Goal: Information Seeking & Learning: Learn about a topic

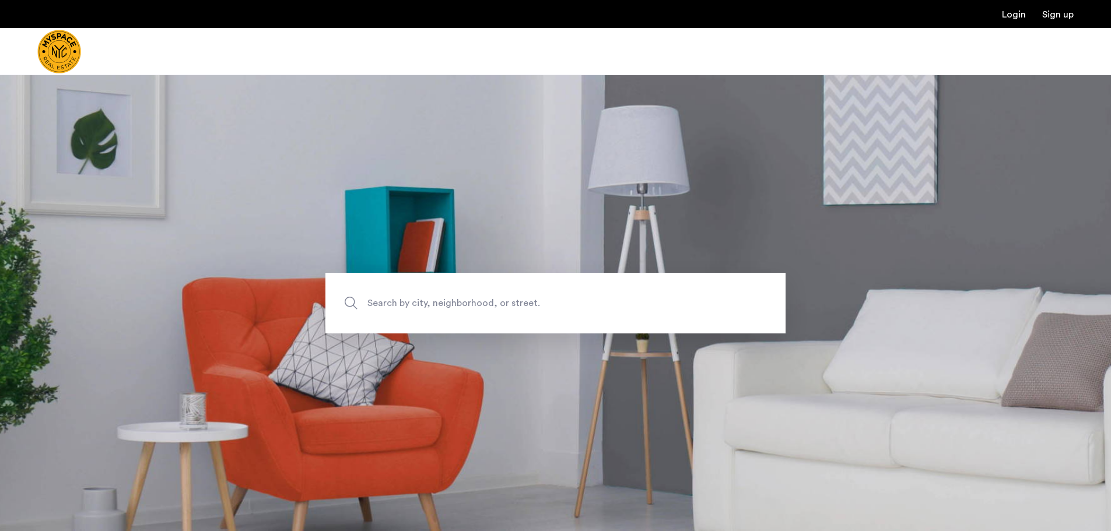
click at [458, 306] on span "Search by city, neighborhood, or street." at bounding box center [528, 303] width 322 height 16
click at [458, 306] on input "Search by city, neighborhood, or street." at bounding box center [555, 303] width 460 height 61
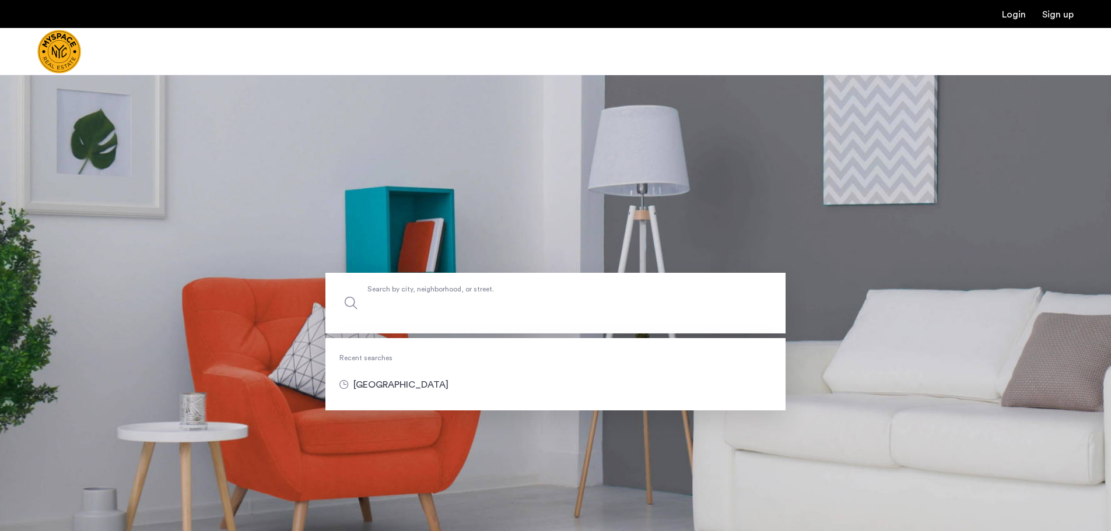
click at [450, 301] on input "Search by city, neighborhood, or street." at bounding box center [555, 303] width 460 height 61
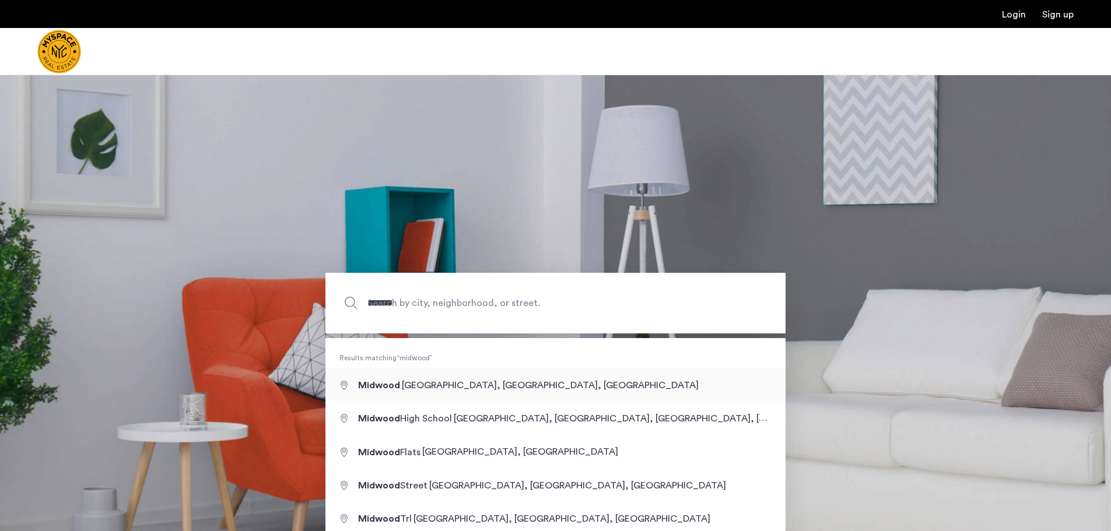
type input "**********"
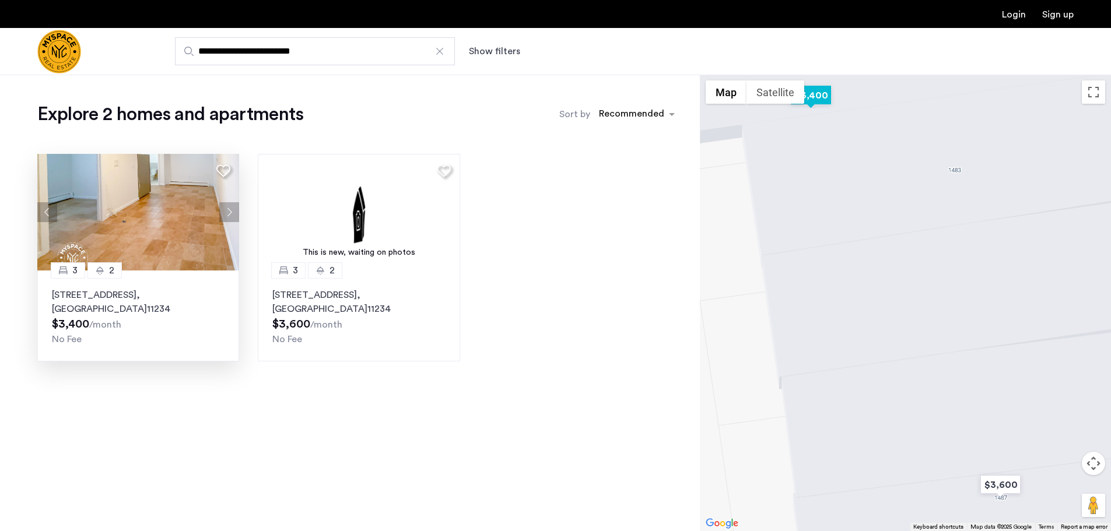
click at [230, 205] on button "Next apartment" at bounding box center [229, 212] width 20 height 20
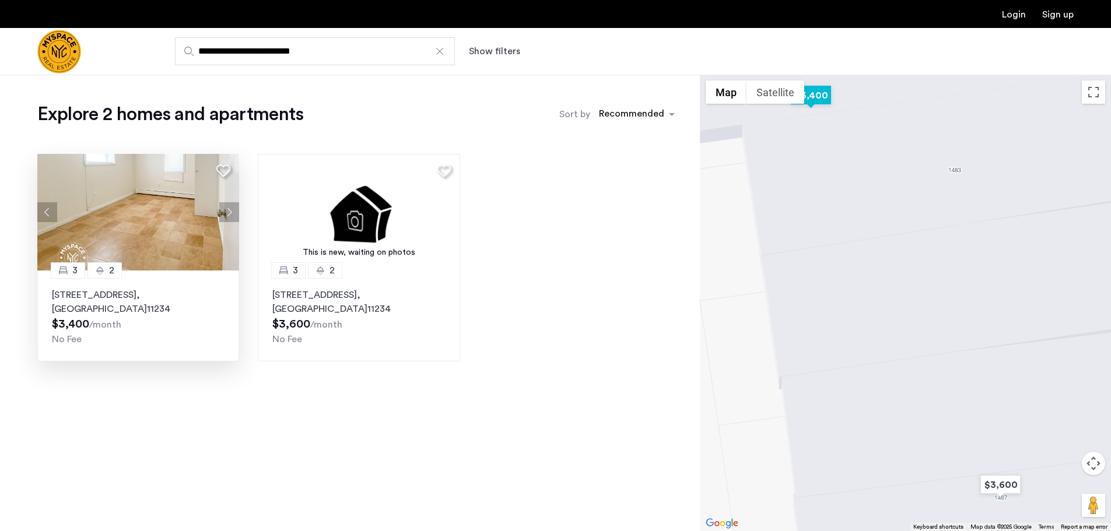
click at [231, 207] on button "Next apartment" at bounding box center [229, 212] width 20 height 20
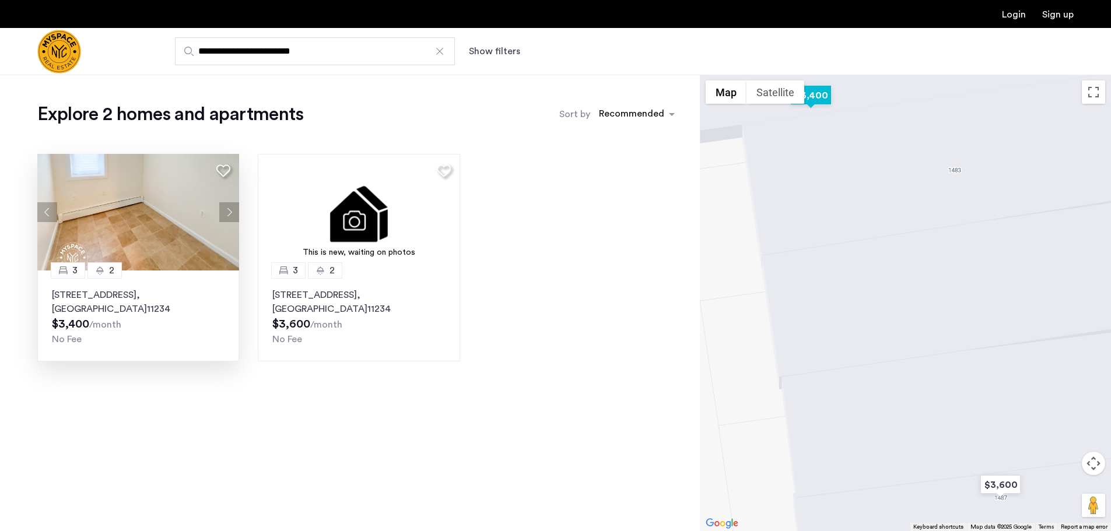
click at [231, 207] on button "Next apartment" at bounding box center [229, 212] width 20 height 20
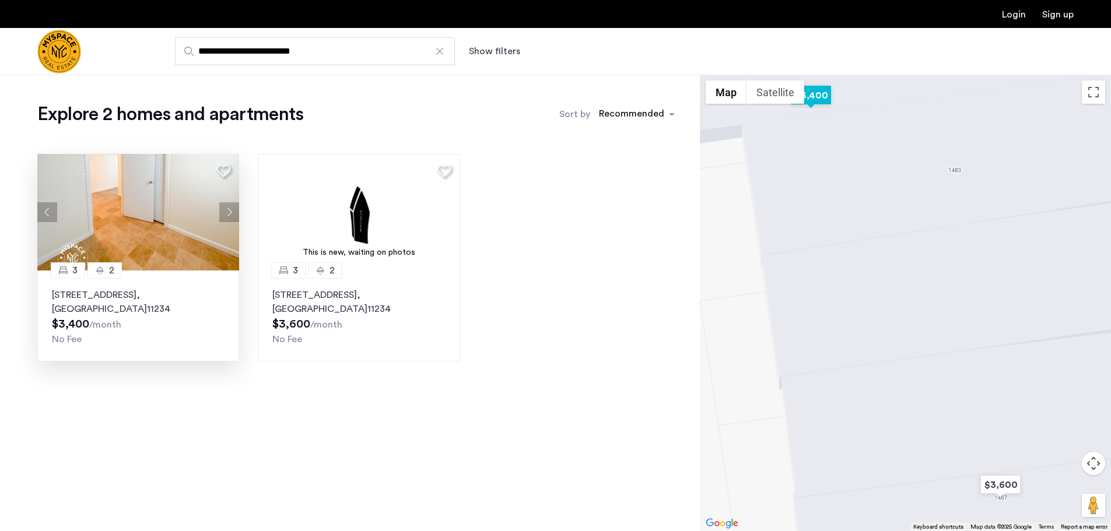
click at [231, 207] on button "Next apartment" at bounding box center [229, 212] width 20 height 20
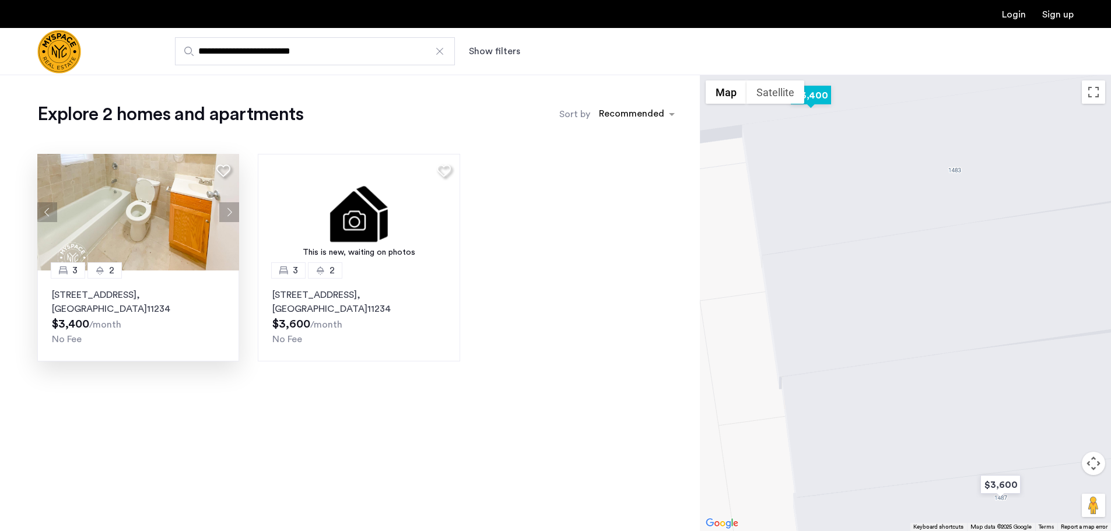
click at [231, 207] on button "Next apartment" at bounding box center [229, 212] width 20 height 20
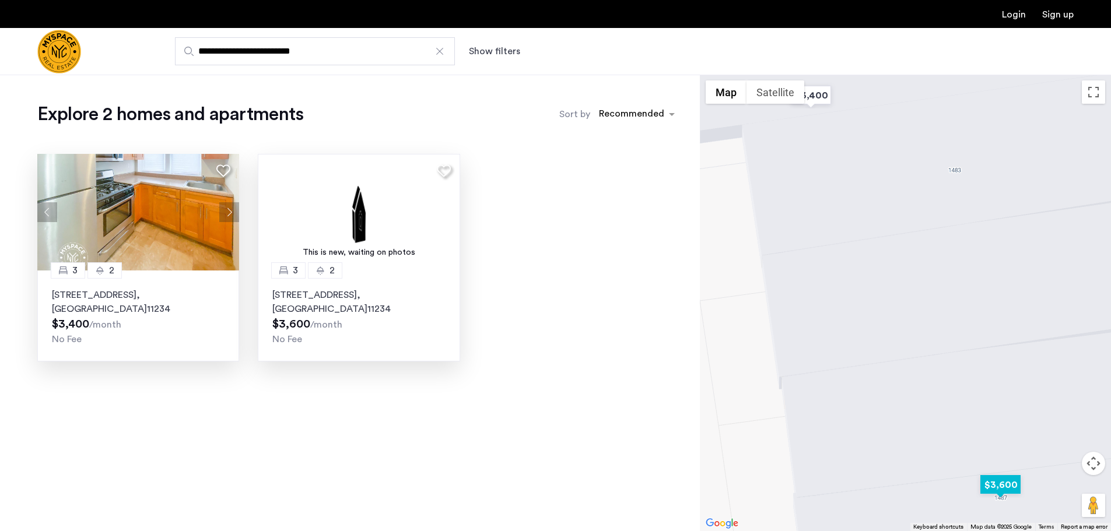
click at [275, 299] on p "1487 E 34th St, Unit 3A, Brooklyn , NY 11234" at bounding box center [358, 302] width 173 height 28
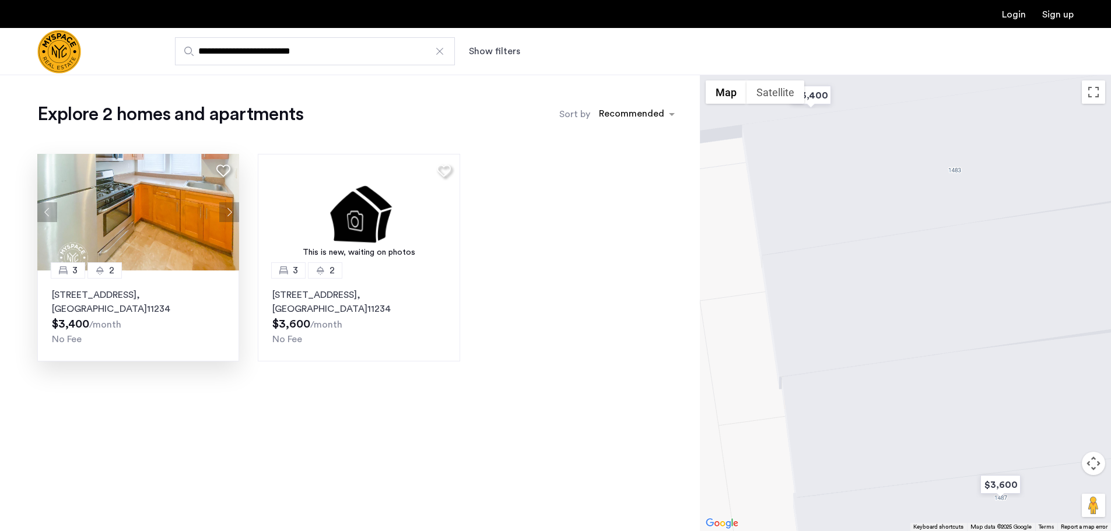
click at [437, 50] on div at bounding box center [440, 51] width 12 height 12
click at [437, 50] on input "**********" at bounding box center [315, 51] width 280 height 28
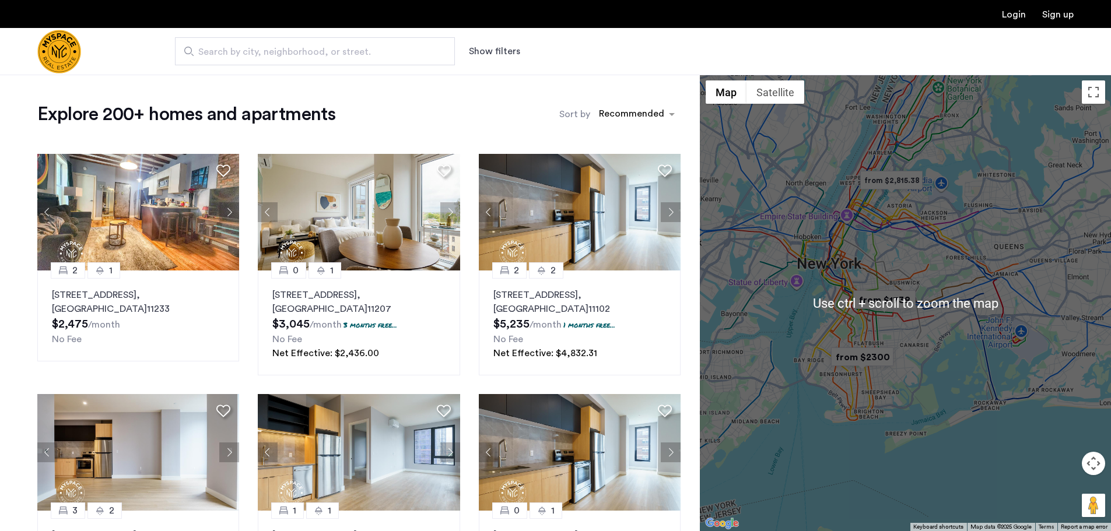
click at [926, 350] on div at bounding box center [905, 303] width 411 height 457
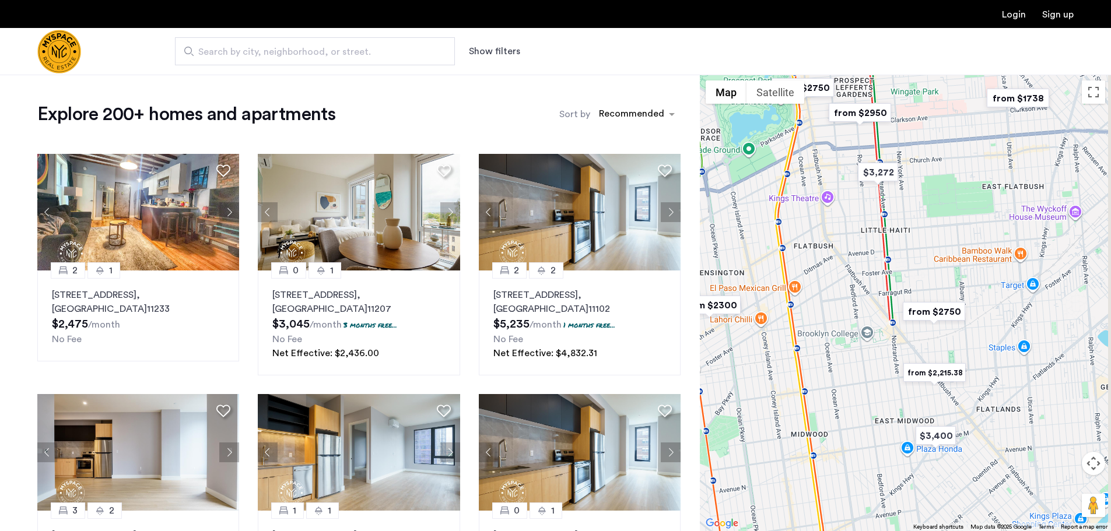
drag, startPoint x: 922, startPoint y: 294, endPoint x: 739, endPoint y: 559, distance: 321.1
click at [739, 531] on html "Login Sign up Search by city, neighborhood, or street. Show filters Price Fee A…" at bounding box center [555, 265] width 1111 height 531
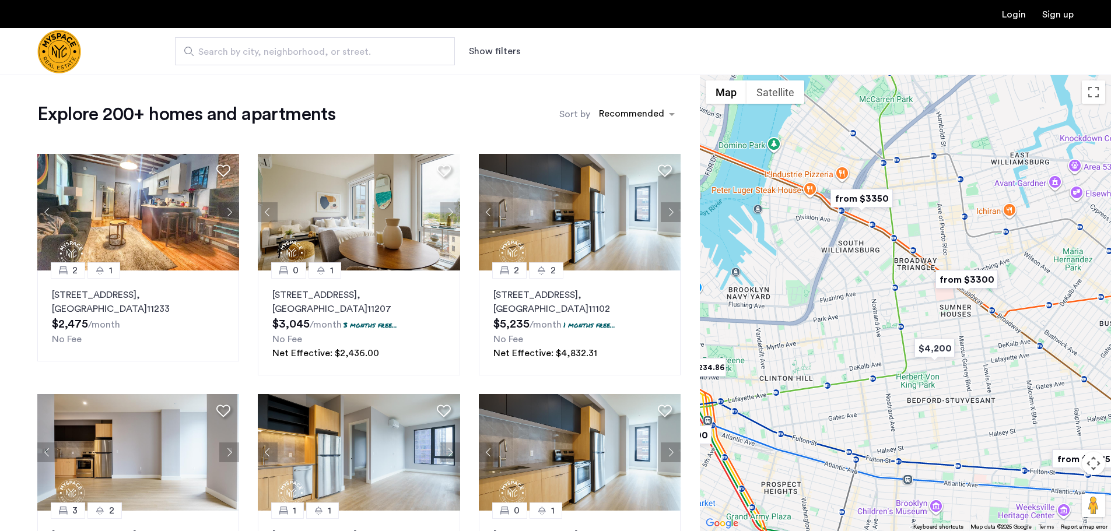
drag, startPoint x: 854, startPoint y: 380, endPoint x: 1004, endPoint y: 532, distance: 214.0
click at [1004, 531] on html "Login Sign up Search by city, neighborhood, or street. Show filters Price Fee A…" at bounding box center [555, 265] width 1111 height 531
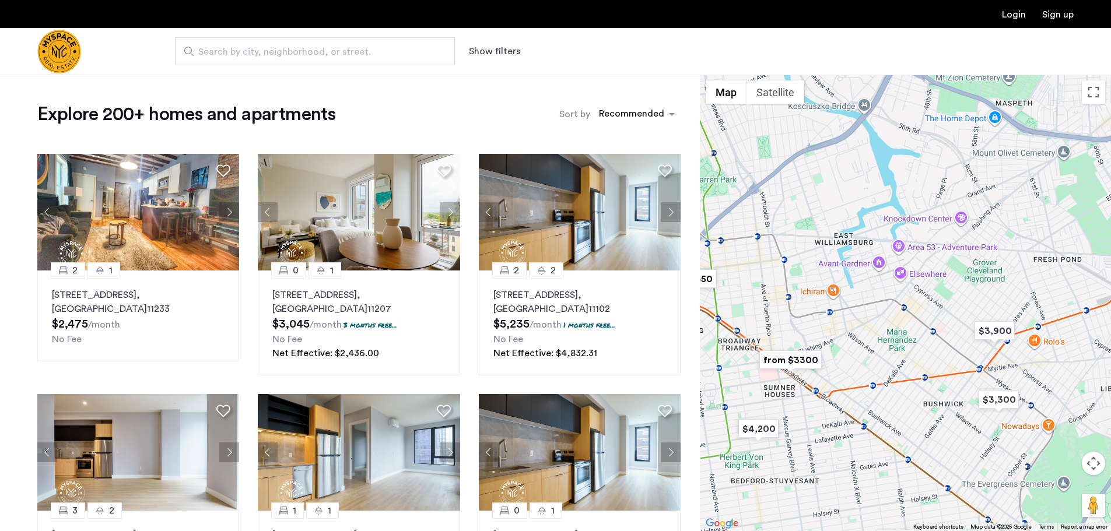
drag, startPoint x: 1061, startPoint y: 434, endPoint x: 885, endPoint y: 511, distance: 192.2
click at [885, 511] on div at bounding box center [905, 303] width 411 height 457
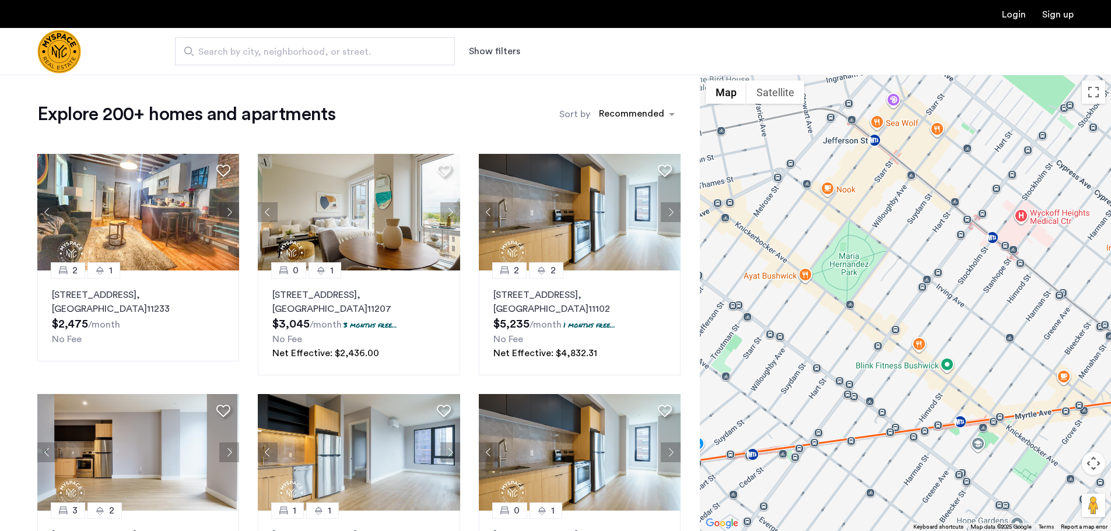
click at [913, 345] on div at bounding box center [905, 303] width 411 height 457
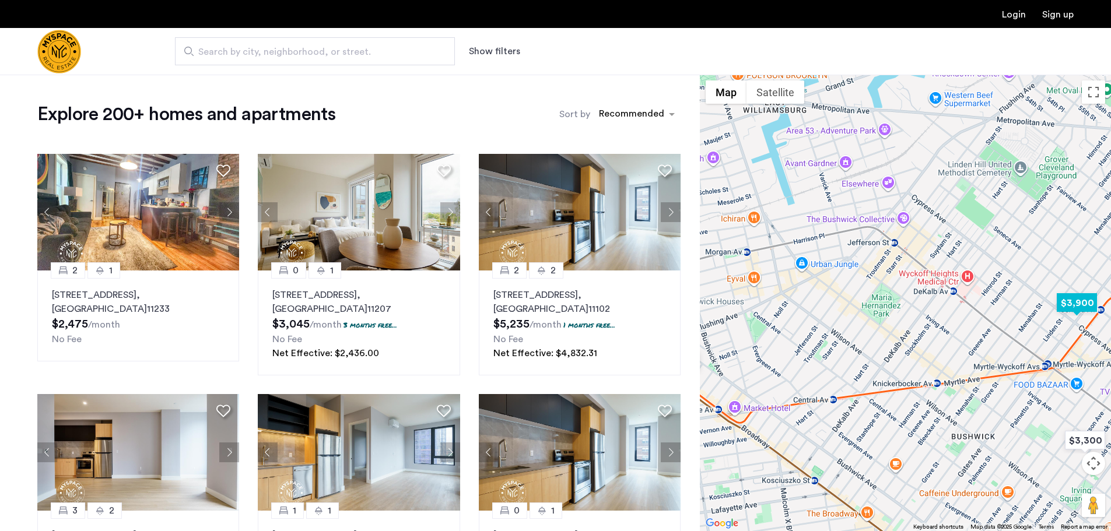
click at [1068, 303] on img "$3,900" at bounding box center [1077, 303] width 50 height 26
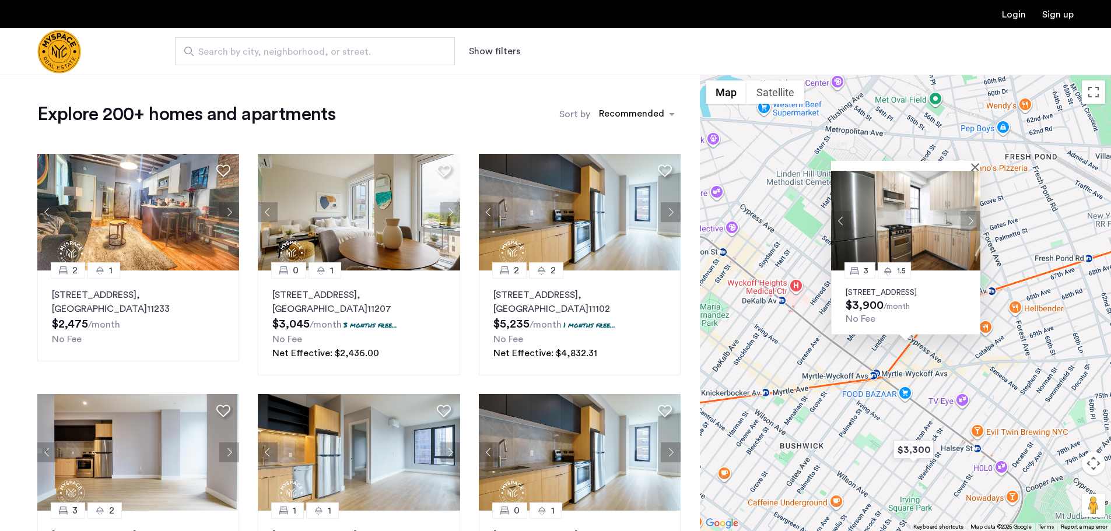
click at [917, 384] on div "3 1.5 1719 Gates Ave, Unit 2L, Ridgewood, NY 11385 $3,900 /month No Fee" at bounding box center [905, 303] width 411 height 457
click at [976, 163] on button "Close" at bounding box center [977, 167] width 8 height 8
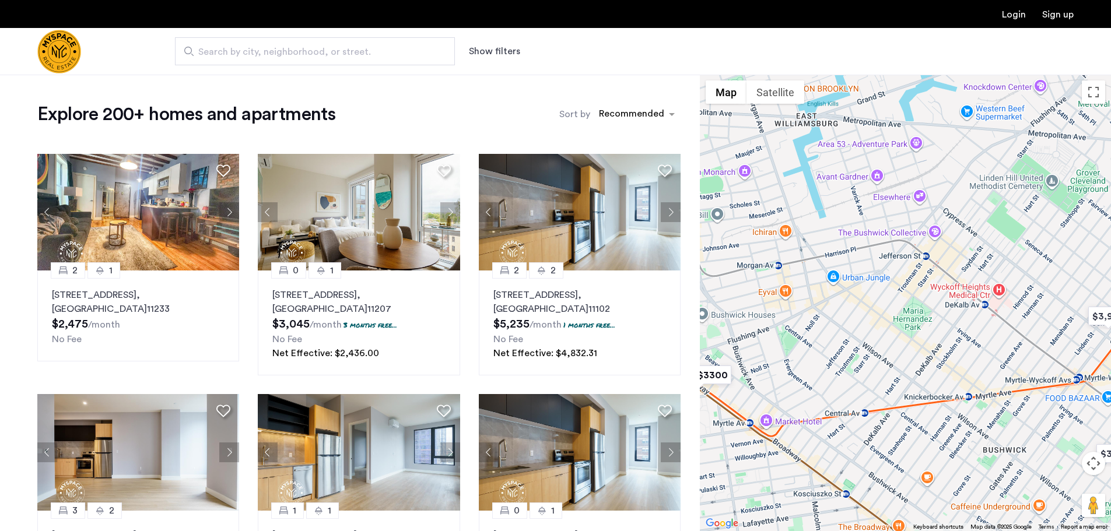
drag, startPoint x: 960, startPoint y: 404, endPoint x: 1044, endPoint y: 419, distance: 85.3
click at [1045, 416] on div at bounding box center [905, 303] width 411 height 457
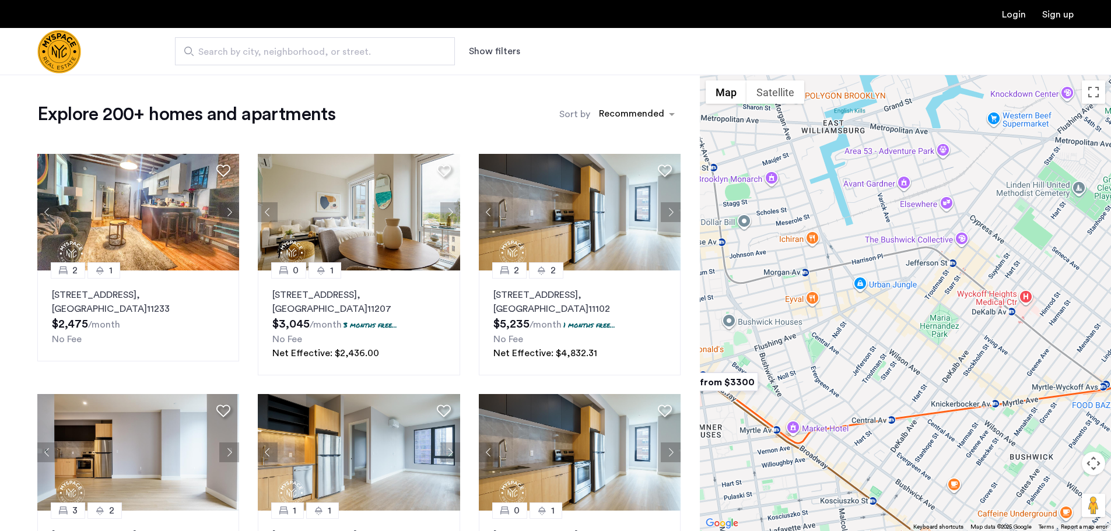
drag, startPoint x: 757, startPoint y: 412, endPoint x: 787, endPoint y: 417, distance: 30.2
click at [787, 417] on div at bounding box center [905, 303] width 411 height 457
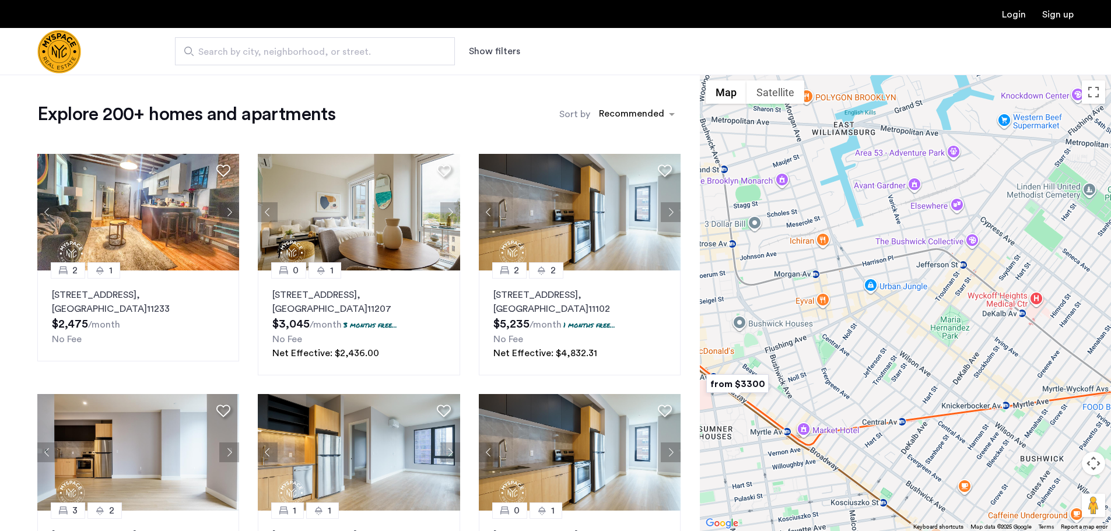
click at [732, 380] on img "from $3300" at bounding box center [738, 384] width 72 height 26
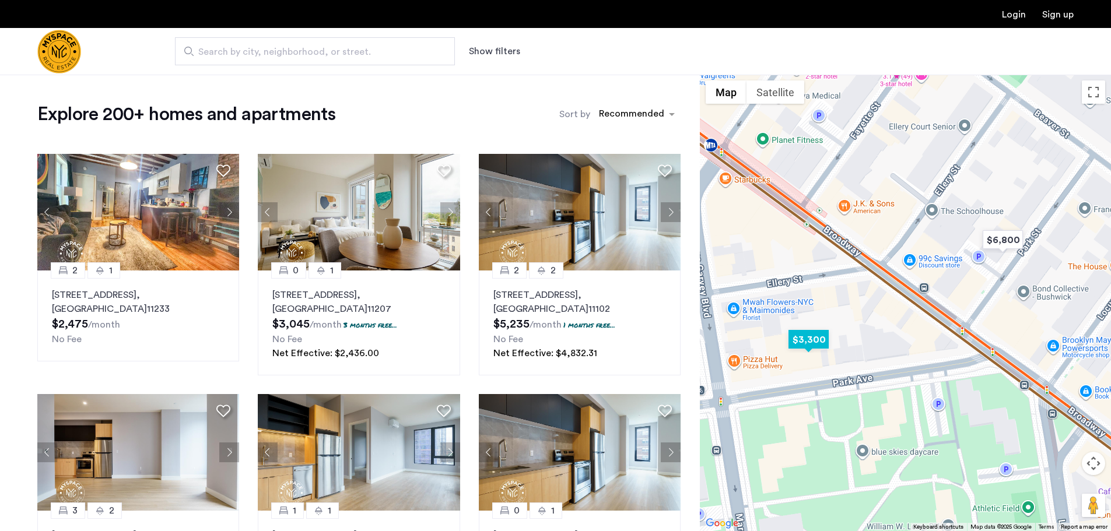
click at [804, 338] on img "$3,300" at bounding box center [809, 340] width 50 height 26
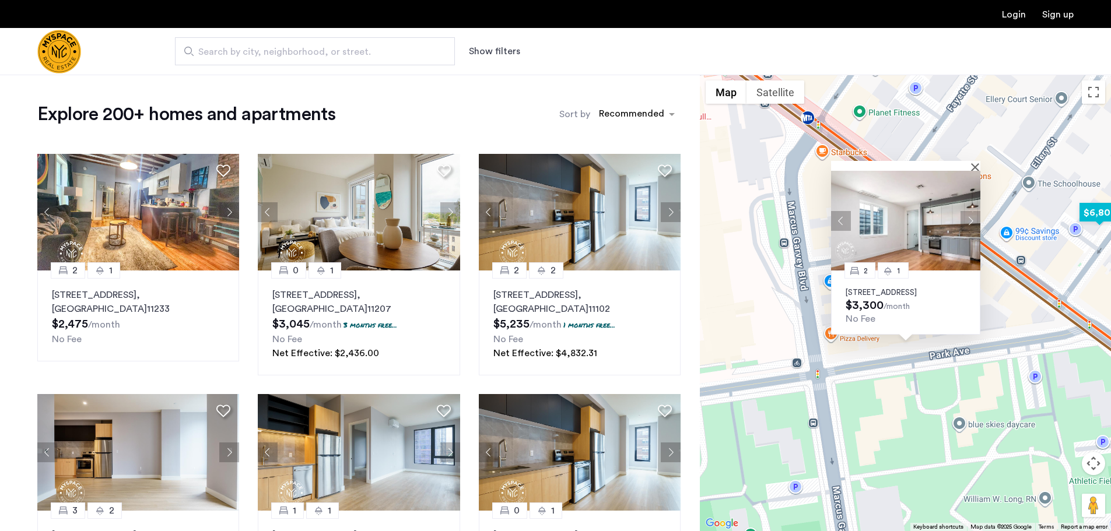
click at [1086, 215] on img "$6,800" at bounding box center [1100, 212] width 50 height 26
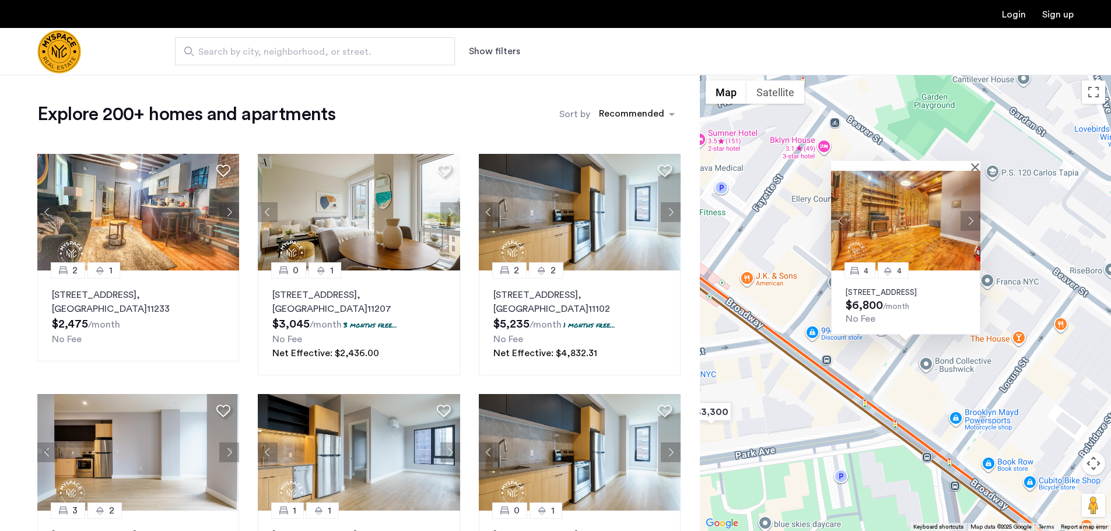
click at [971, 161] on div at bounding box center [901, 166] width 141 height 10
click at [982, 167] on div "4 4 19 Park Street, Unit 1, Brooklyn, NY 11206 $6,800 /month No Fee" at bounding box center [905, 303] width 411 height 457
click at [977, 163] on button "Close" at bounding box center [977, 167] width 8 height 8
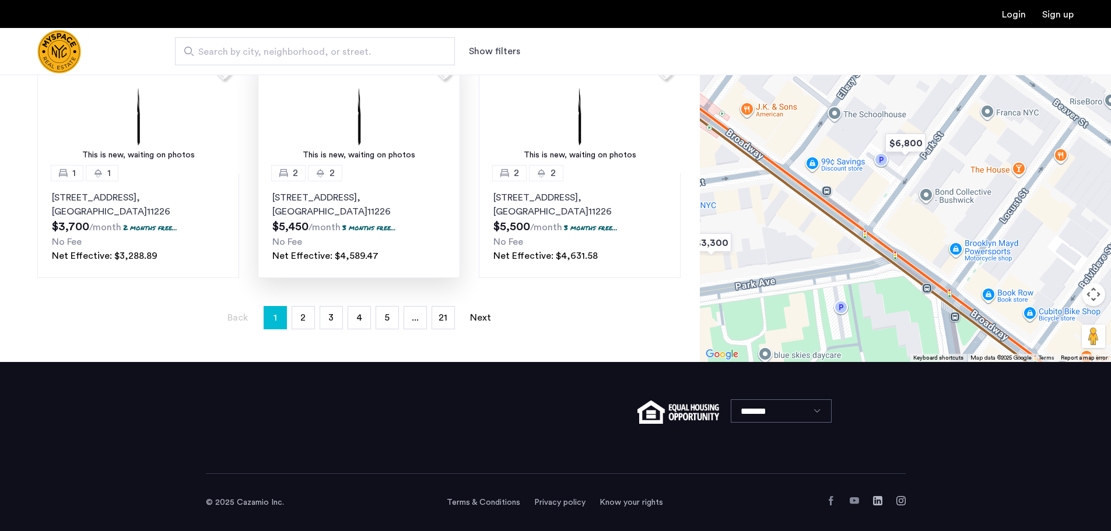
scroll to position [819, 0]
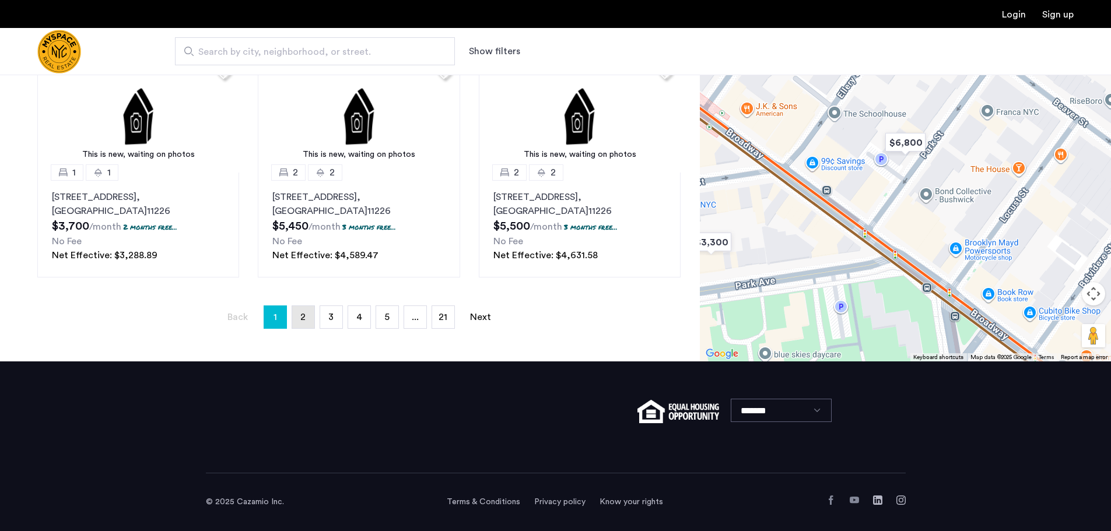
click at [295, 317] on link "page 2" at bounding box center [303, 317] width 22 height 22
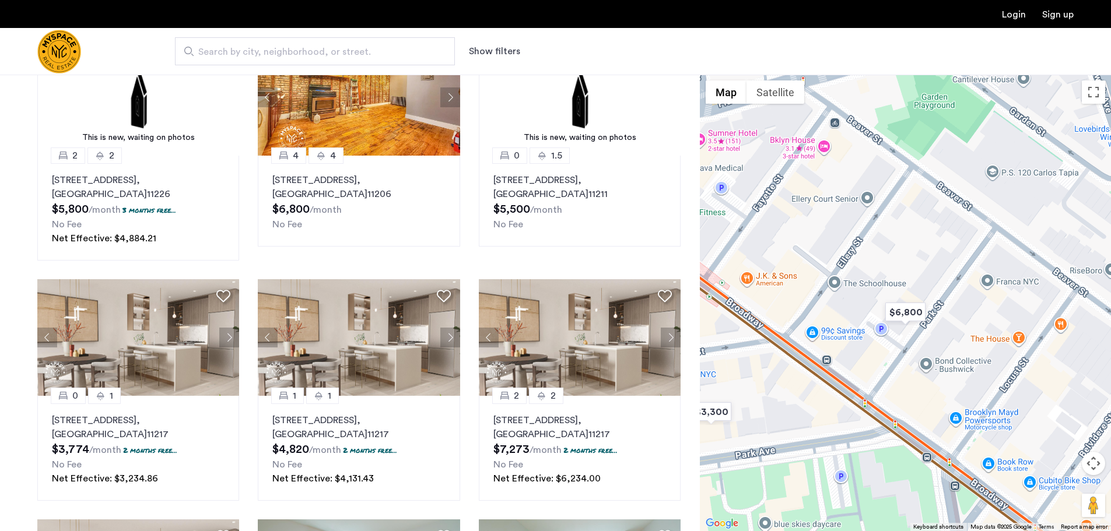
scroll to position [467, 0]
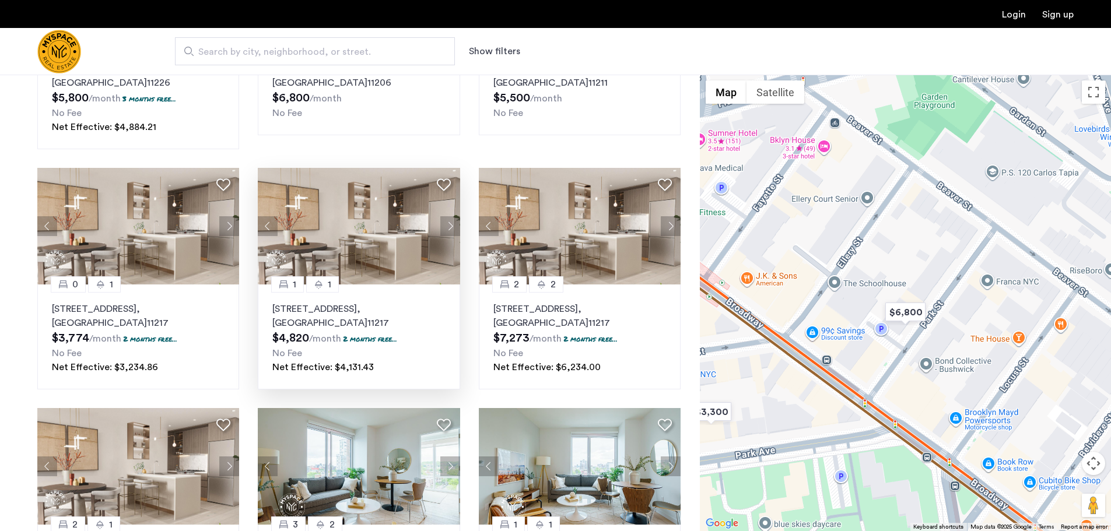
click at [448, 227] on button "Next apartment" at bounding box center [450, 226] width 20 height 20
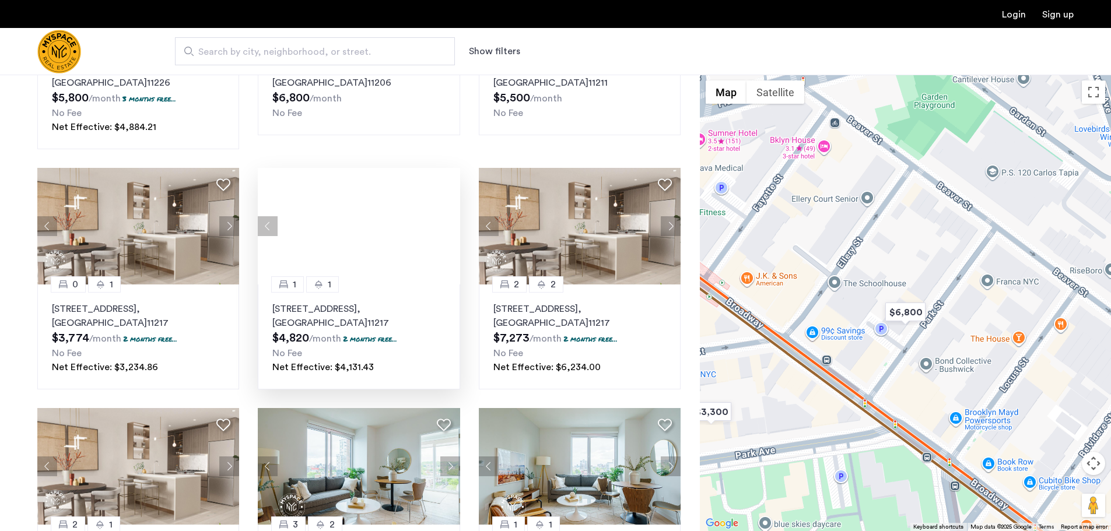
click at [448, 227] on div at bounding box center [359, 226] width 202 height 117
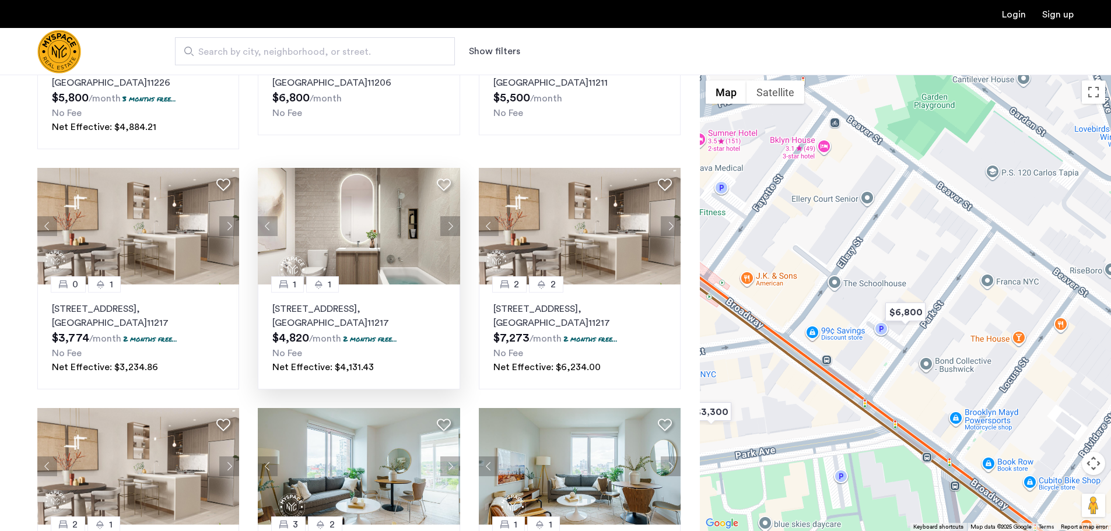
click at [448, 227] on button "Next apartment" at bounding box center [450, 226] width 20 height 20
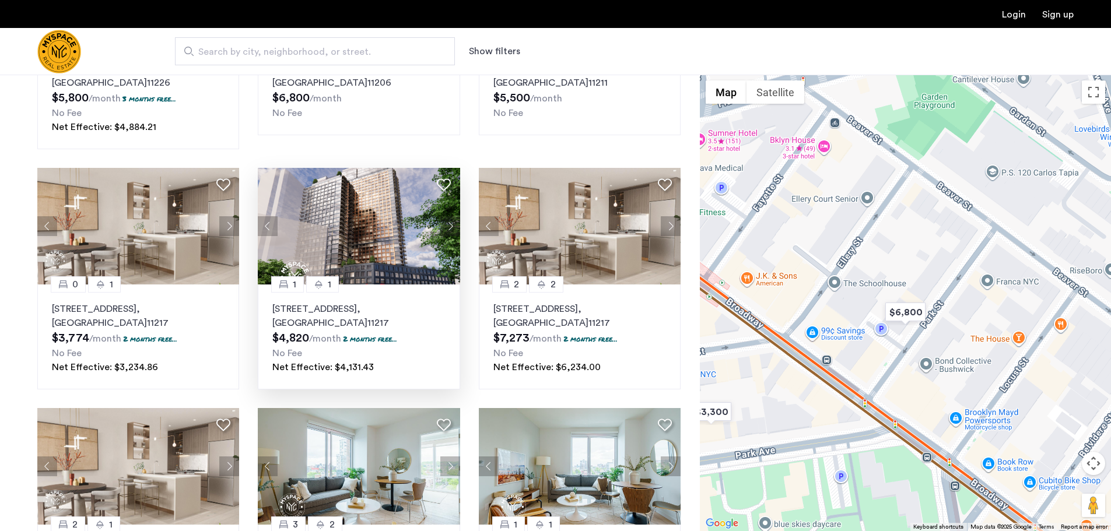
click at [448, 227] on button "Next apartment" at bounding box center [450, 226] width 20 height 20
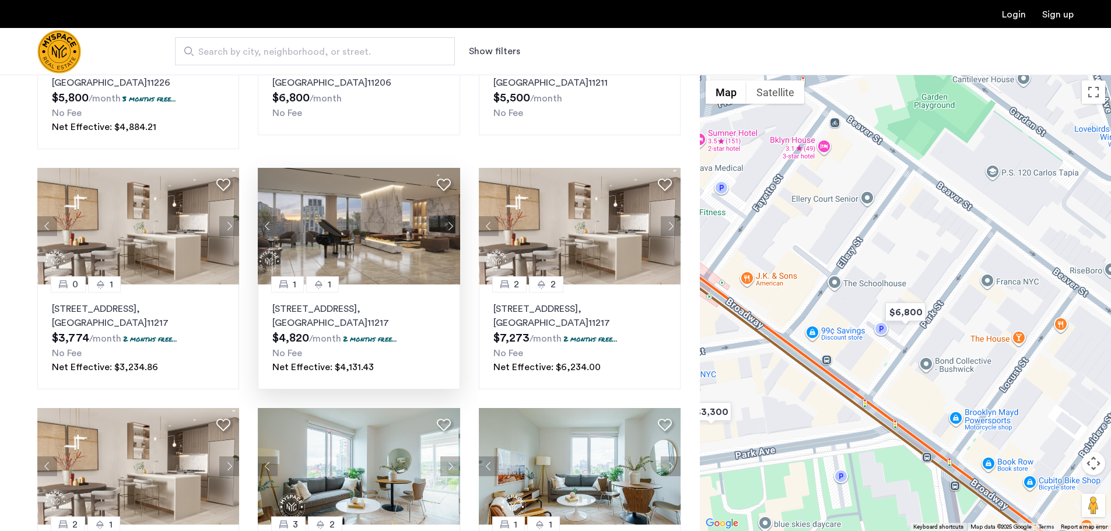
click at [448, 227] on button "Next apartment" at bounding box center [450, 226] width 20 height 20
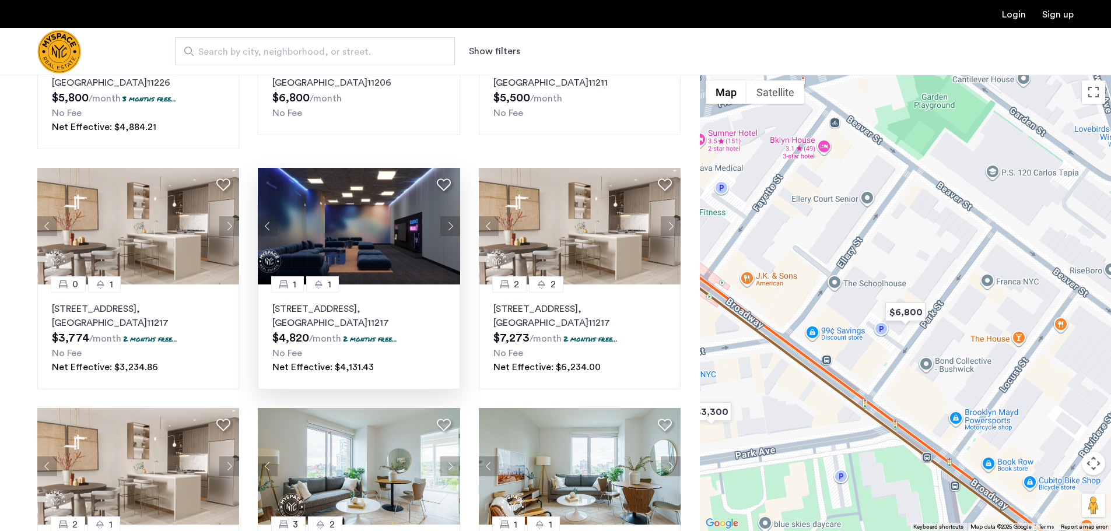
click at [448, 227] on button "Next apartment" at bounding box center [450, 226] width 20 height 20
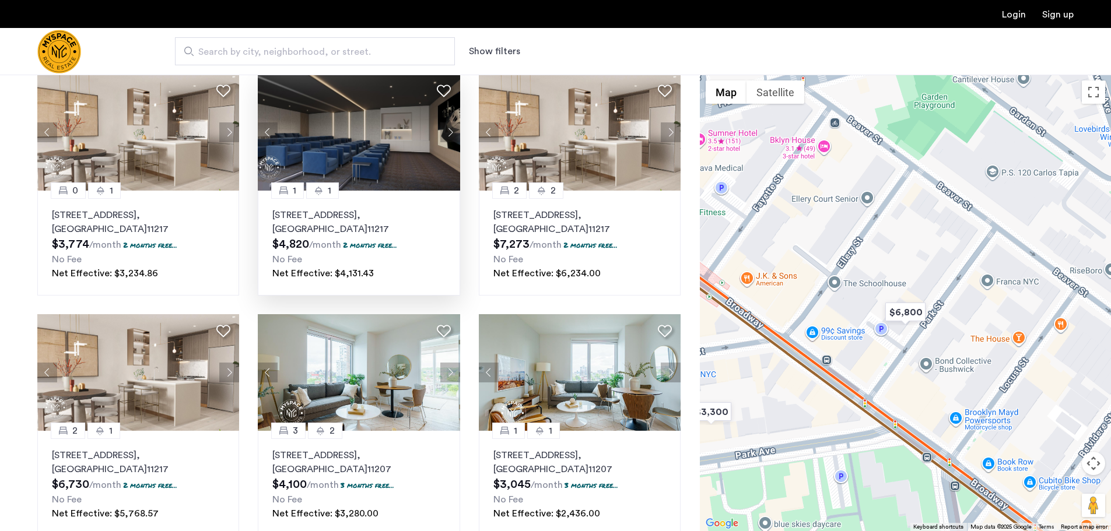
scroll to position [641, 0]
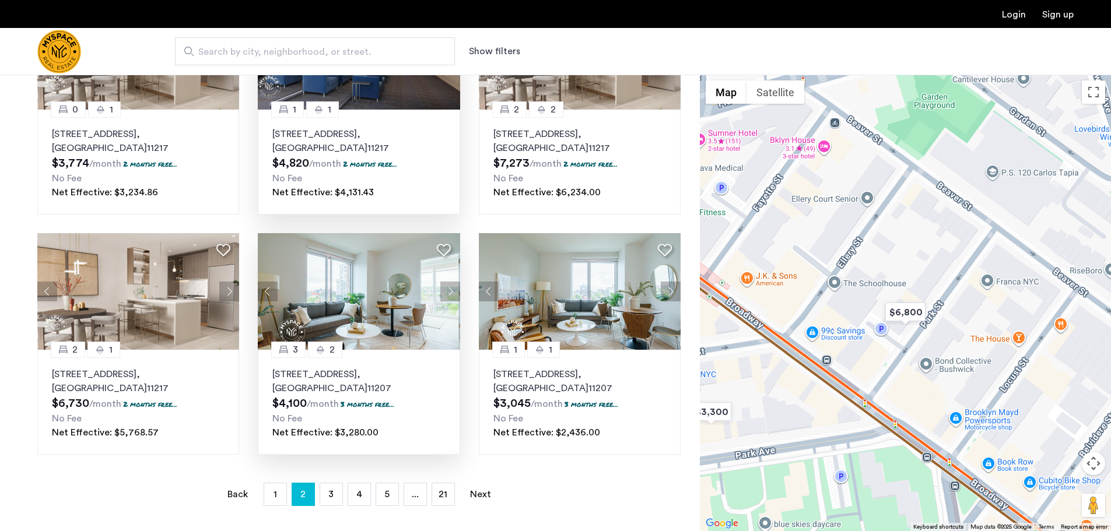
click at [450, 297] on button "Next apartment" at bounding box center [450, 292] width 20 height 20
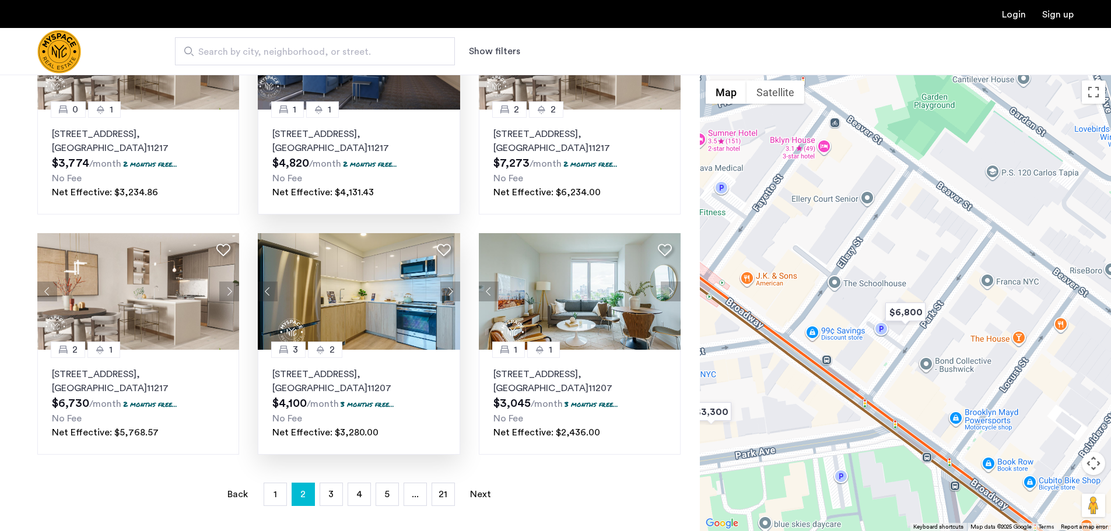
click at [450, 297] on button "Next apartment" at bounding box center [450, 292] width 20 height 20
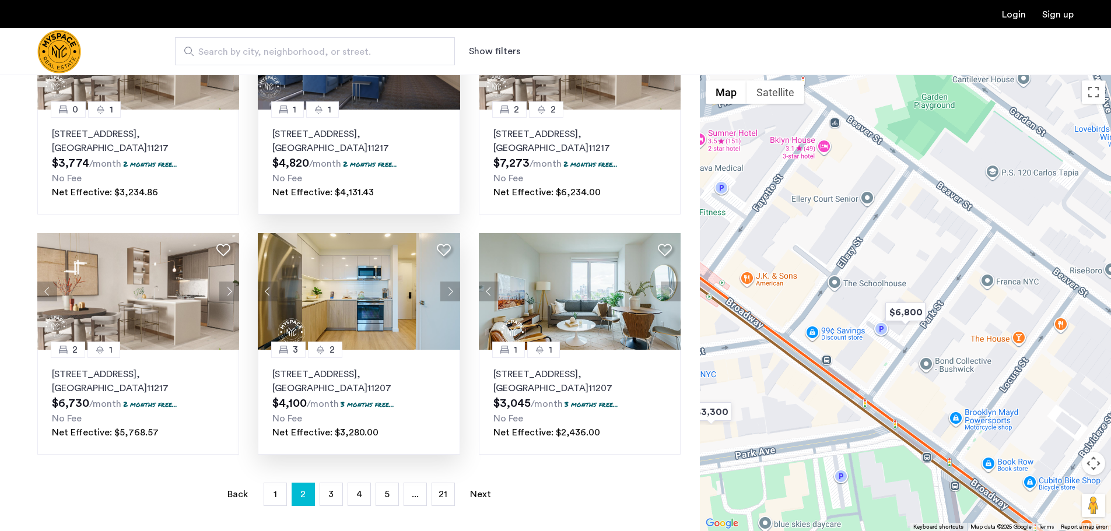
click at [450, 297] on button "Next apartment" at bounding box center [450, 292] width 20 height 20
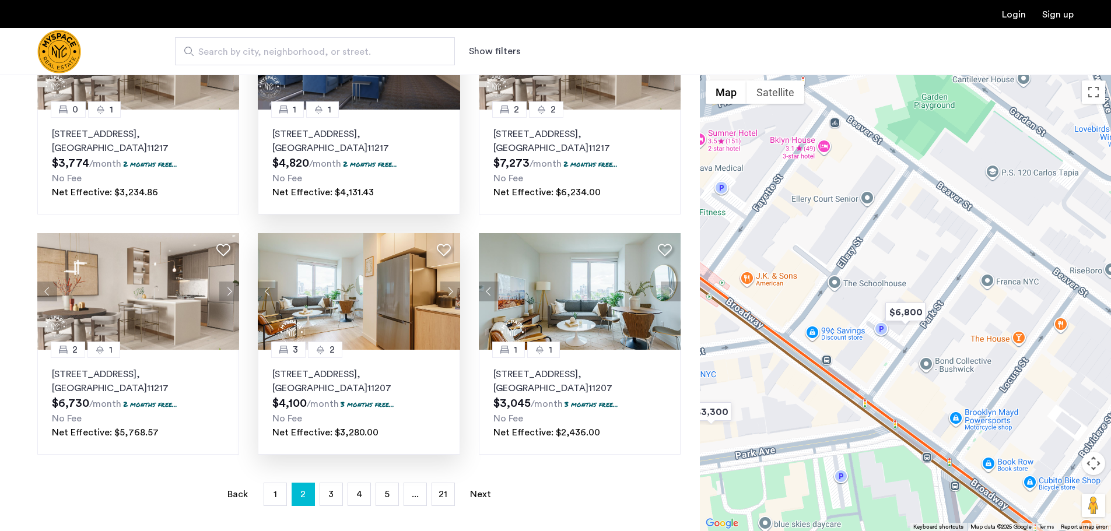
click at [450, 297] on button "Next apartment" at bounding box center [450, 292] width 20 height 20
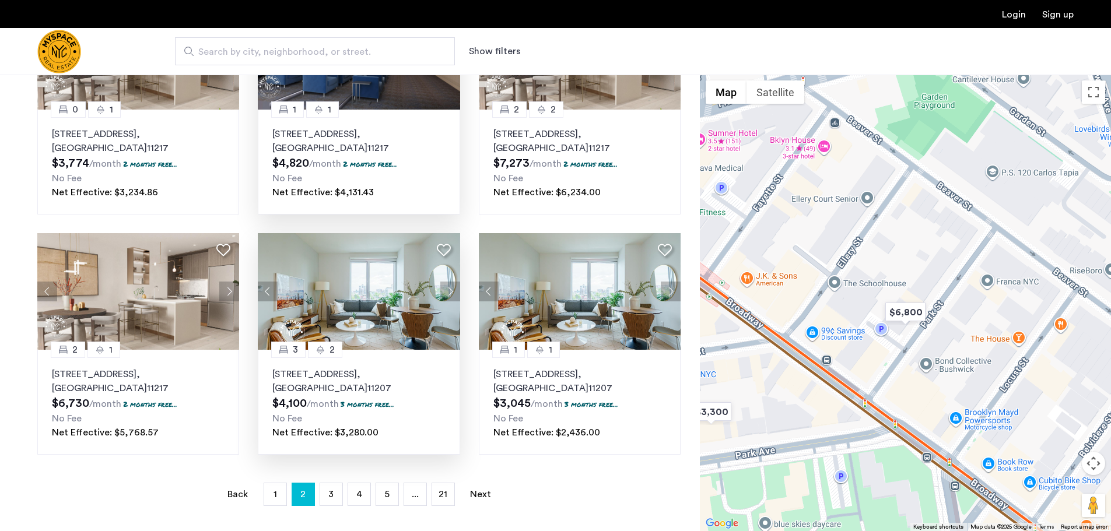
click at [450, 297] on button "Next apartment" at bounding box center [450, 292] width 20 height 20
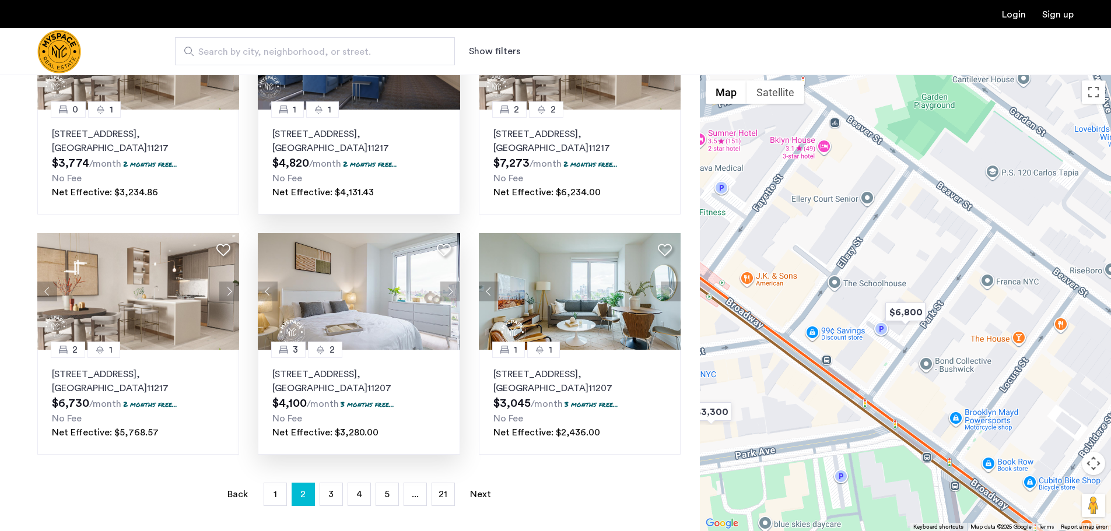
click at [450, 297] on button "Next apartment" at bounding box center [450, 292] width 20 height 20
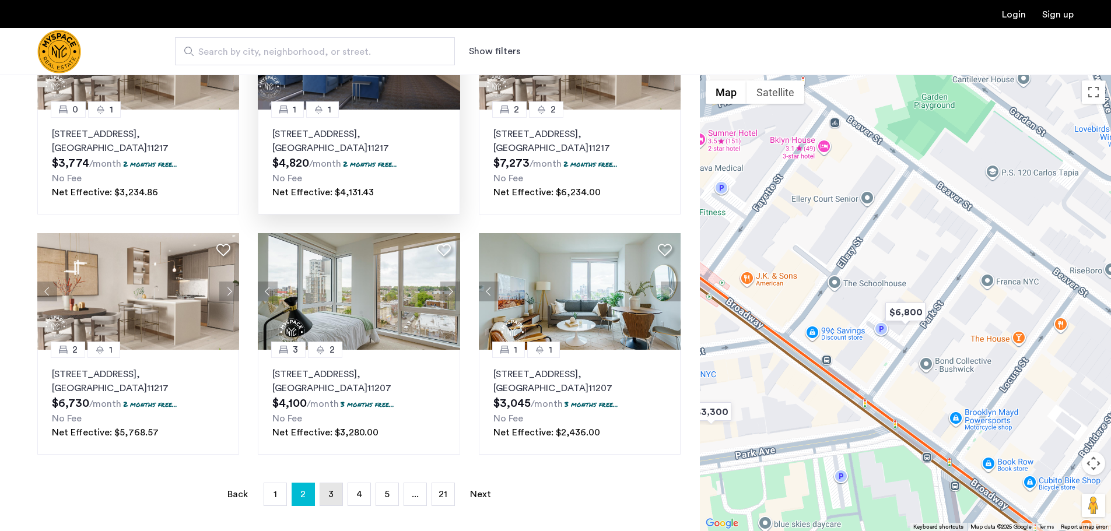
click at [338, 496] on link "page 3" at bounding box center [331, 494] width 22 height 22
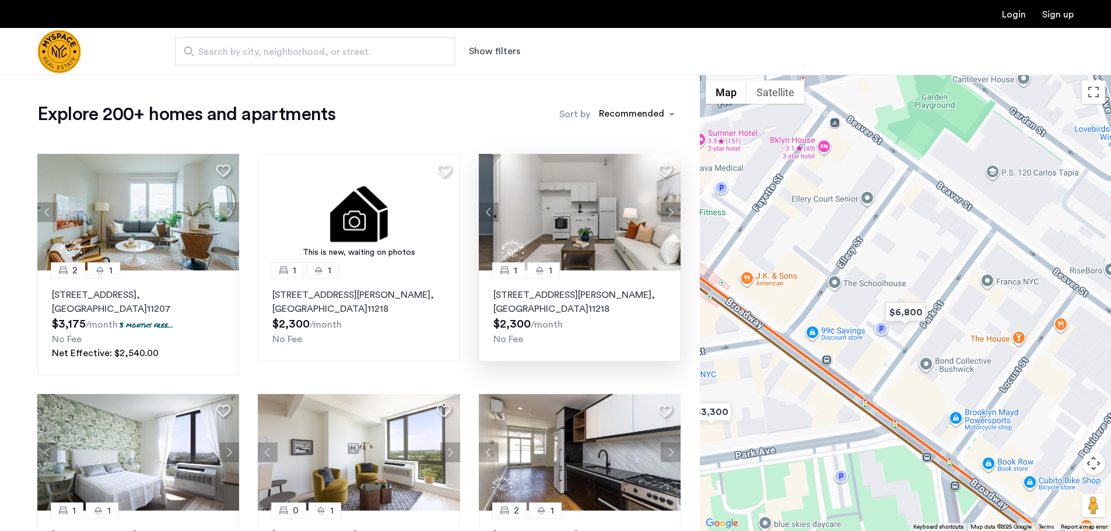
click at [662, 211] on button "Next apartment" at bounding box center [671, 212] width 20 height 20
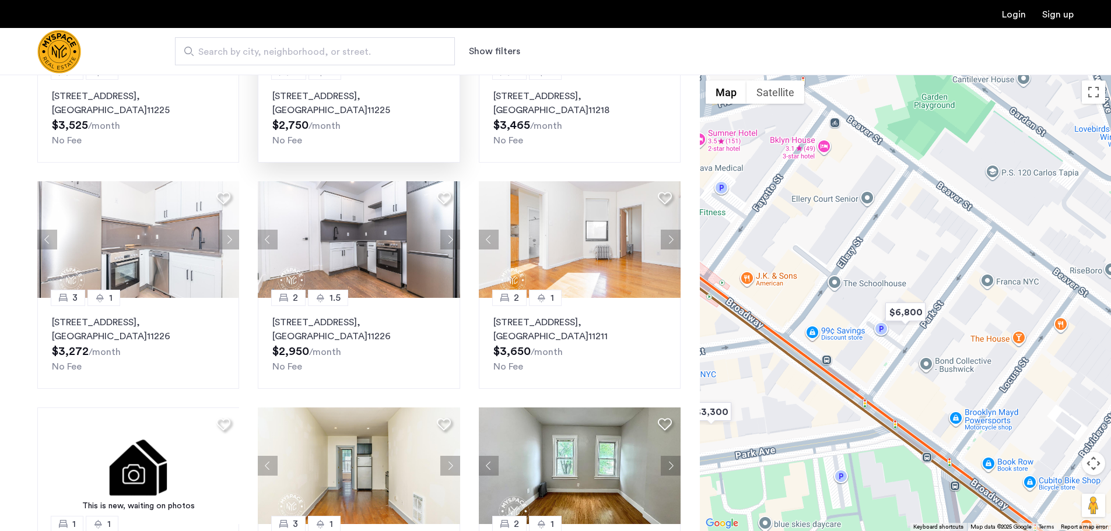
scroll to position [467, 0]
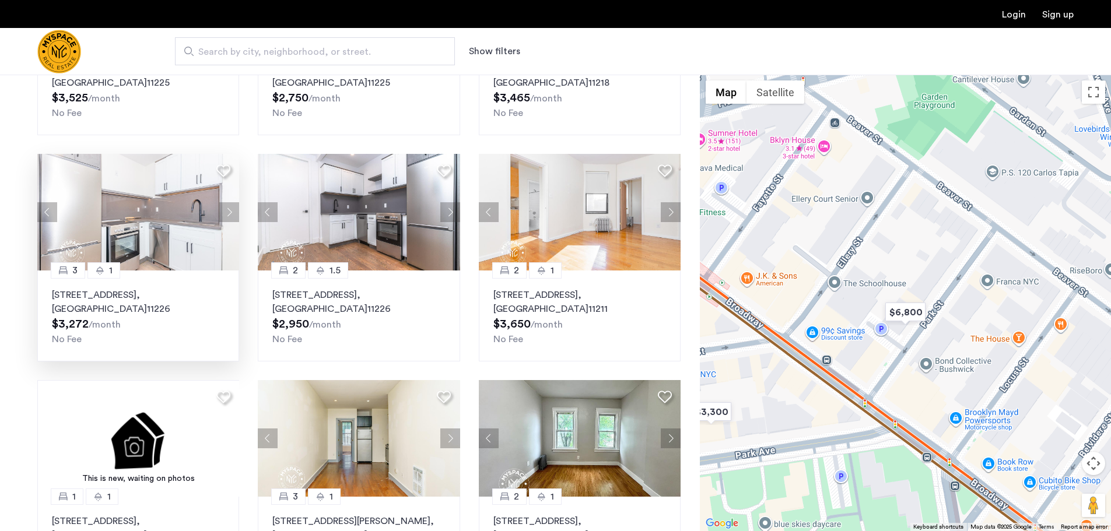
click at [234, 208] on button "Next apartment" at bounding box center [229, 212] width 20 height 20
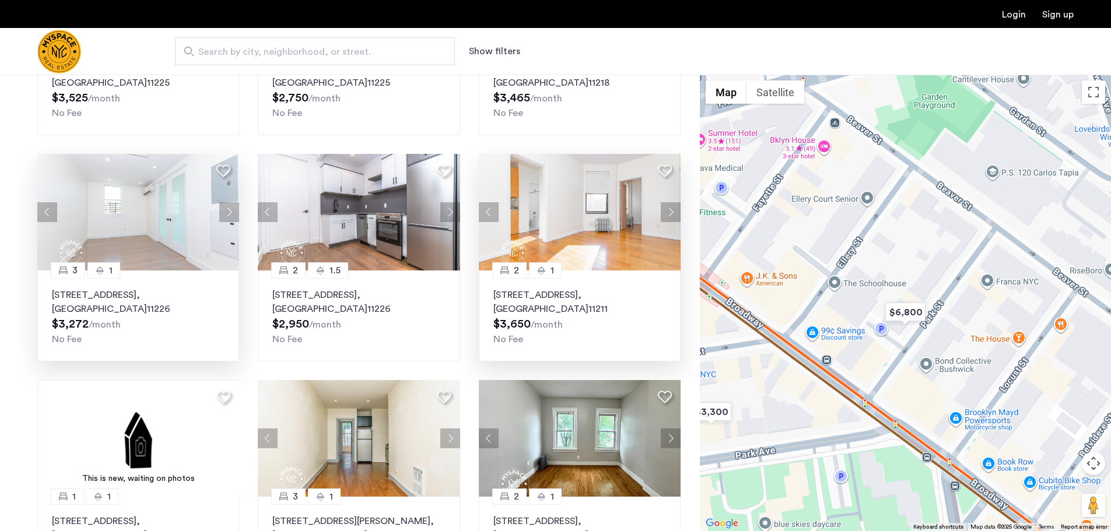
click at [668, 207] on button "Next apartment" at bounding box center [671, 212] width 20 height 20
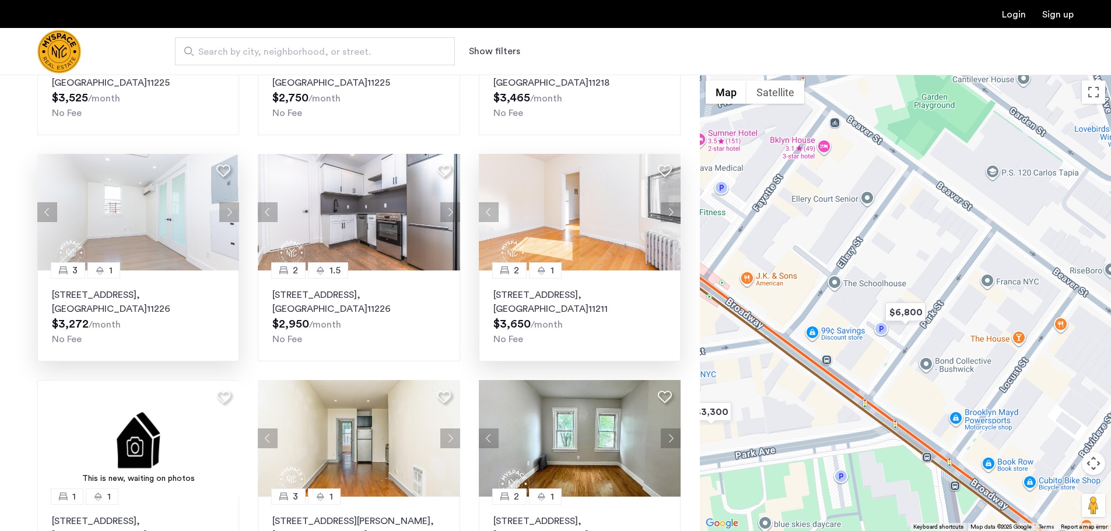
click at [668, 207] on button "Next apartment" at bounding box center [671, 212] width 20 height 20
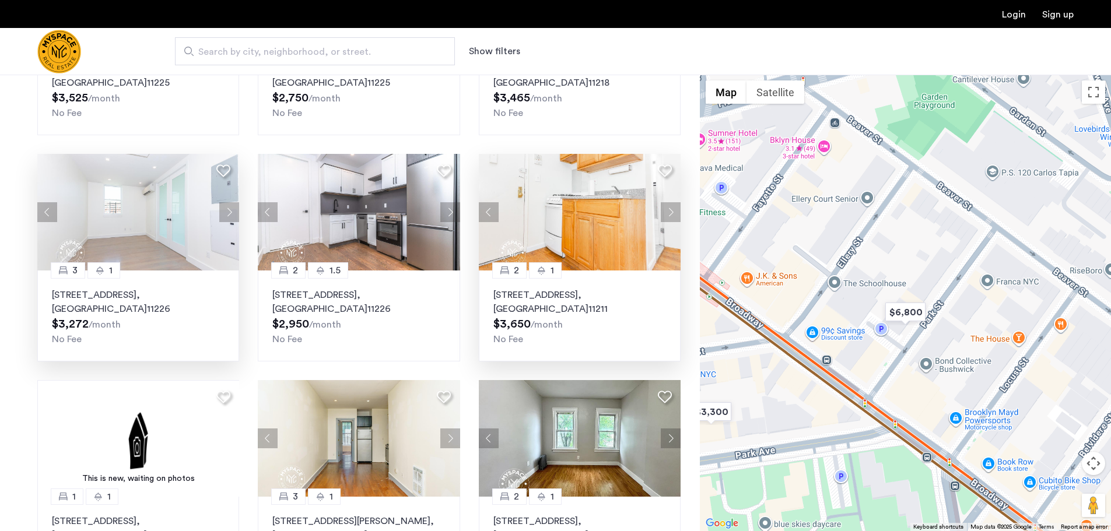
click at [668, 207] on button "Next apartment" at bounding box center [671, 212] width 20 height 20
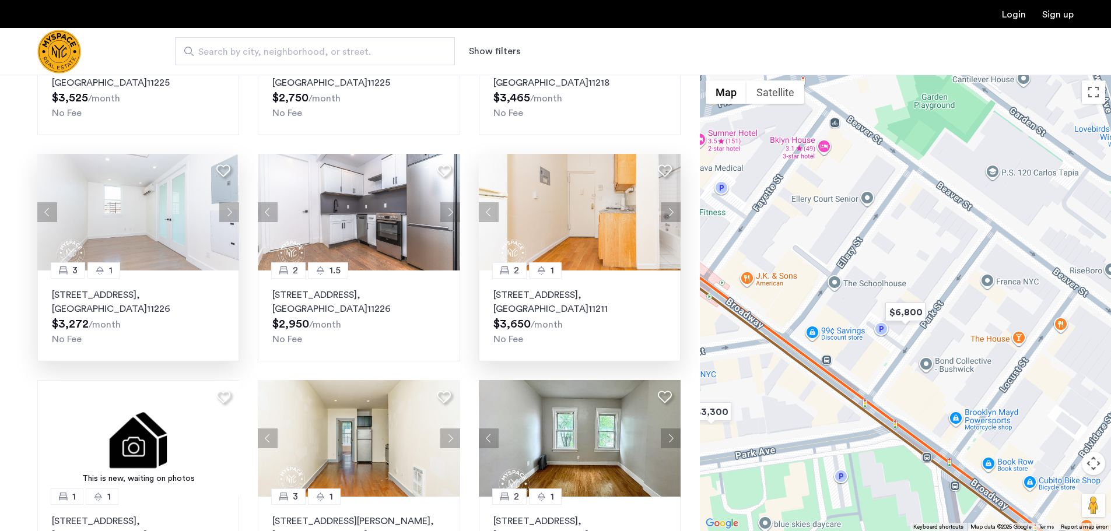
click at [668, 207] on button "Next apartment" at bounding box center [671, 212] width 20 height 20
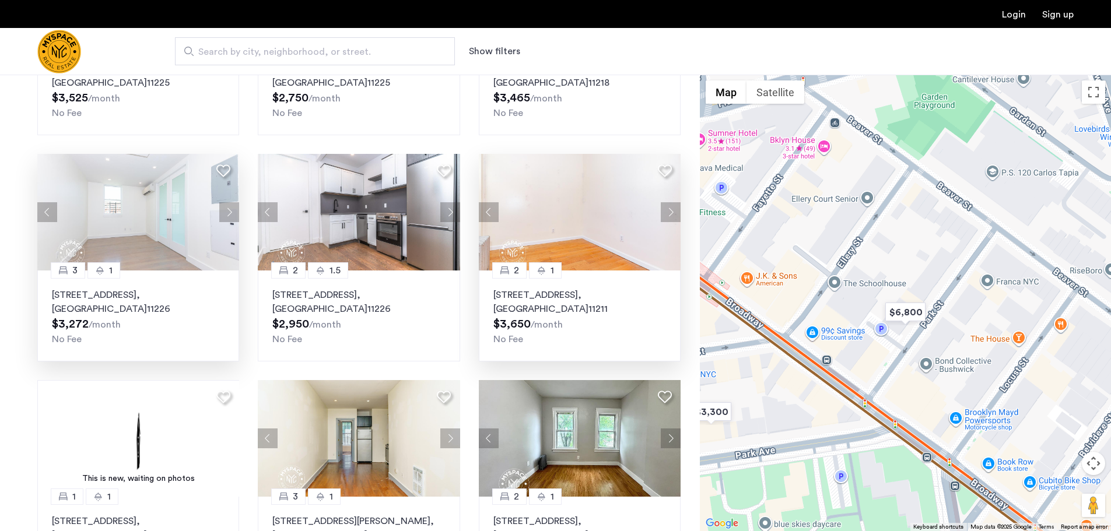
click at [668, 207] on button "Next apartment" at bounding box center [671, 212] width 20 height 20
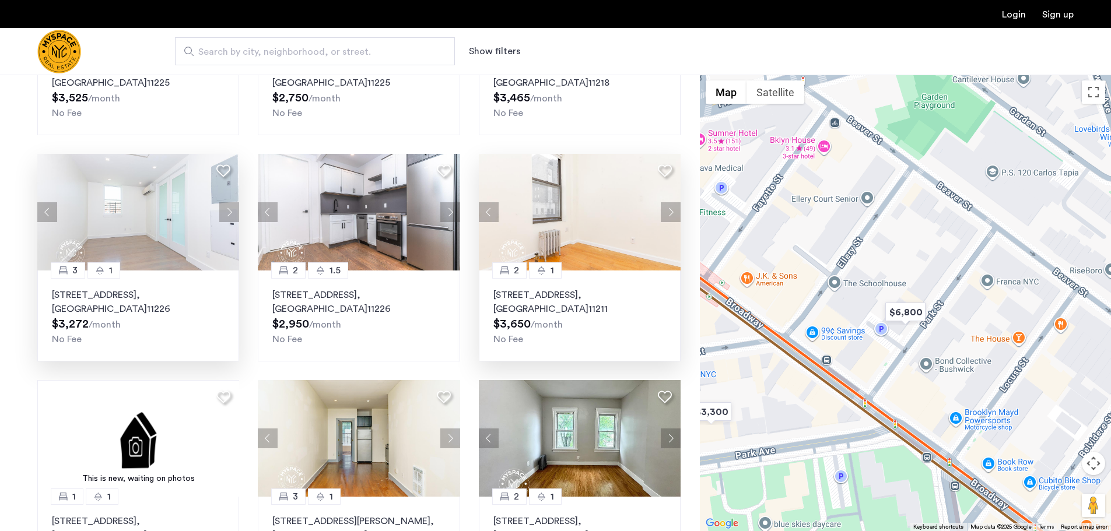
click at [668, 207] on button "Next apartment" at bounding box center [671, 212] width 20 height 20
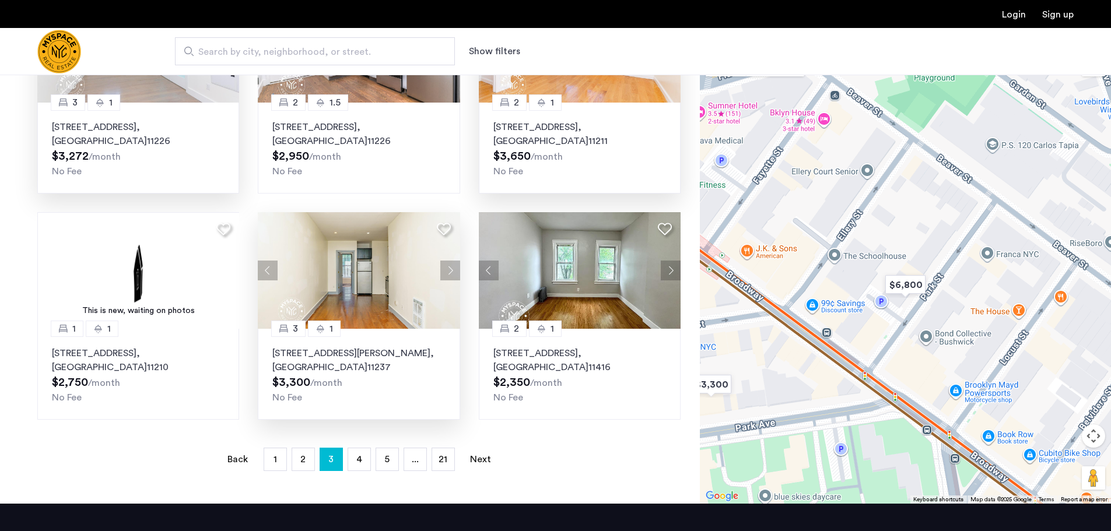
scroll to position [700, 0]
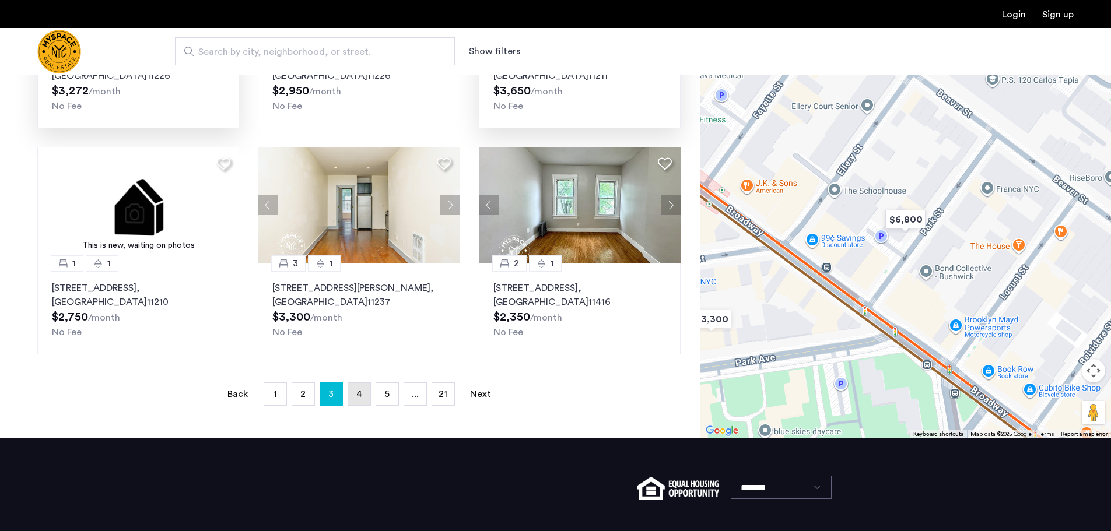
click at [355, 394] on link "page 4" at bounding box center [359, 394] width 22 height 22
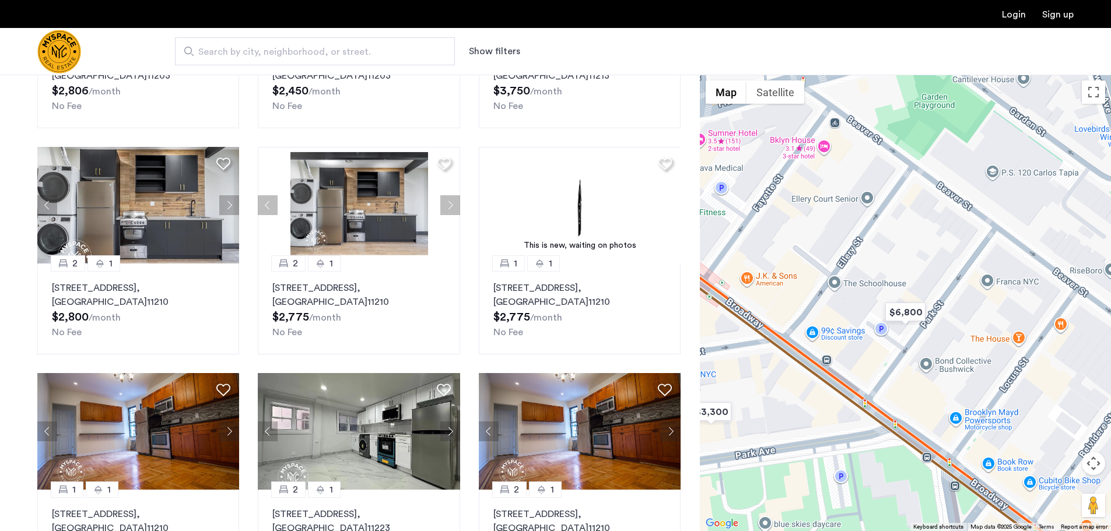
scroll to position [350, 0]
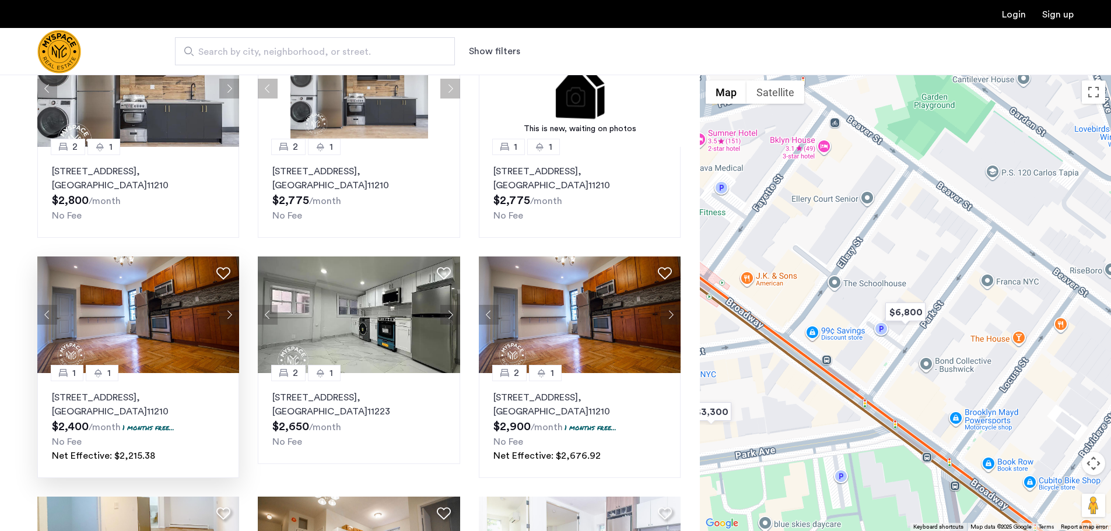
click at [229, 318] on button "Next apartment" at bounding box center [229, 315] width 20 height 20
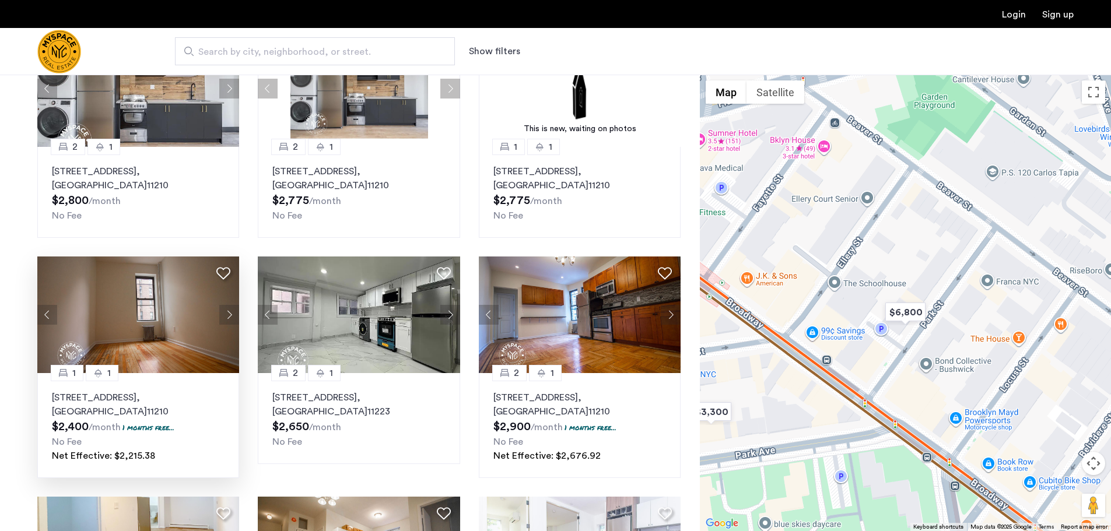
click at [229, 318] on button "Next apartment" at bounding box center [229, 315] width 20 height 20
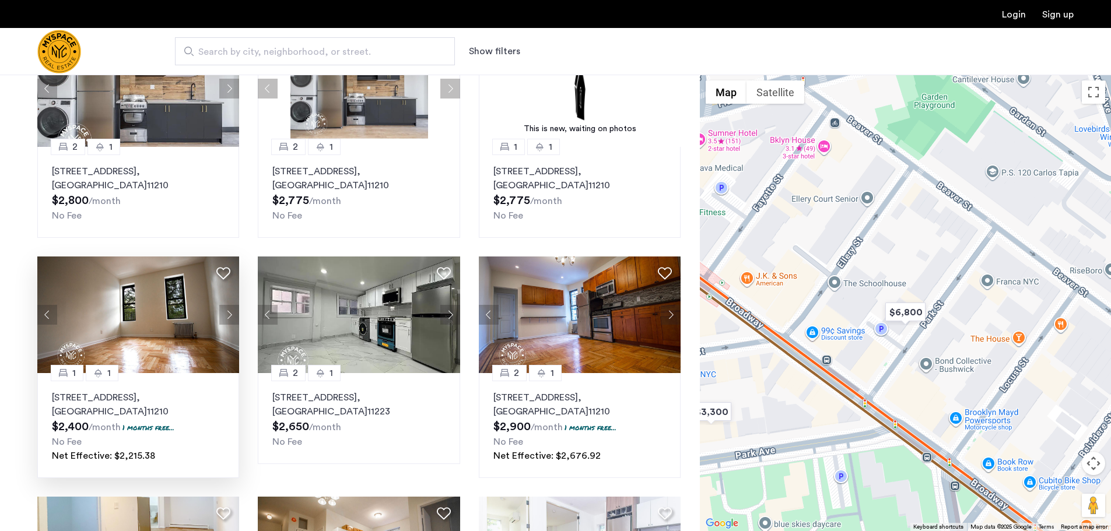
click at [229, 318] on button "Next apartment" at bounding box center [229, 315] width 20 height 20
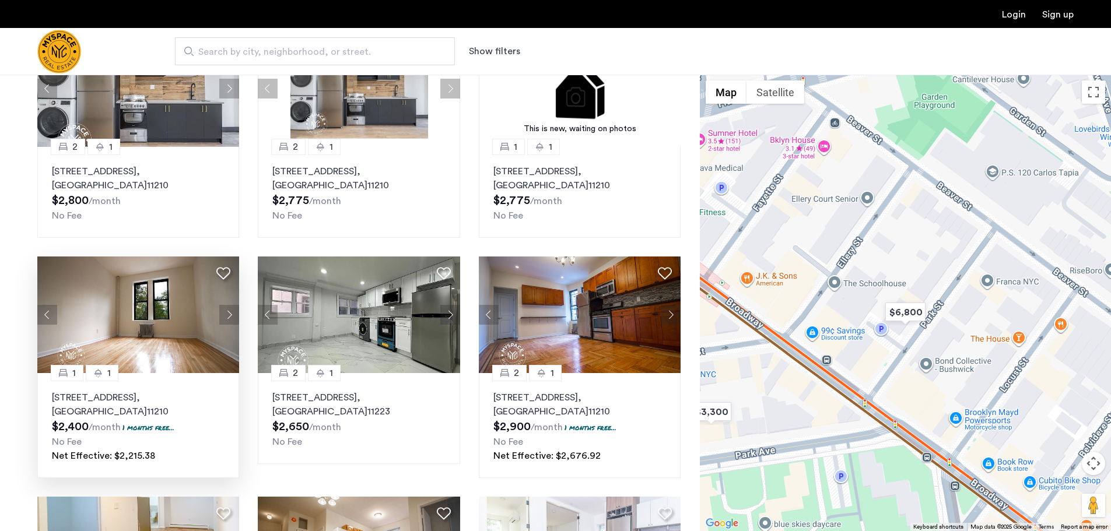
click at [229, 318] on button "Next apartment" at bounding box center [229, 315] width 20 height 20
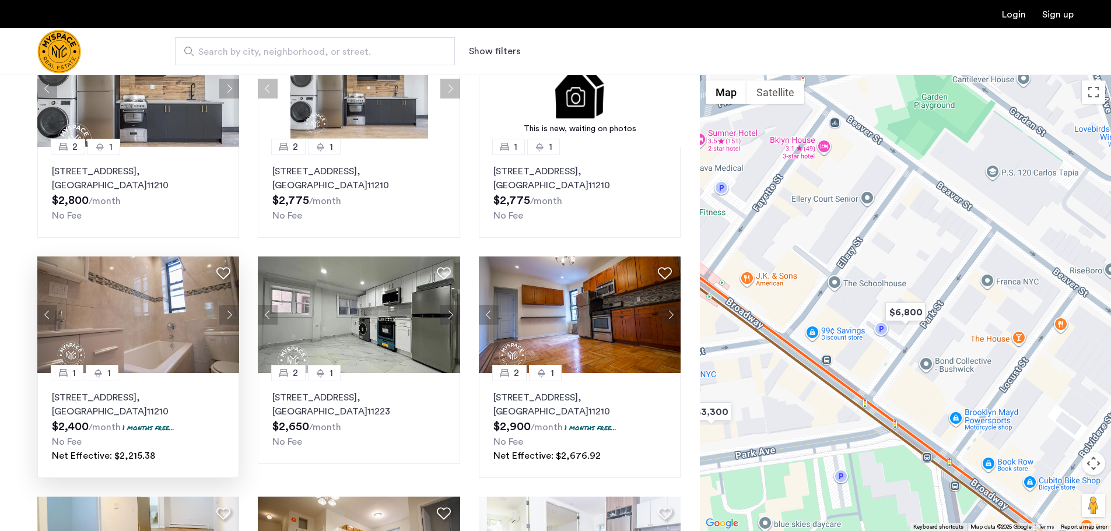
click at [229, 318] on button "Next apartment" at bounding box center [229, 315] width 20 height 20
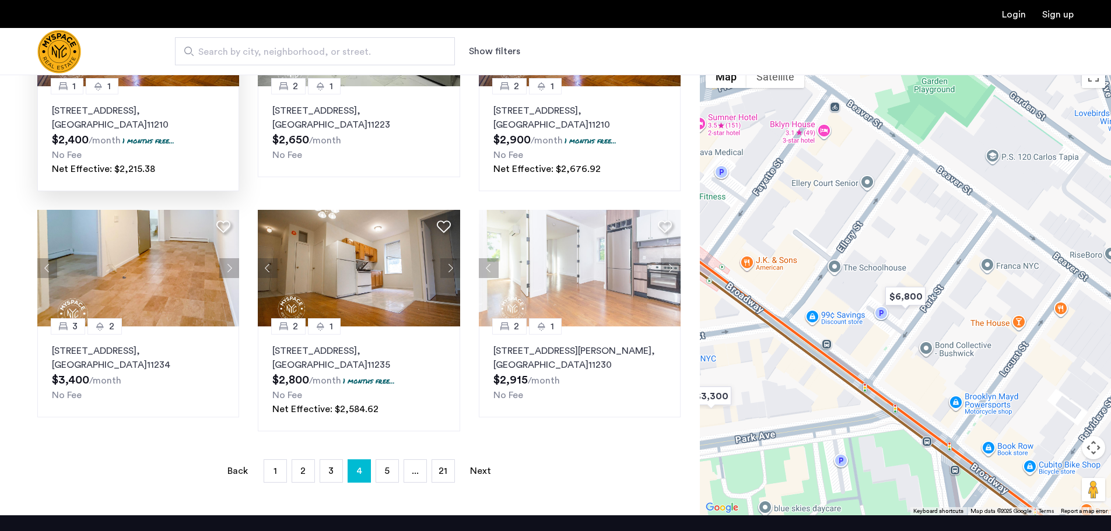
scroll to position [641, 0]
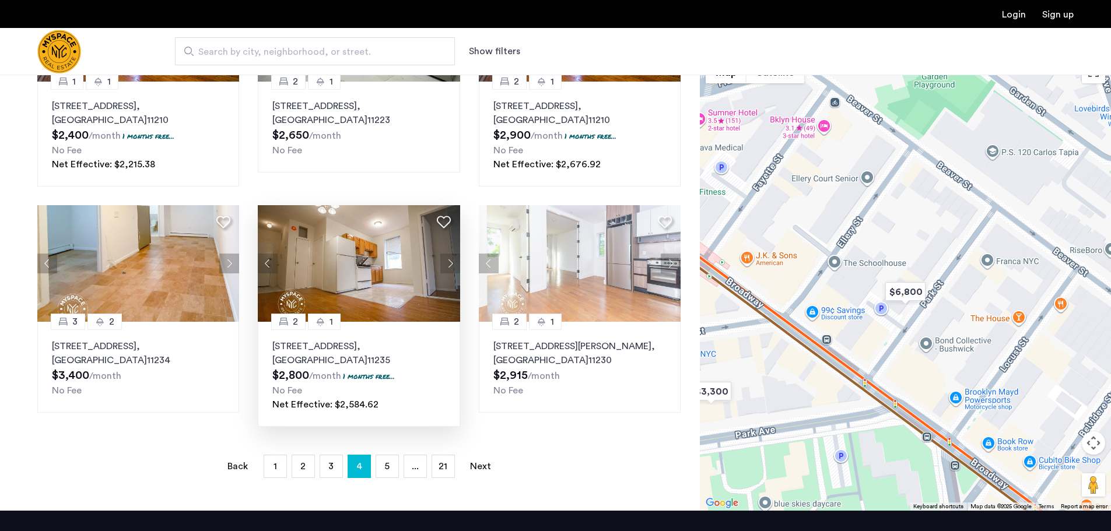
click at [450, 264] on button "Next apartment" at bounding box center [450, 264] width 20 height 20
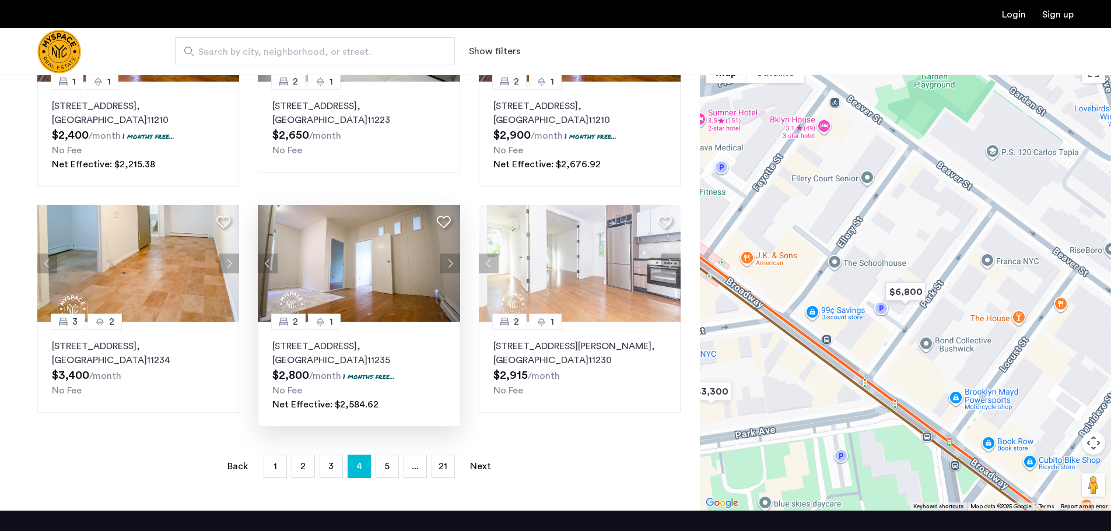
click at [450, 264] on button "Next apartment" at bounding box center [450, 264] width 20 height 20
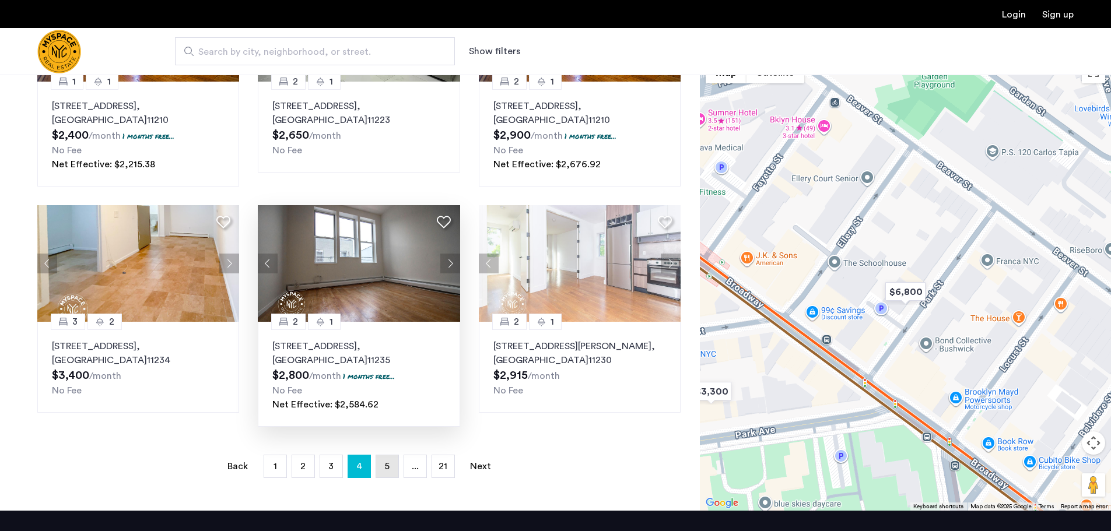
click at [385, 465] on span "5" at bounding box center [386, 466] width 5 height 9
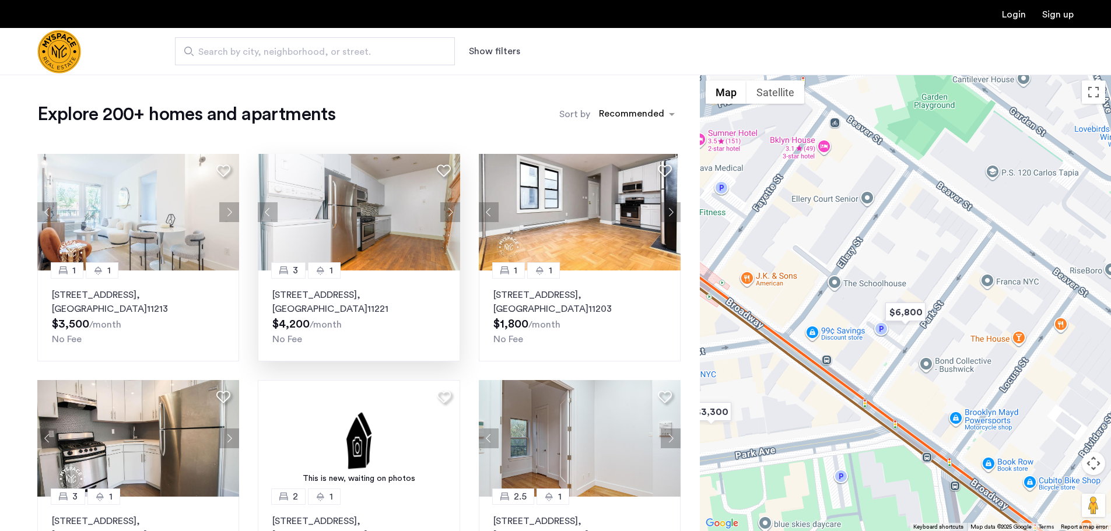
click at [457, 212] on button "Next apartment" at bounding box center [450, 212] width 20 height 20
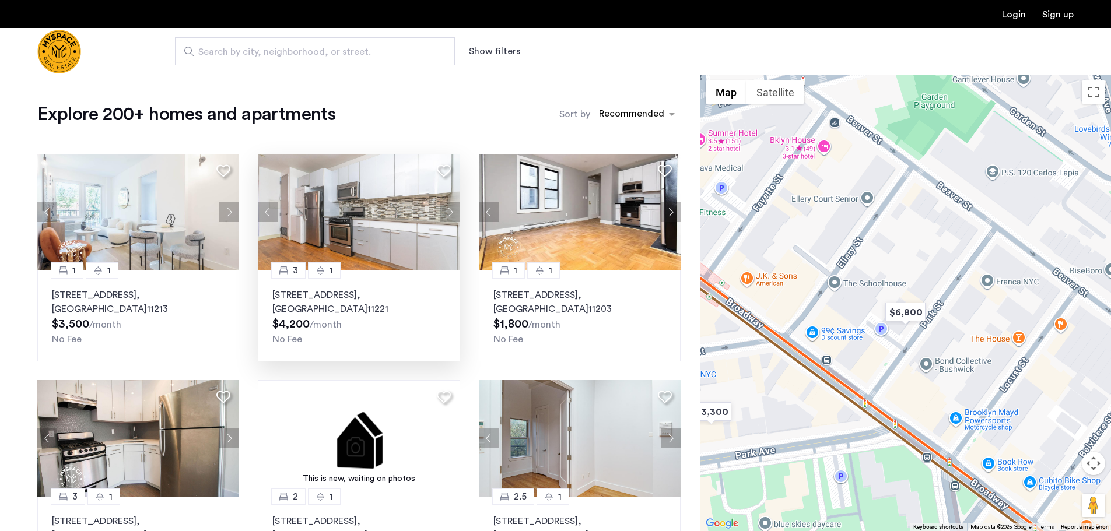
click at [457, 212] on button "Next apartment" at bounding box center [450, 212] width 20 height 20
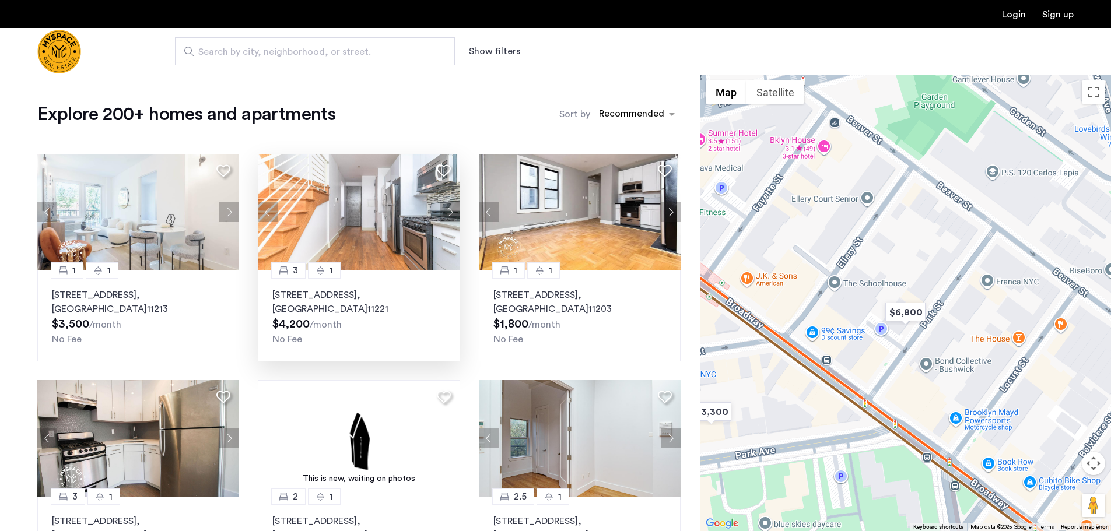
click at [457, 212] on button "Next apartment" at bounding box center [450, 212] width 20 height 20
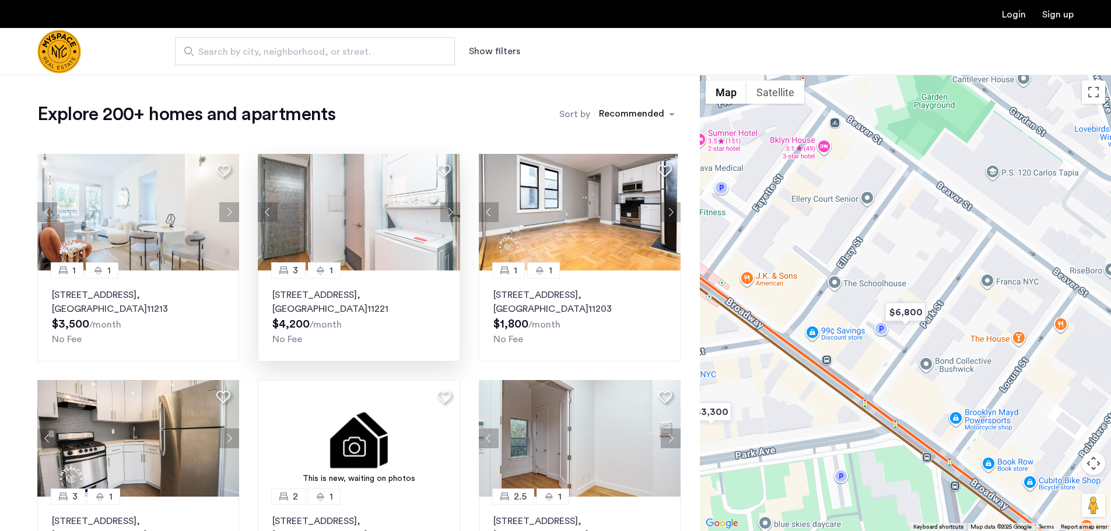
click at [457, 212] on button "Next apartment" at bounding box center [450, 212] width 20 height 20
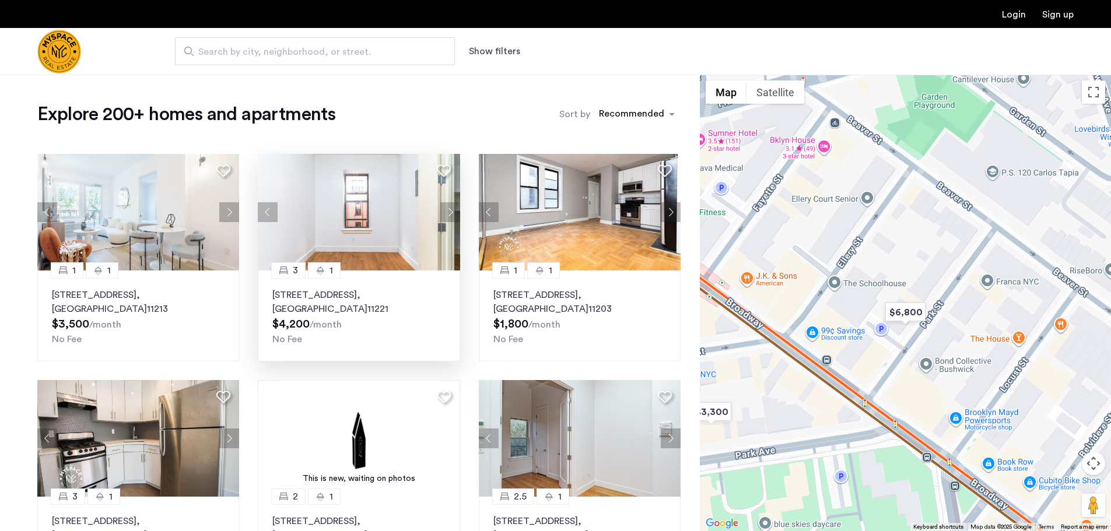
click at [457, 212] on button "Next apartment" at bounding box center [450, 212] width 20 height 20
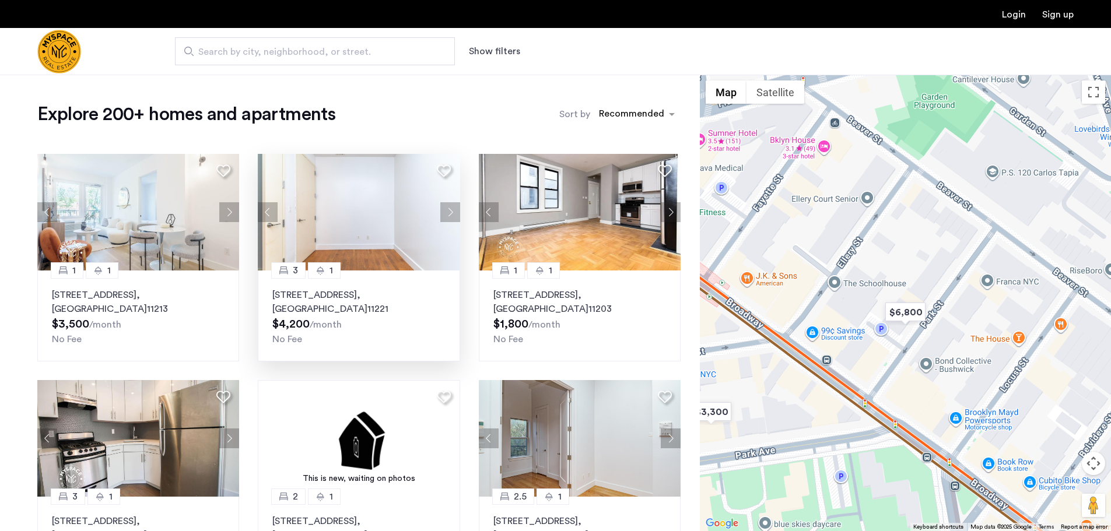
click at [457, 212] on button "Next apartment" at bounding box center [450, 212] width 20 height 20
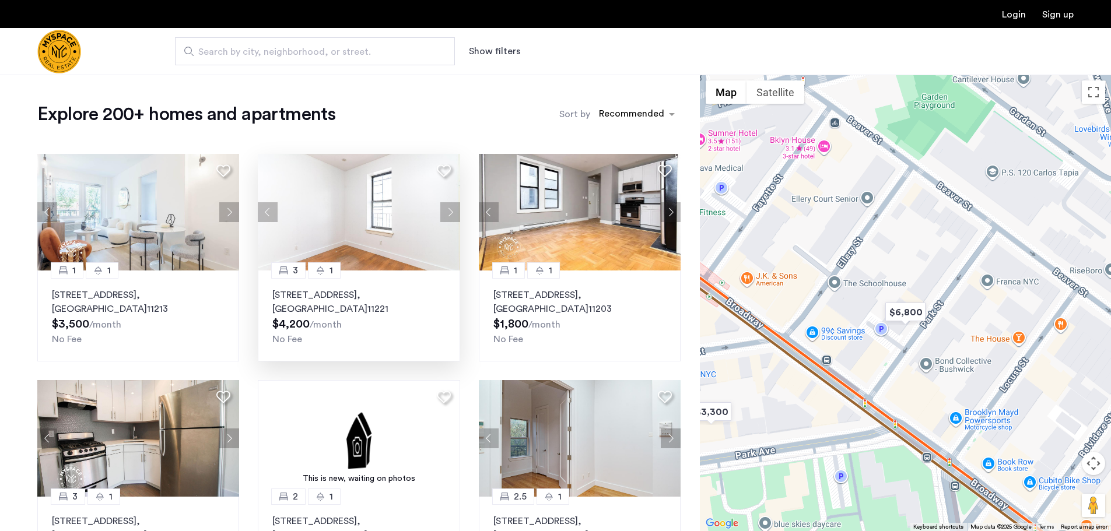
click at [457, 212] on button "Next apartment" at bounding box center [450, 212] width 20 height 20
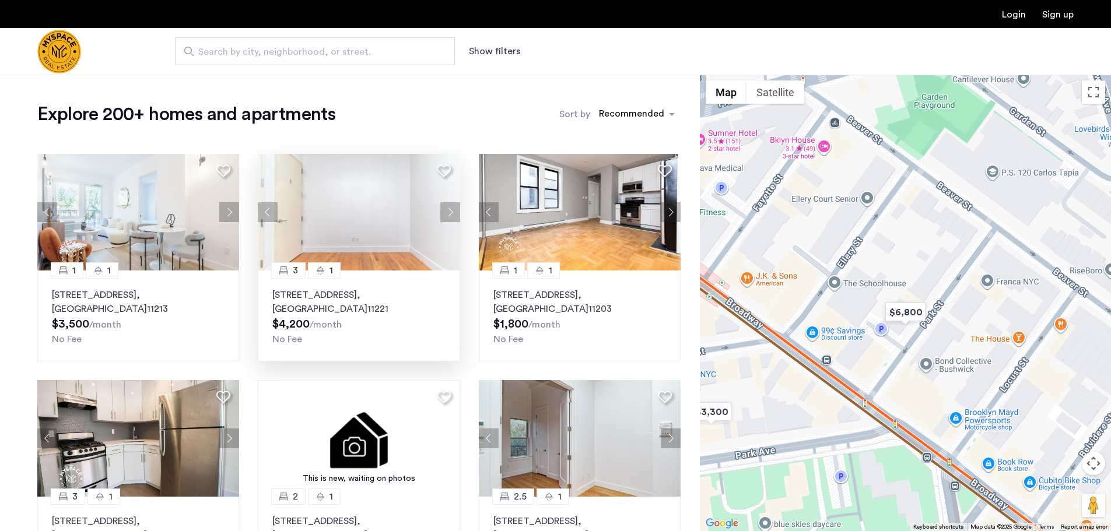
click at [457, 212] on button "Next apartment" at bounding box center [450, 212] width 20 height 20
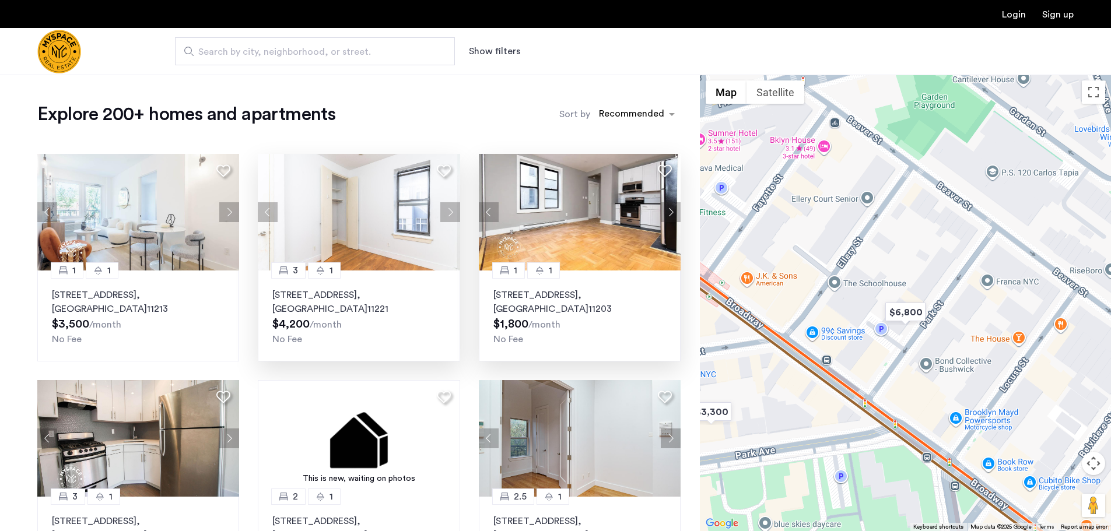
click at [672, 218] on button "Next apartment" at bounding box center [671, 212] width 20 height 20
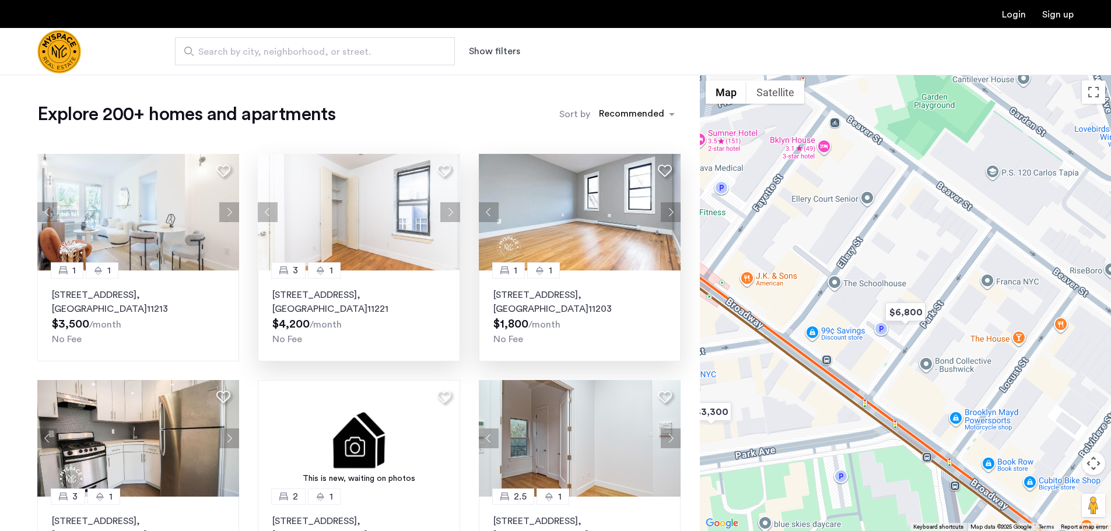
click at [667, 210] on button "Next apartment" at bounding box center [671, 212] width 20 height 20
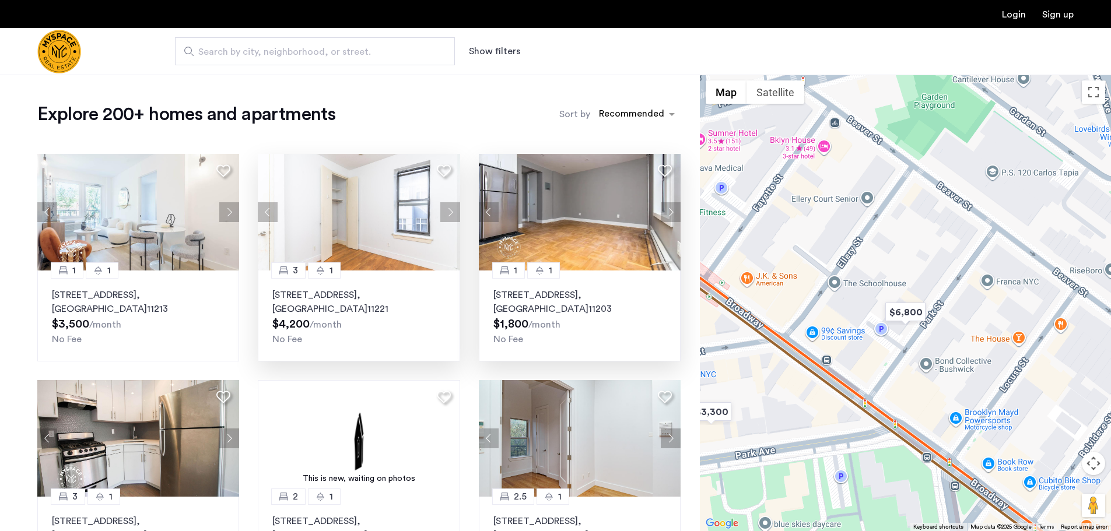
click at [585, 204] on img at bounding box center [580, 212] width 202 height 117
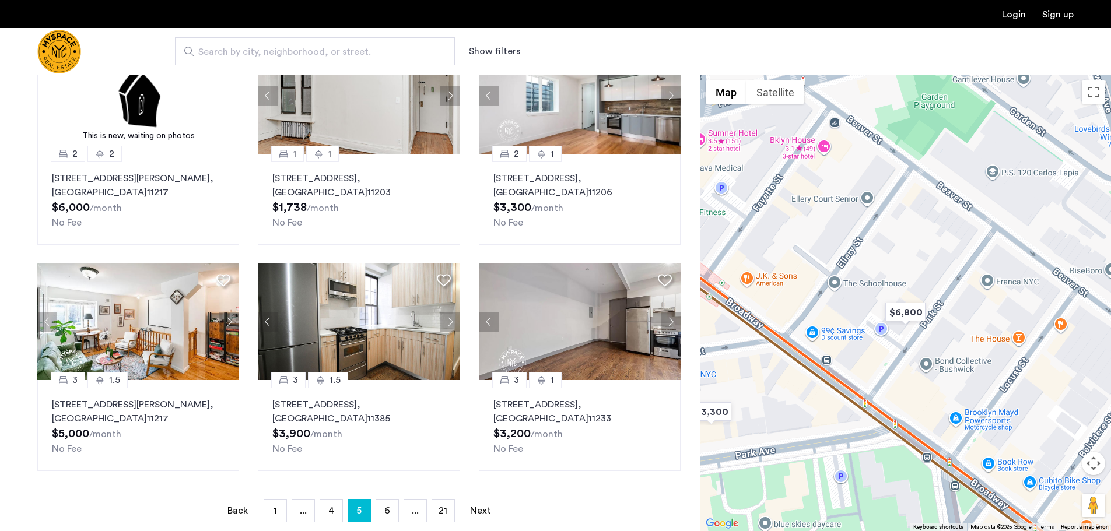
scroll to position [641, 0]
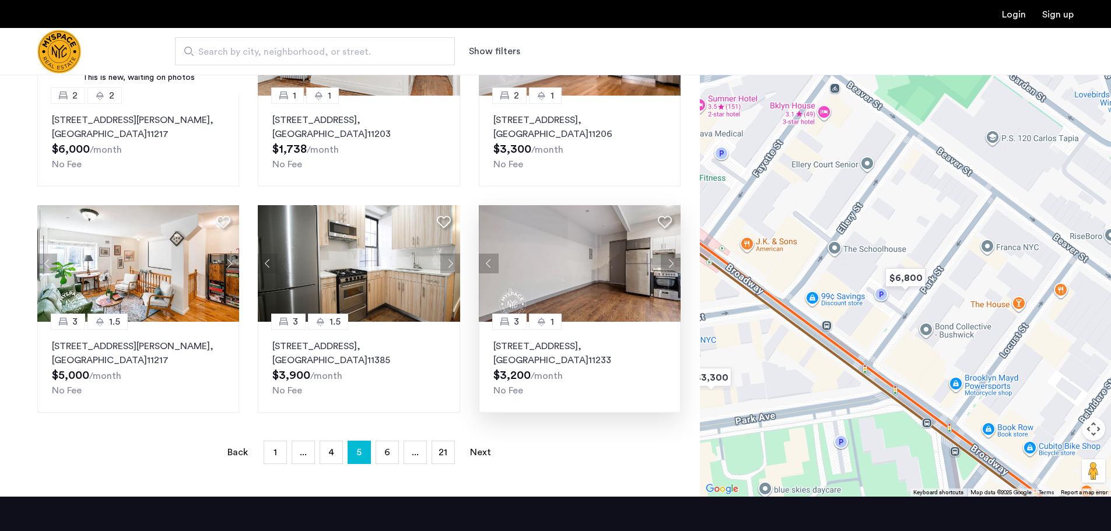
click at [671, 264] on button "Next apartment" at bounding box center [671, 264] width 20 height 20
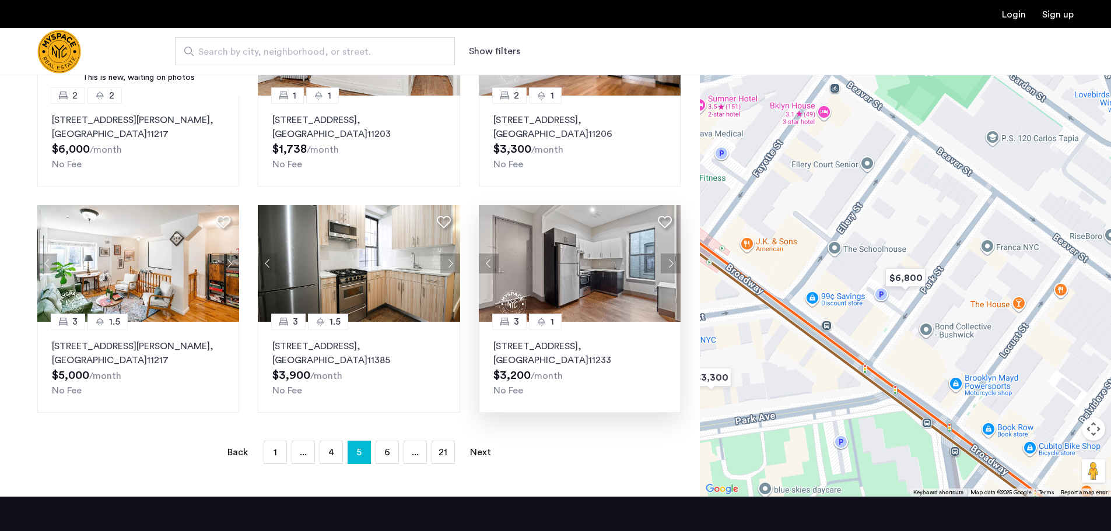
click at [671, 264] on button "Next apartment" at bounding box center [671, 264] width 20 height 20
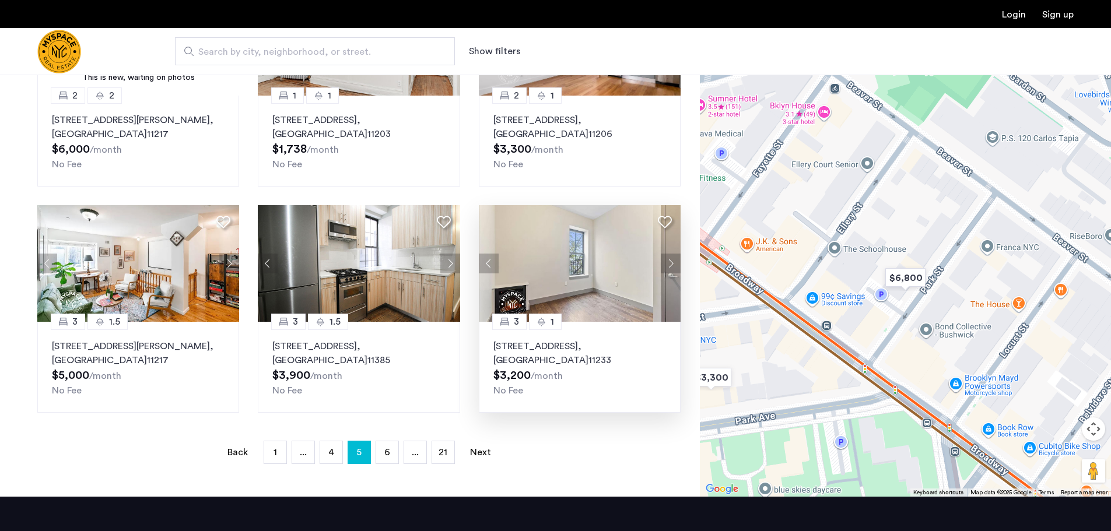
click at [671, 264] on button "Next apartment" at bounding box center [671, 264] width 20 height 20
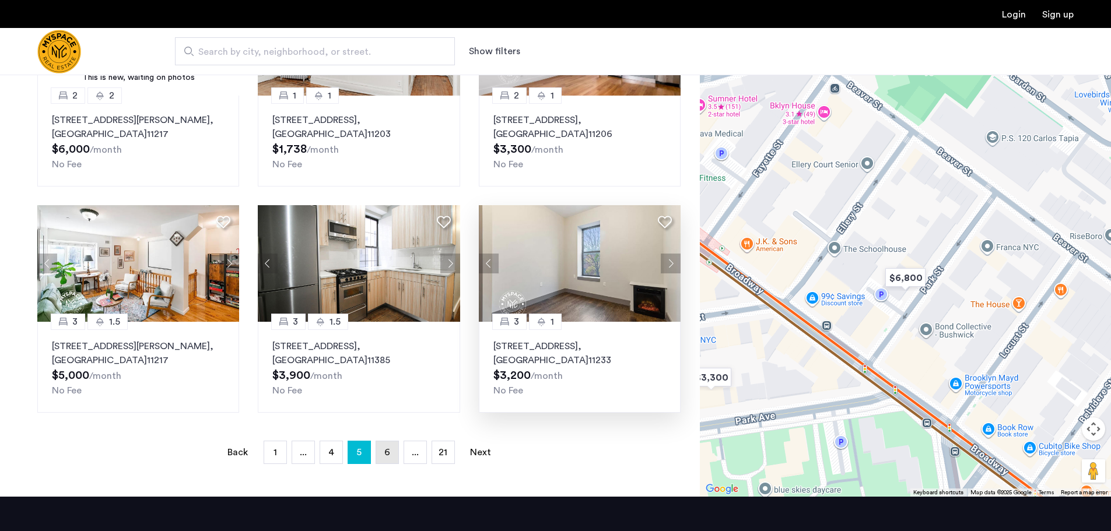
click at [378, 453] on link "page 6" at bounding box center [387, 452] width 22 height 22
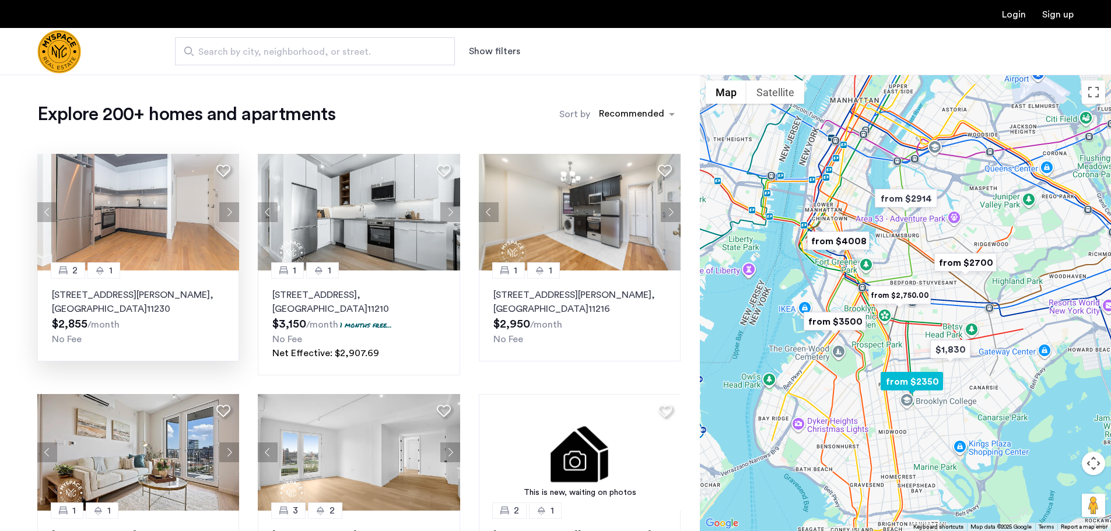
click at [223, 219] on button "Next apartment" at bounding box center [229, 212] width 20 height 20
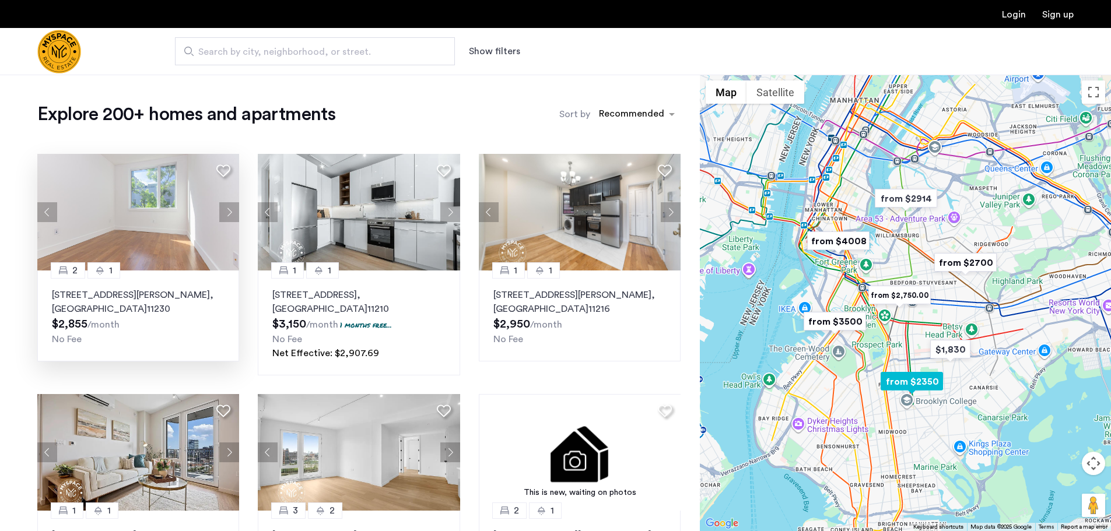
click at [224, 219] on button "Next apartment" at bounding box center [229, 212] width 20 height 20
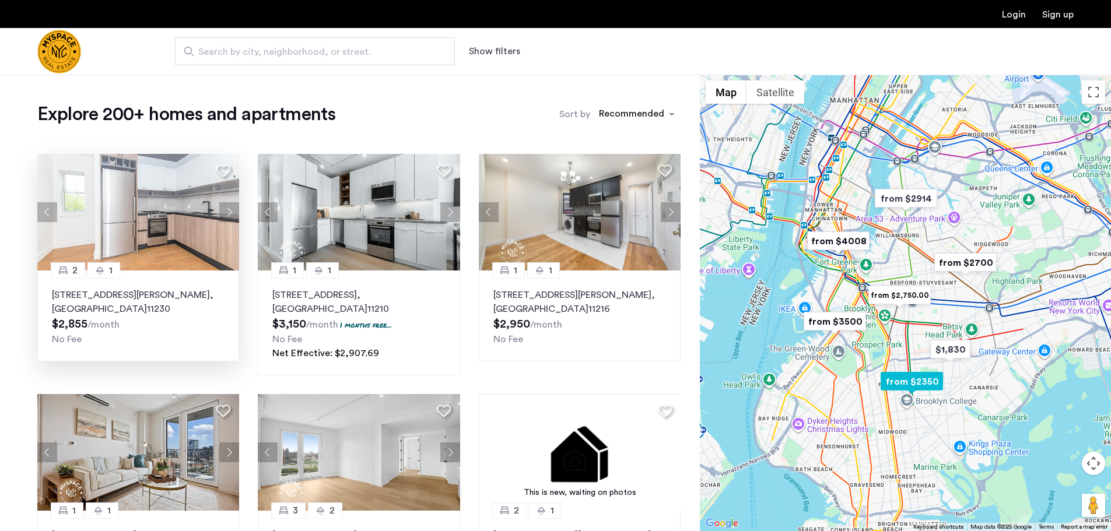
click at [224, 219] on button "Next apartment" at bounding box center [229, 212] width 20 height 20
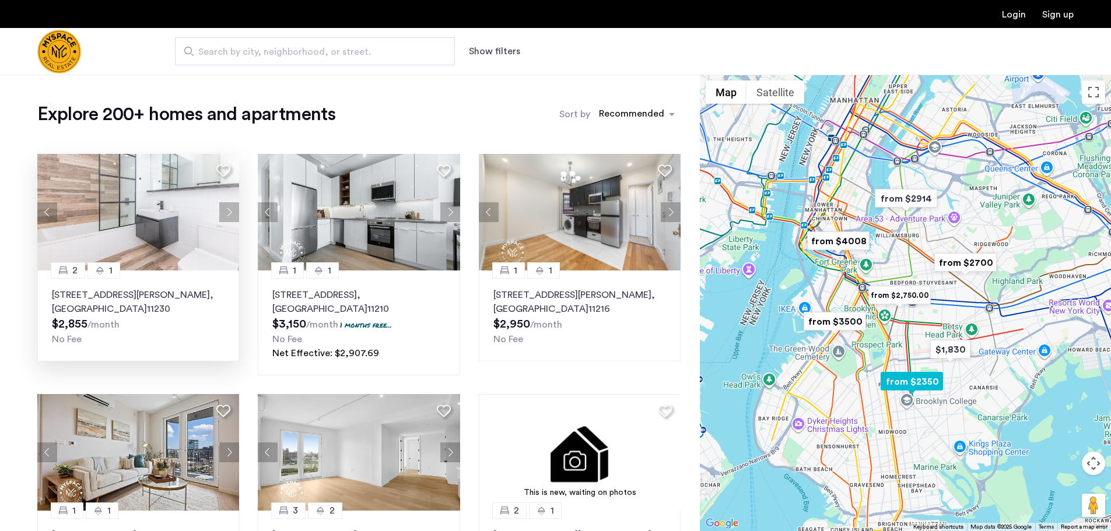
click at [224, 219] on button "Next apartment" at bounding box center [229, 212] width 20 height 20
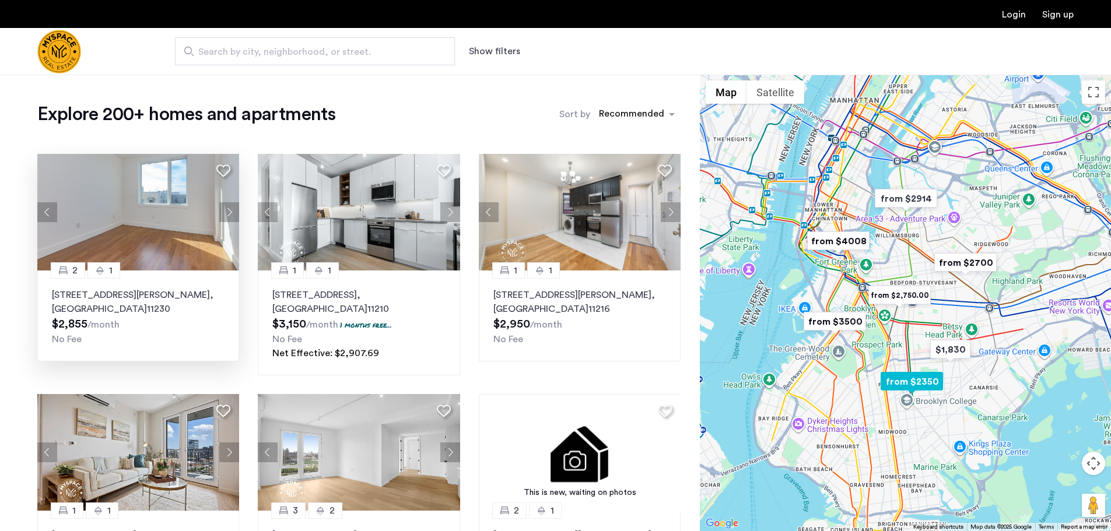
click at [224, 219] on button "Next apartment" at bounding box center [229, 212] width 20 height 20
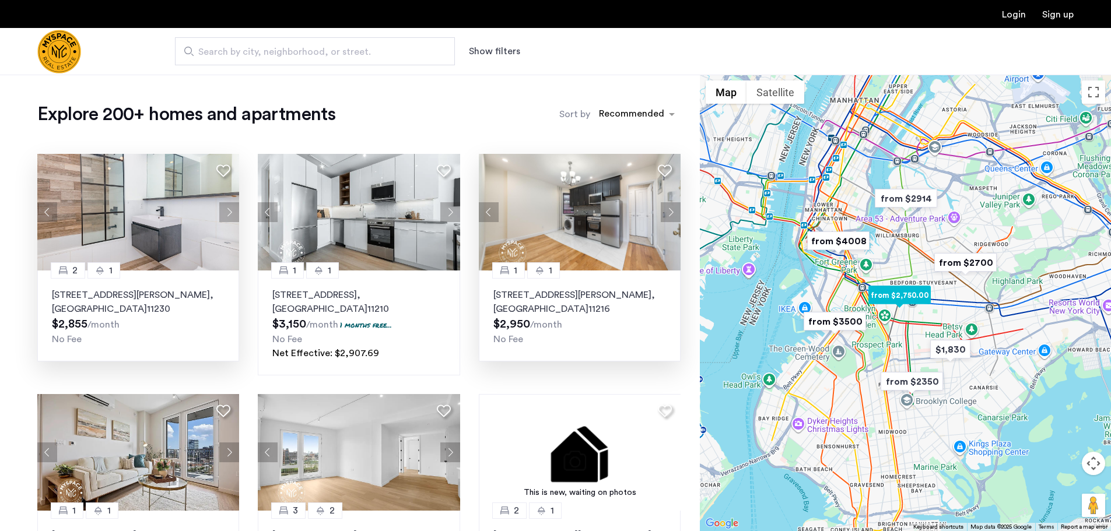
click at [667, 214] on button "Next apartment" at bounding box center [671, 212] width 20 height 20
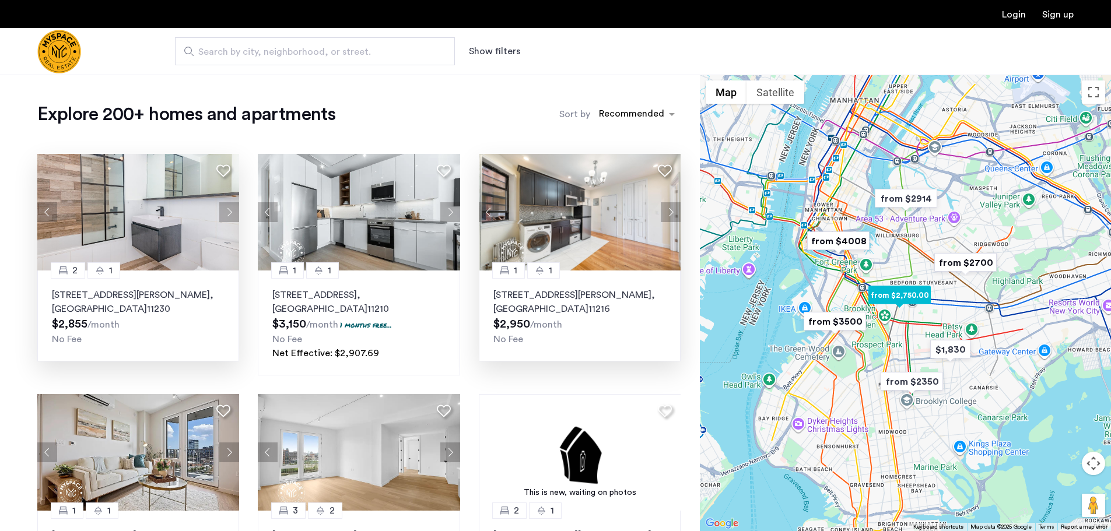
click at [667, 214] on button "Next apartment" at bounding box center [671, 212] width 20 height 20
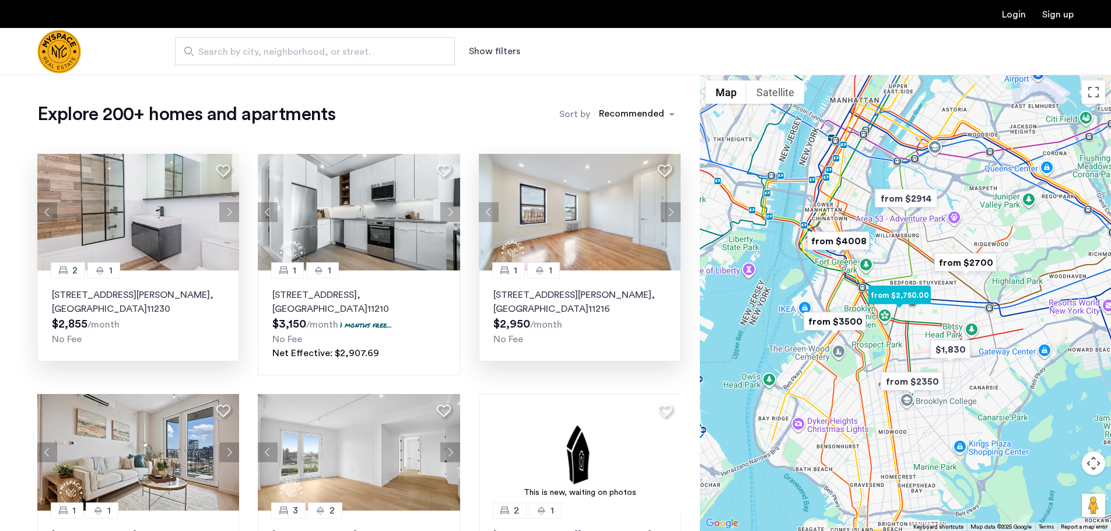
click at [667, 214] on button "Next apartment" at bounding box center [671, 212] width 20 height 20
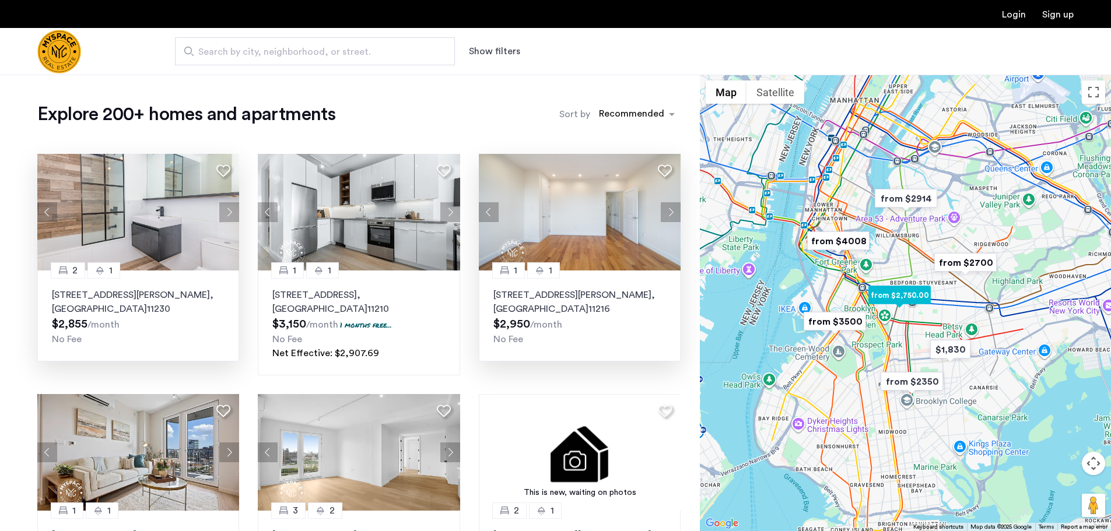
click at [667, 214] on button "Next apartment" at bounding box center [671, 212] width 20 height 20
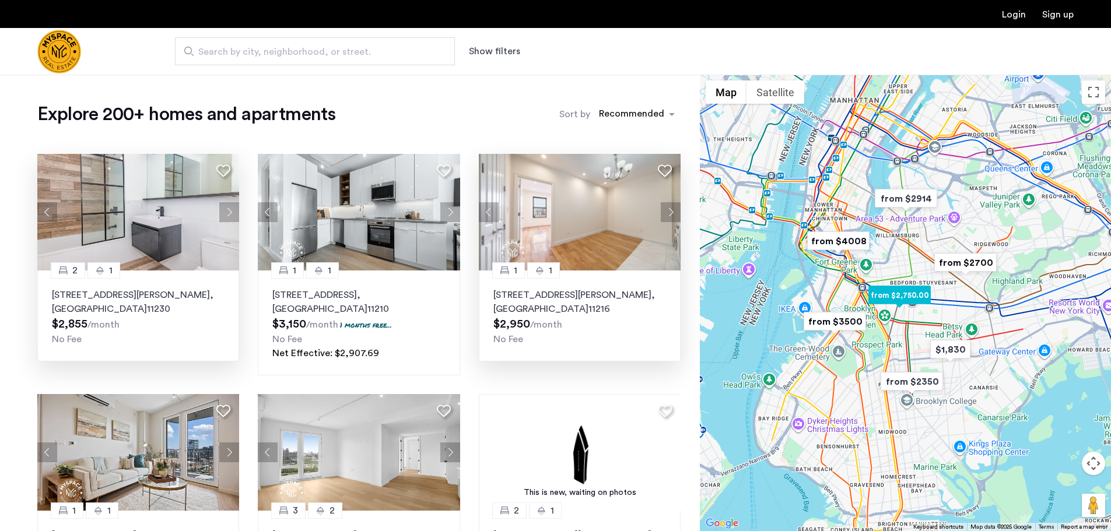
click at [578, 304] on p "30 Rogers Ave, Unit 3D, Brooklyn , NY 11216" at bounding box center [579, 302] width 173 height 28
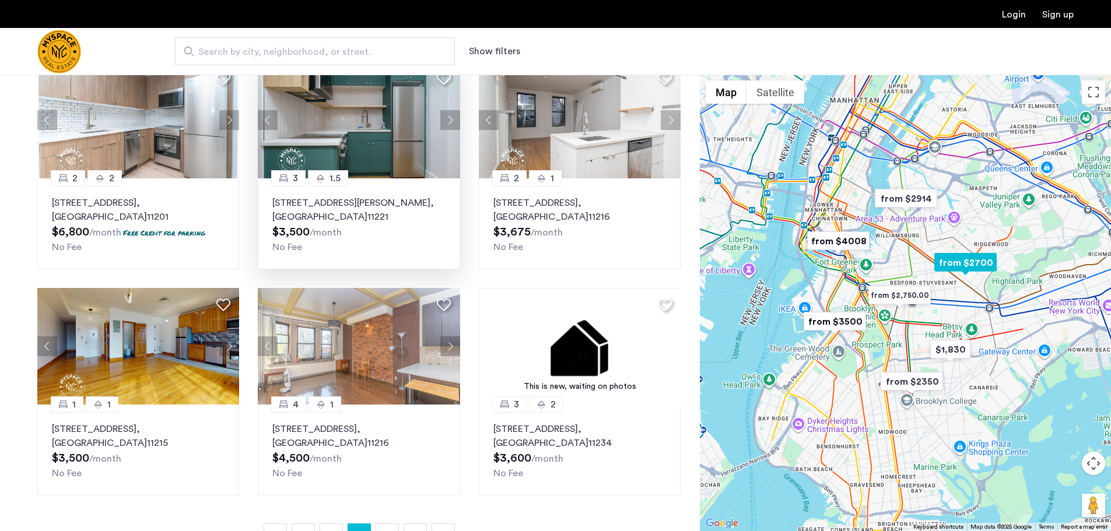
scroll to position [583, 0]
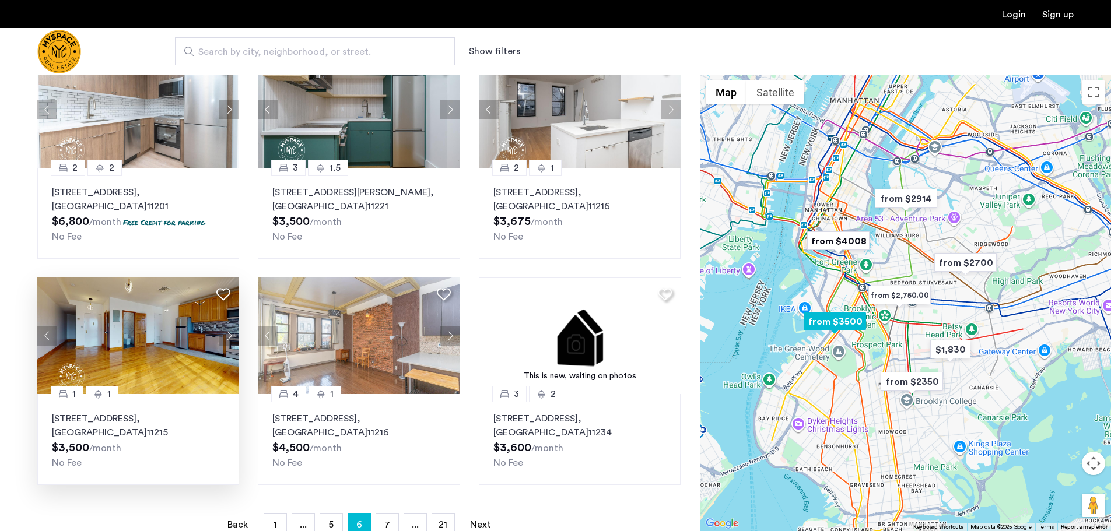
click at [229, 338] on button "Next apartment" at bounding box center [229, 336] width 20 height 20
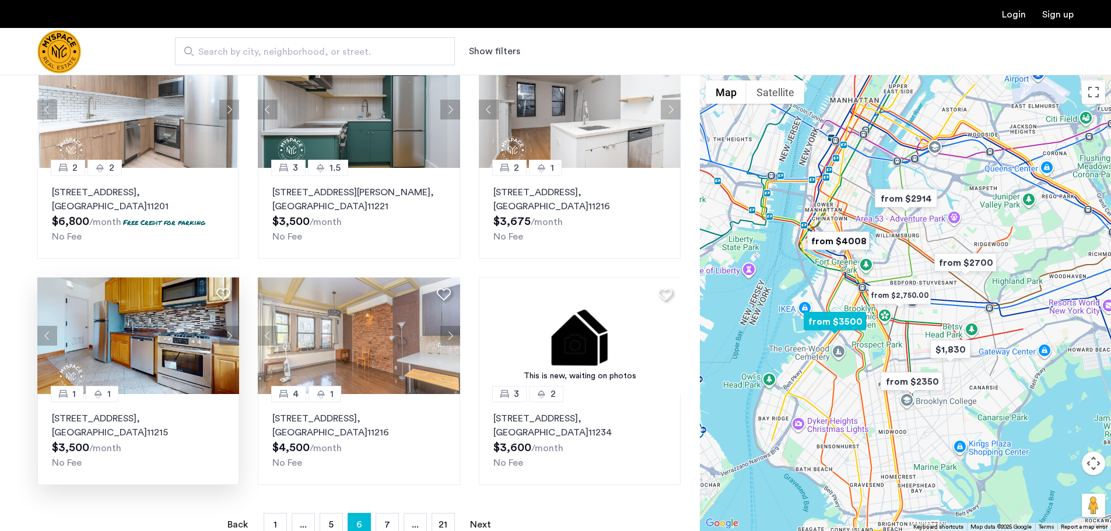
click at [229, 338] on button "Next apartment" at bounding box center [229, 336] width 20 height 20
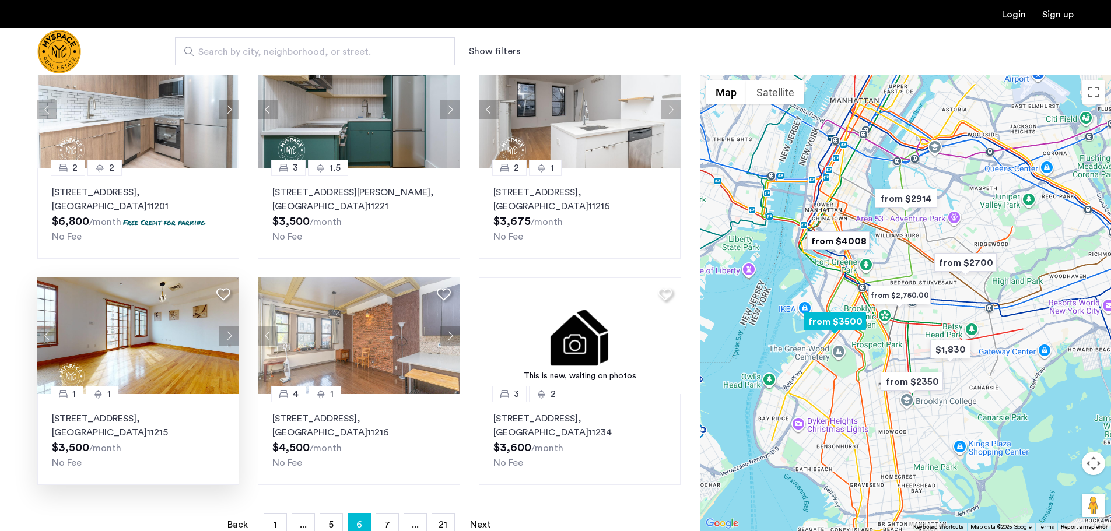
click at [229, 338] on button "Next apartment" at bounding box center [229, 336] width 20 height 20
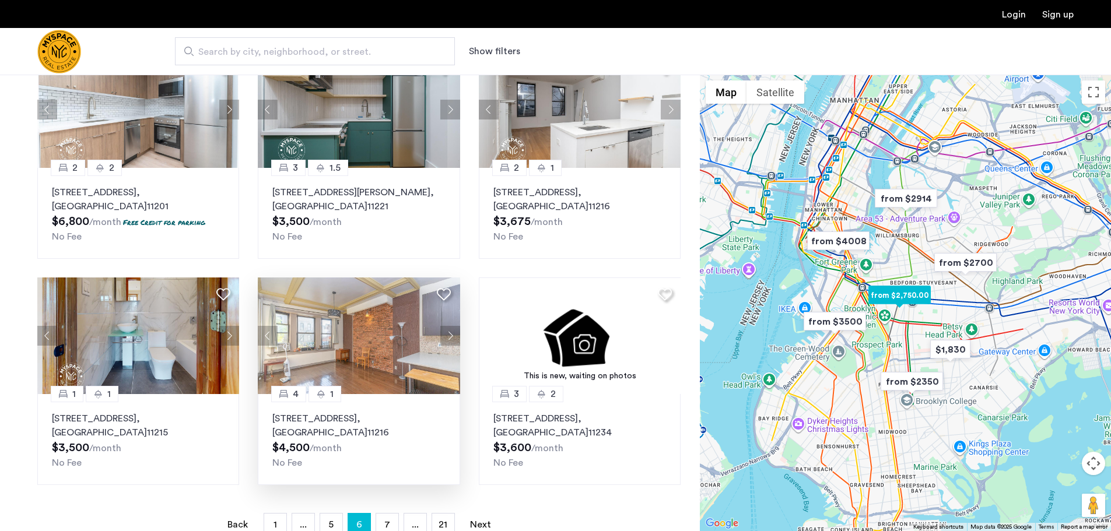
scroll to position [758, 0]
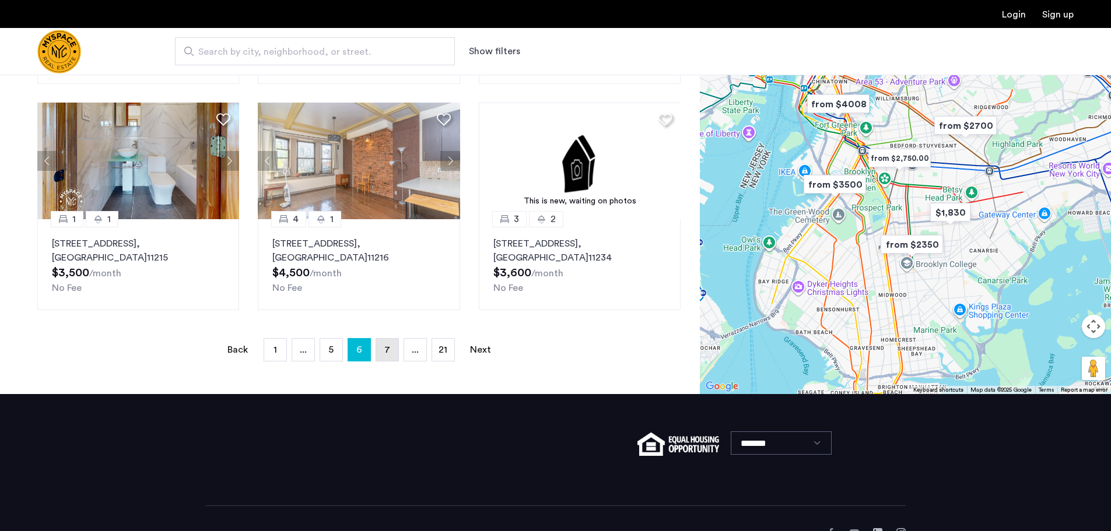
click at [384, 352] on link "page 7" at bounding box center [387, 350] width 22 height 22
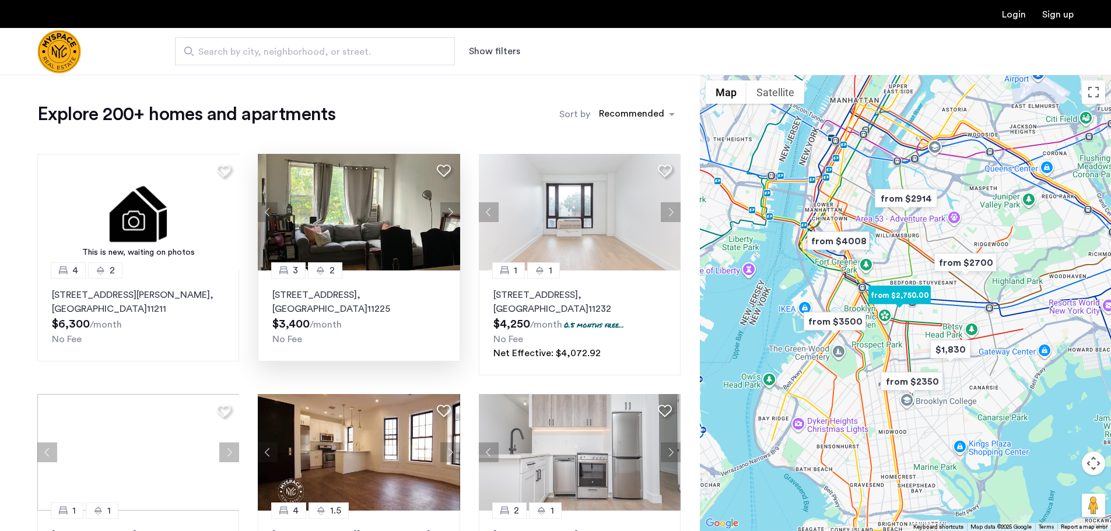
click at [448, 213] on button "Next apartment" at bounding box center [450, 212] width 20 height 20
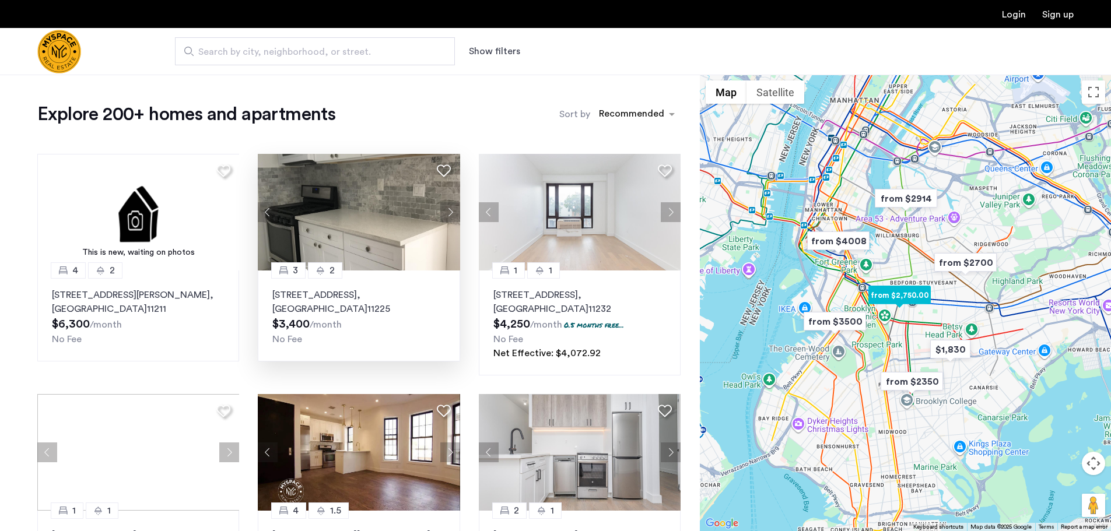
click at [448, 213] on button "Next apartment" at bounding box center [450, 212] width 20 height 20
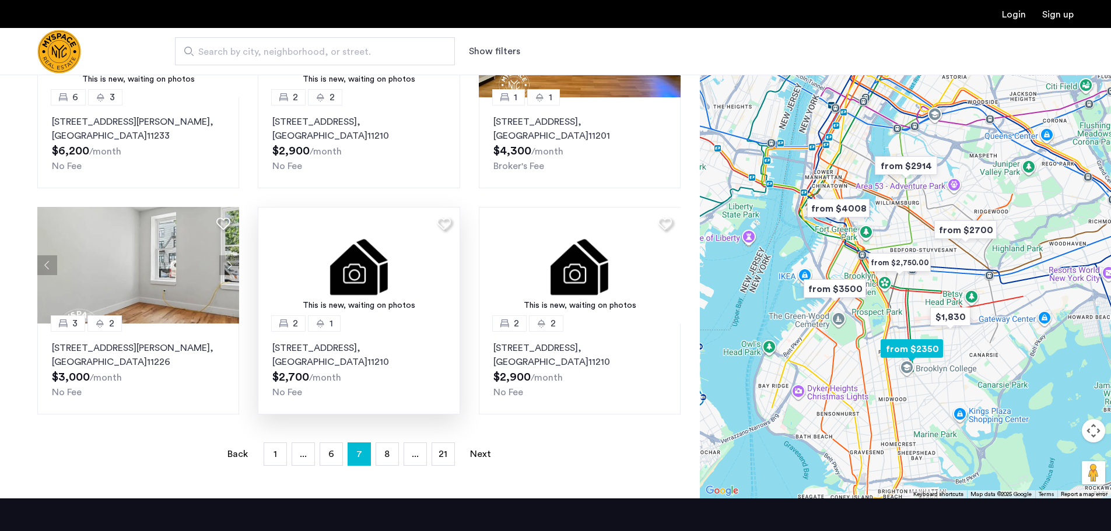
scroll to position [641, 0]
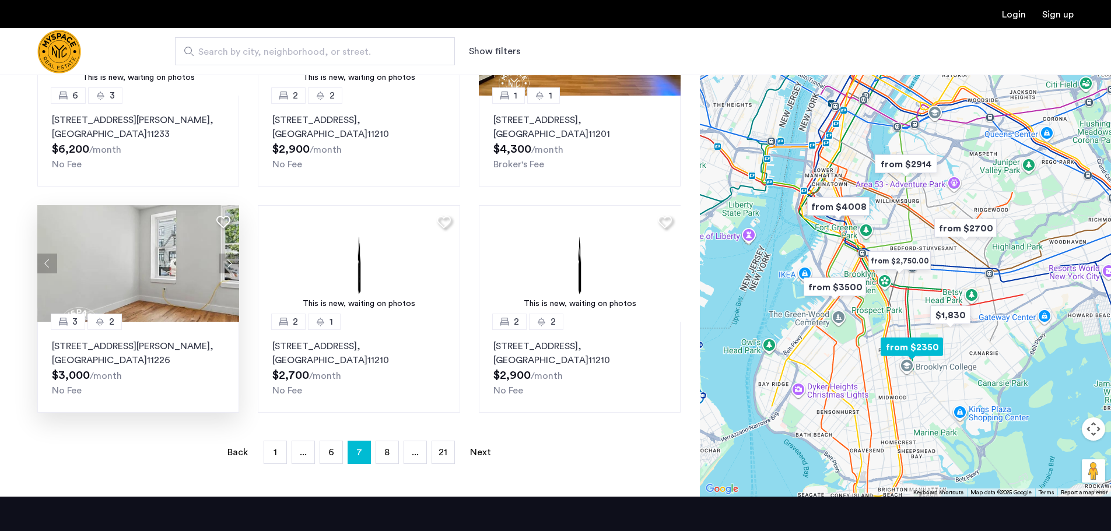
click at [230, 269] on button "Next apartment" at bounding box center [229, 264] width 20 height 20
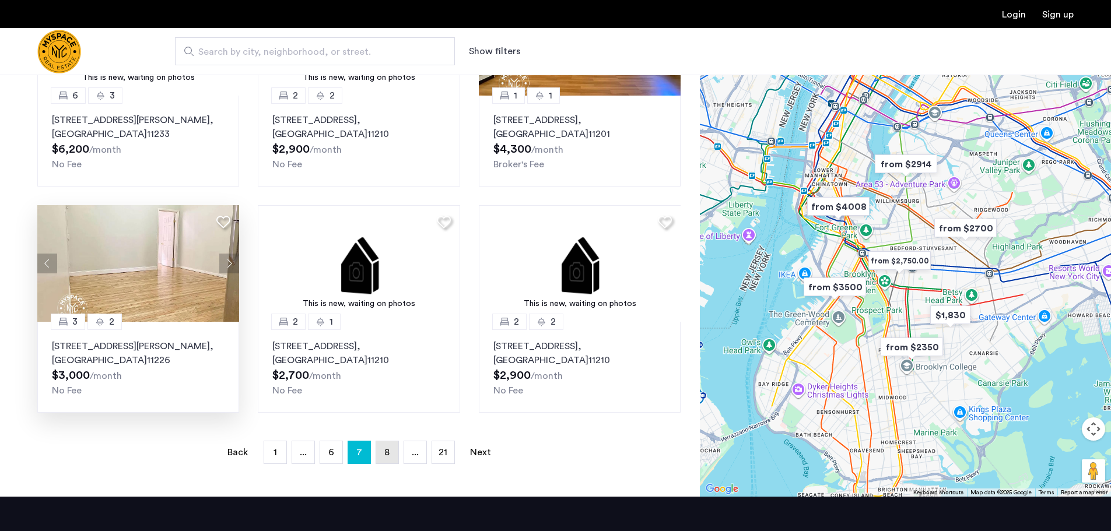
click at [393, 457] on link "page 8" at bounding box center [387, 452] width 22 height 22
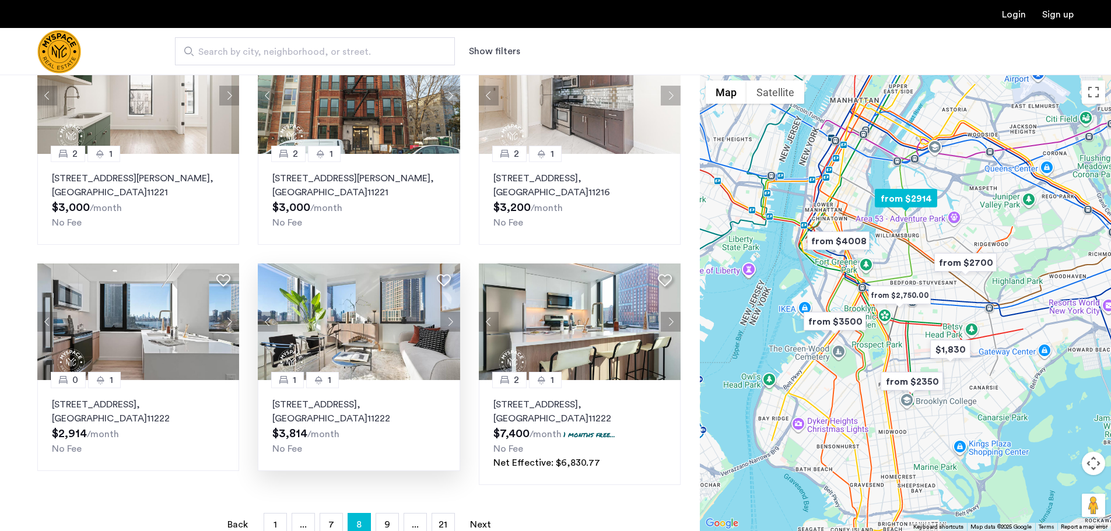
scroll to position [700, 0]
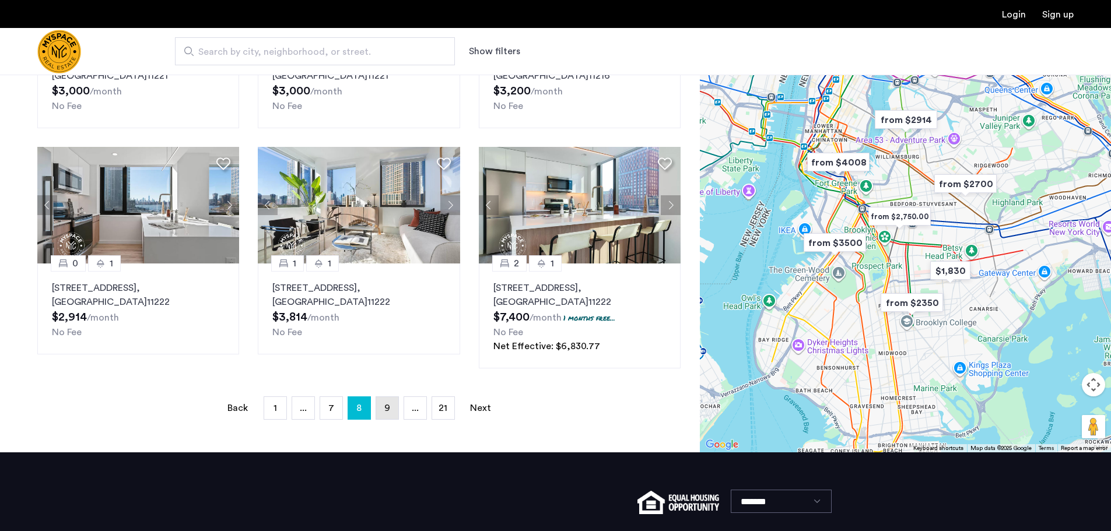
click at [380, 418] on link "page 9" at bounding box center [387, 408] width 22 height 22
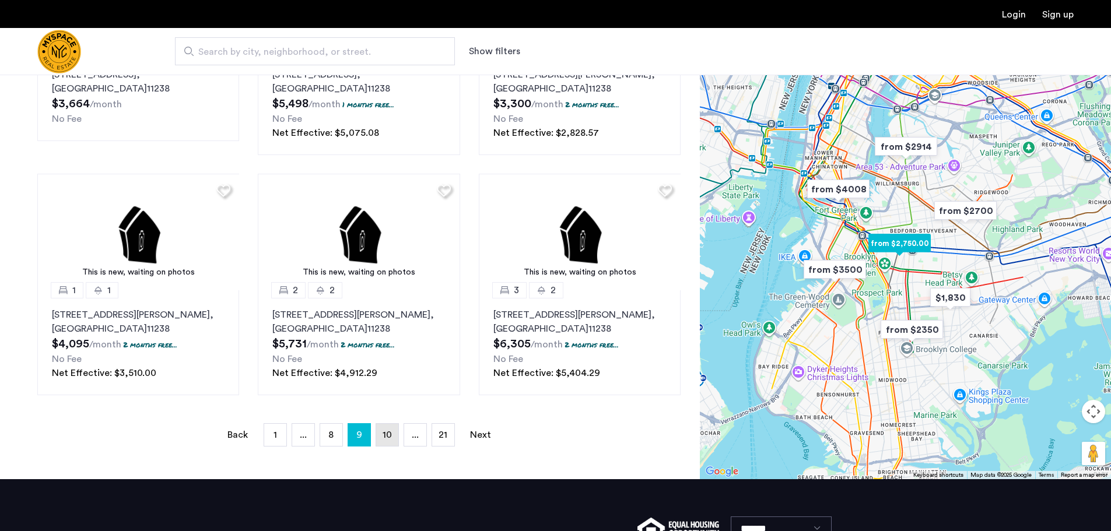
scroll to position [758, 0]
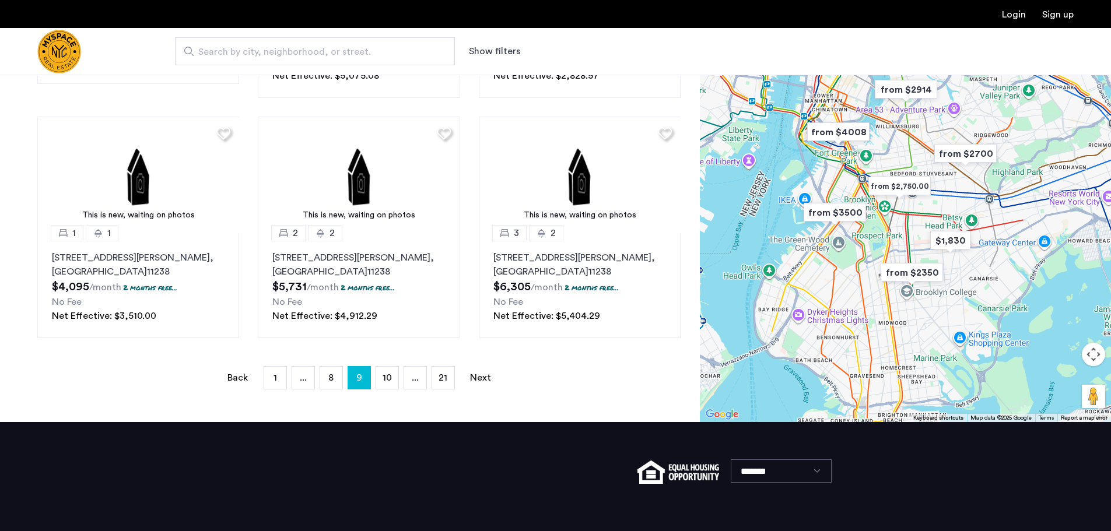
click at [387, 378] on span "10" at bounding box center [387, 377] width 9 height 9
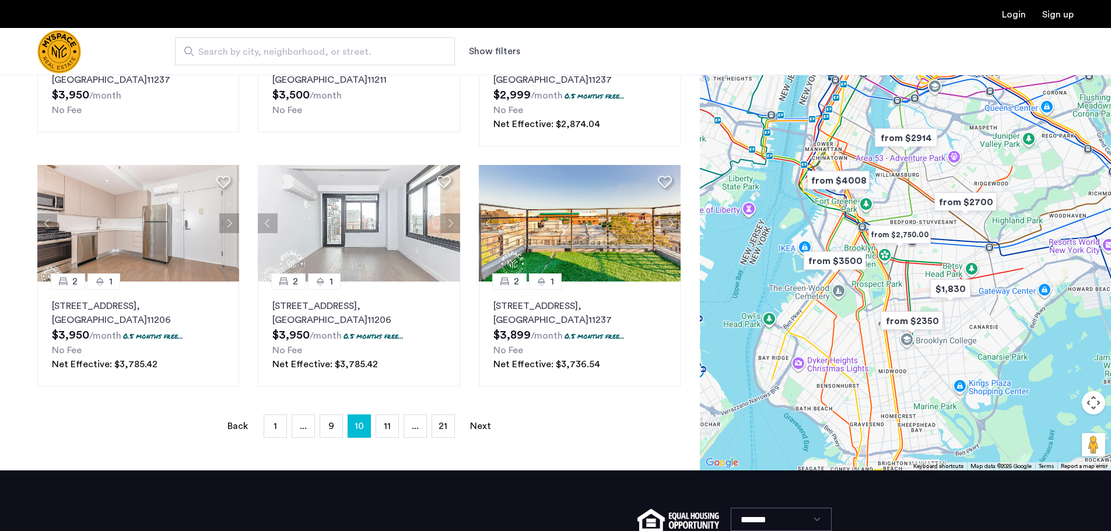
scroll to position [700, 0]
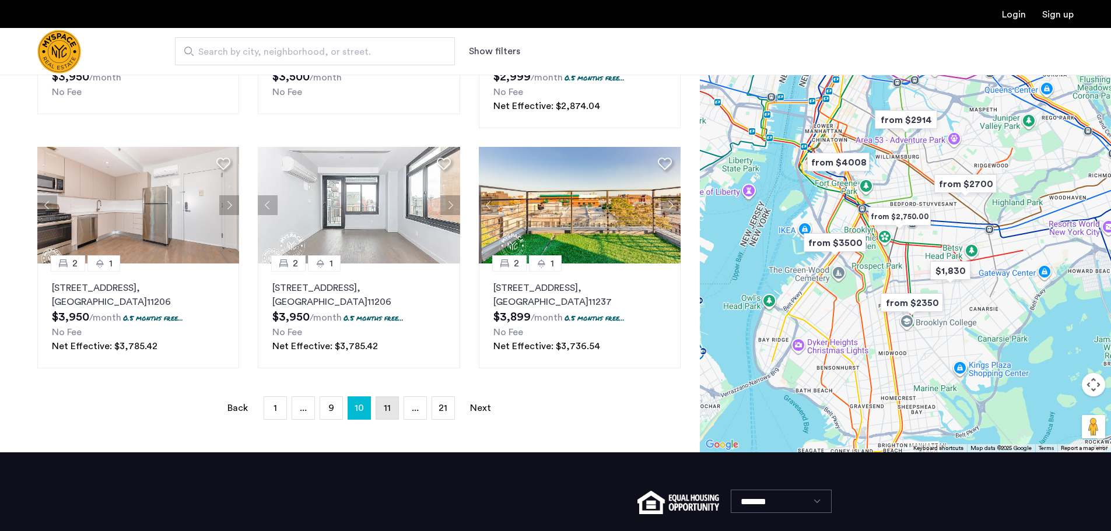
click at [387, 415] on link "page 11" at bounding box center [387, 408] width 22 height 22
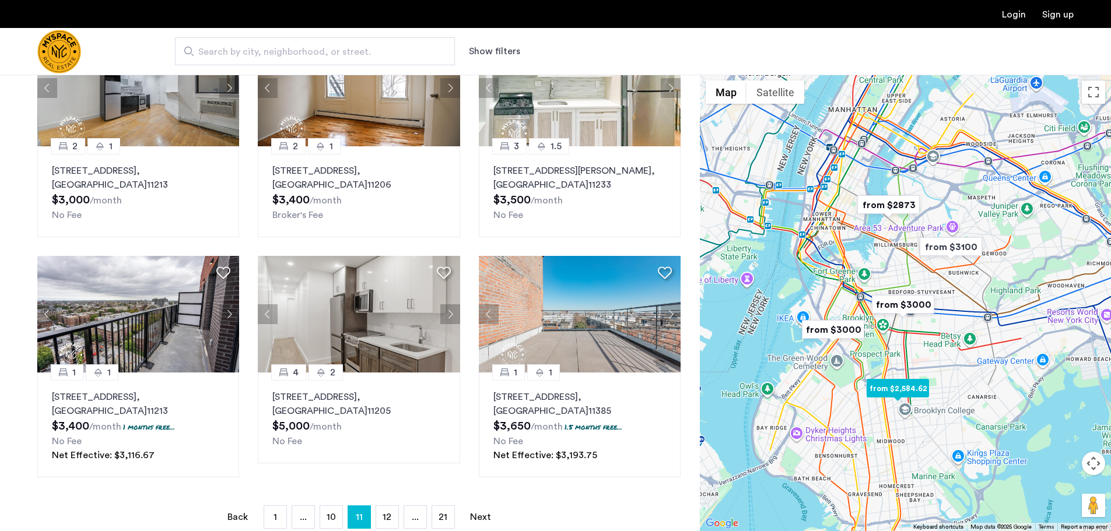
scroll to position [641, 0]
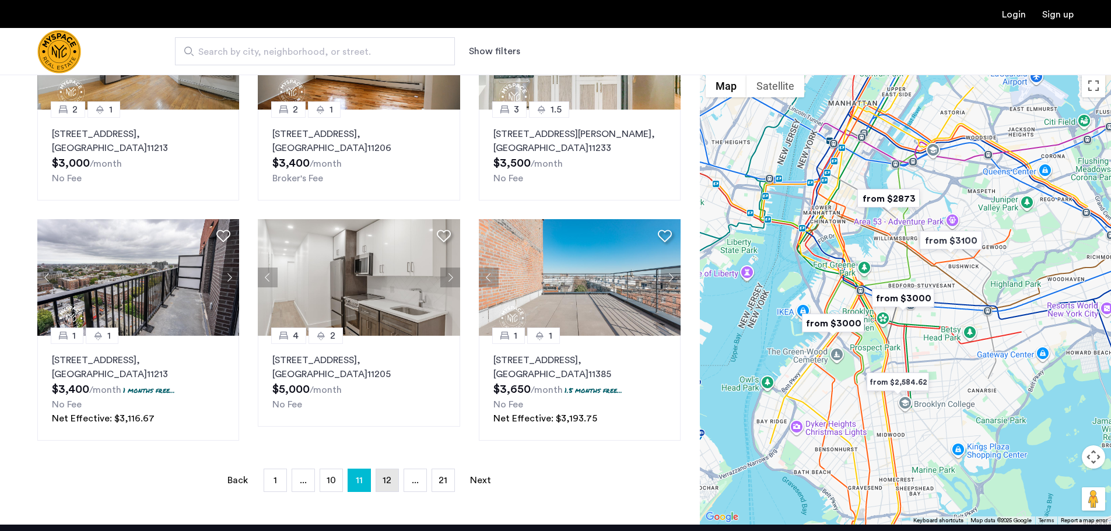
click at [381, 487] on link "page 12" at bounding box center [387, 480] width 22 height 22
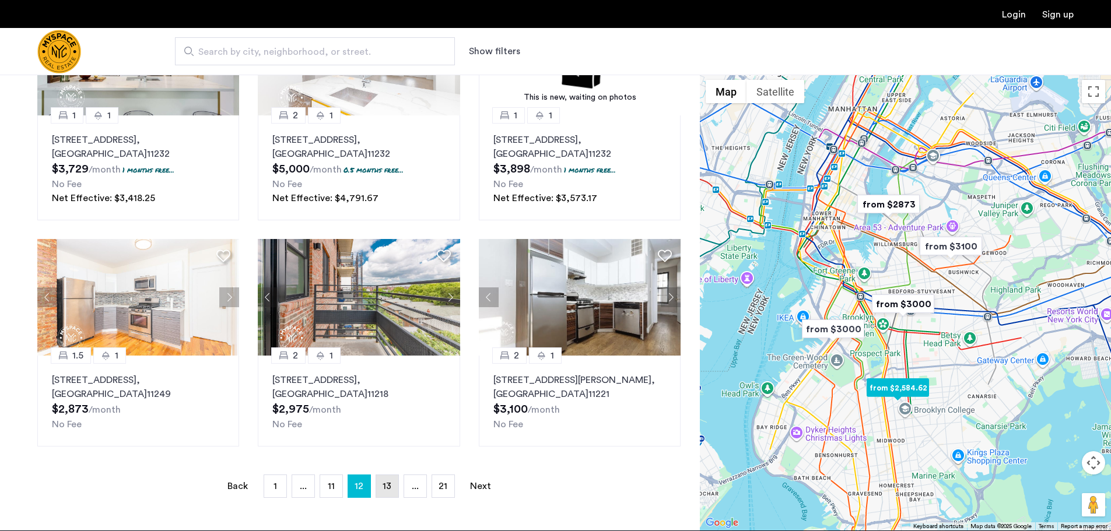
scroll to position [641, 0]
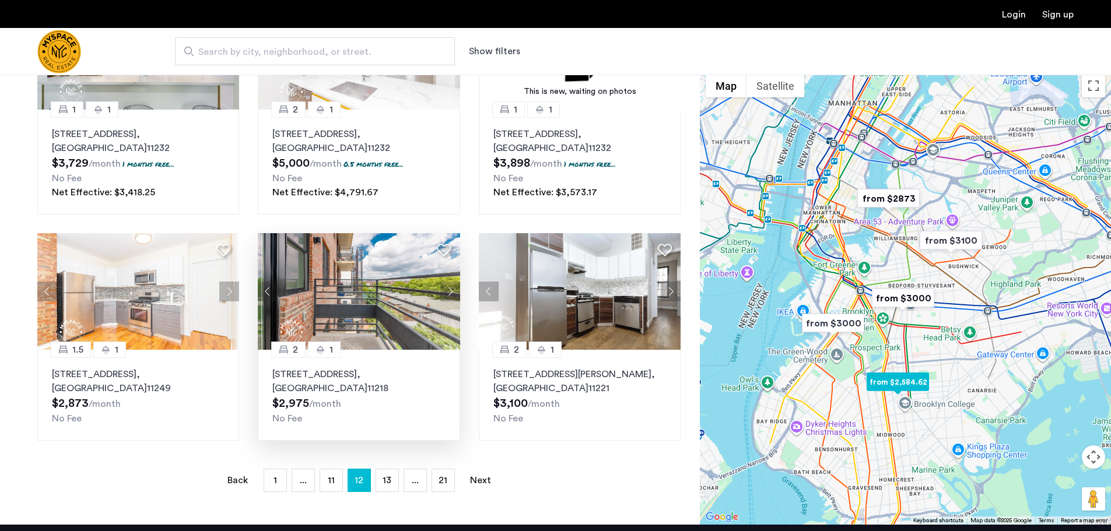
click at [446, 290] on button "Next apartment" at bounding box center [450, 292] width 20 height 20
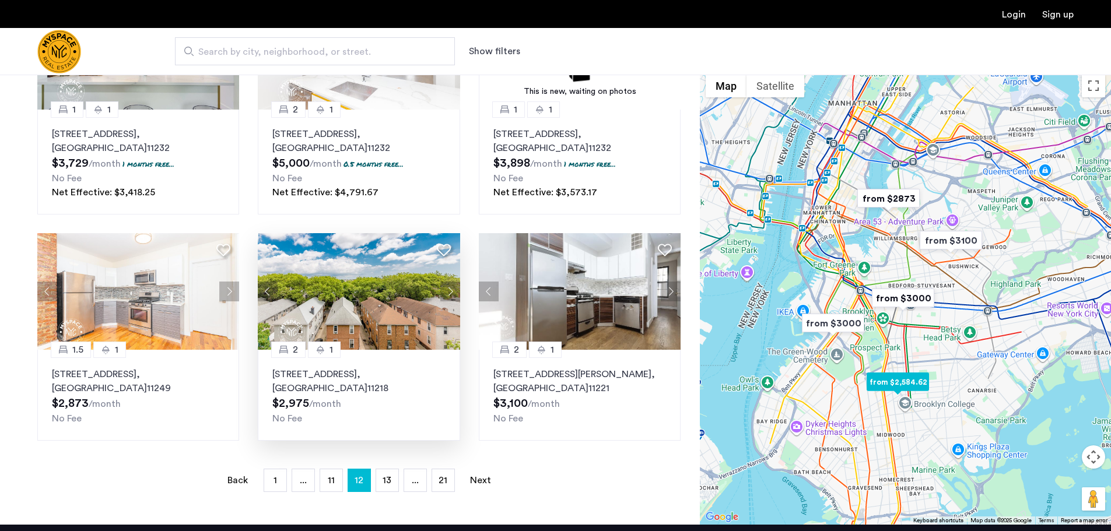
click at [446, 290] on button "Next apartment" at bounding box center [450, 292] width 20 height 20
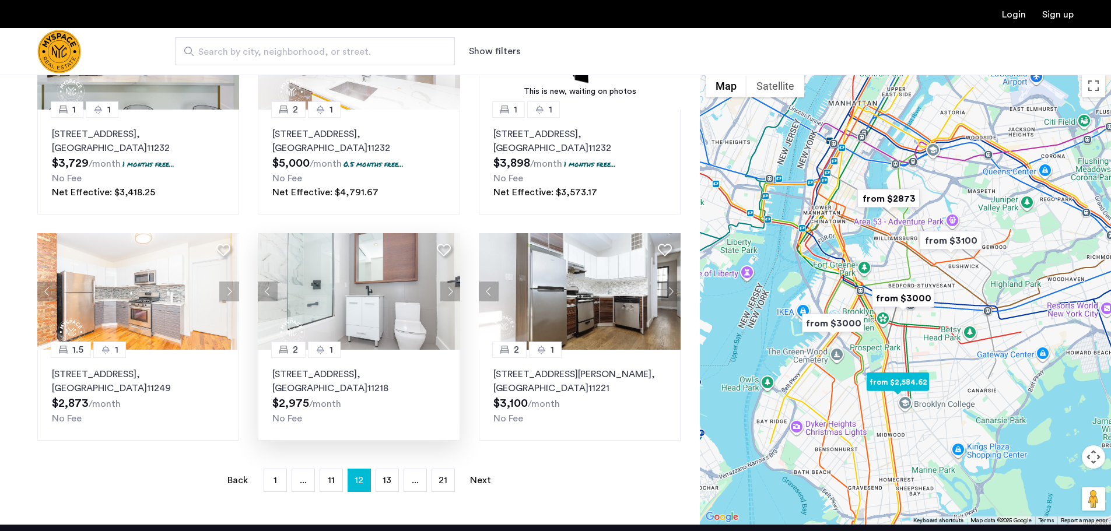
click at [446, 290] on button "Next apartment" at bounding box center [450, 292] width 20 height 20
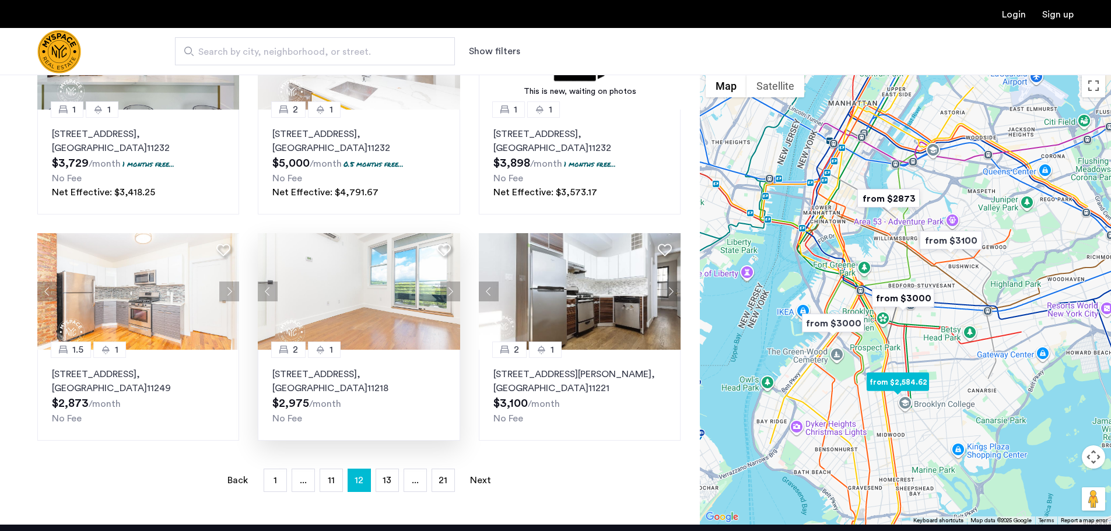
click at [446, 290] on button "Next apartment" at bounding box center [450, 292] width 20 height 20
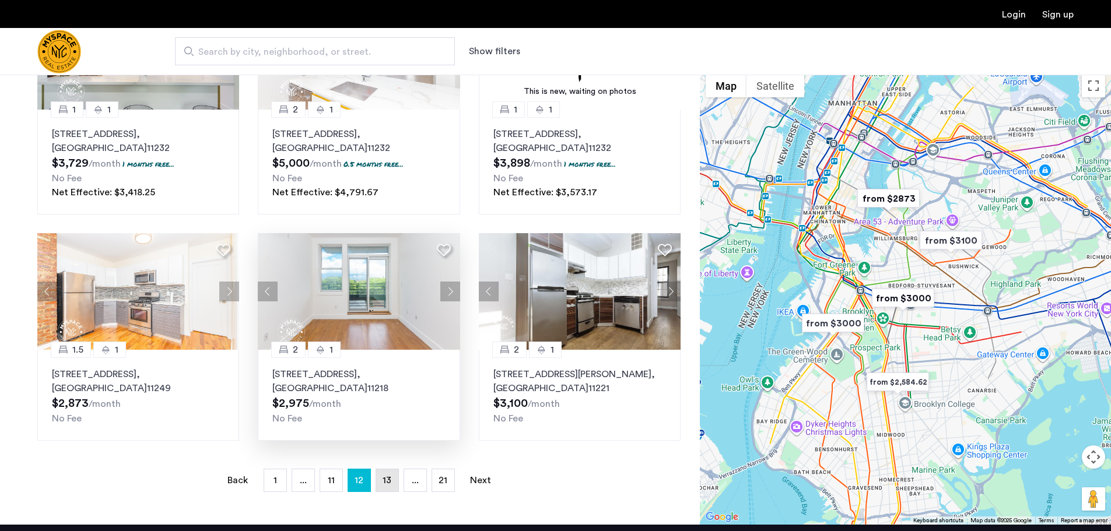
click at [377, 485] on link "page 13" at bounding box center [387, 480] width 22 height 22
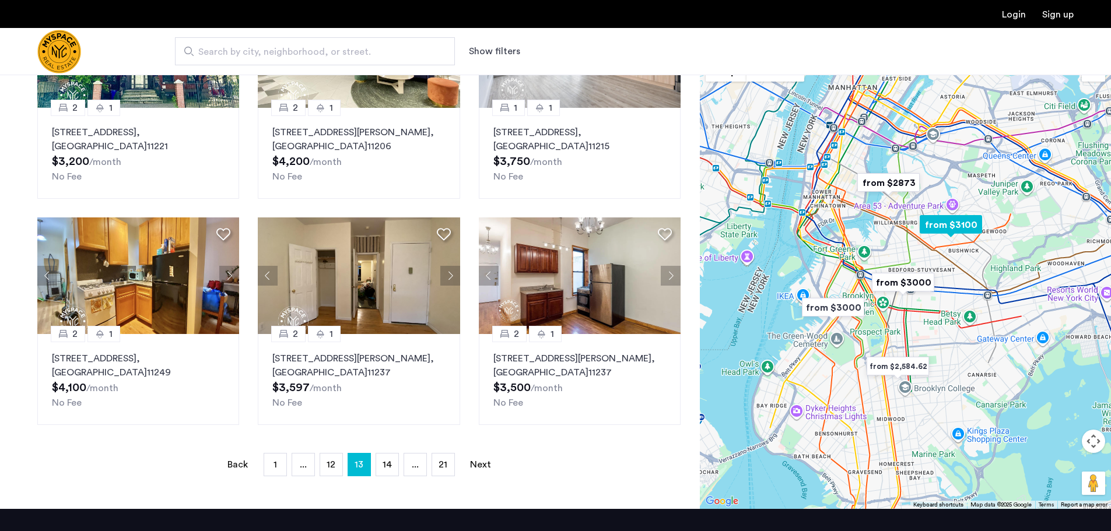
scroll to position [641, 0]
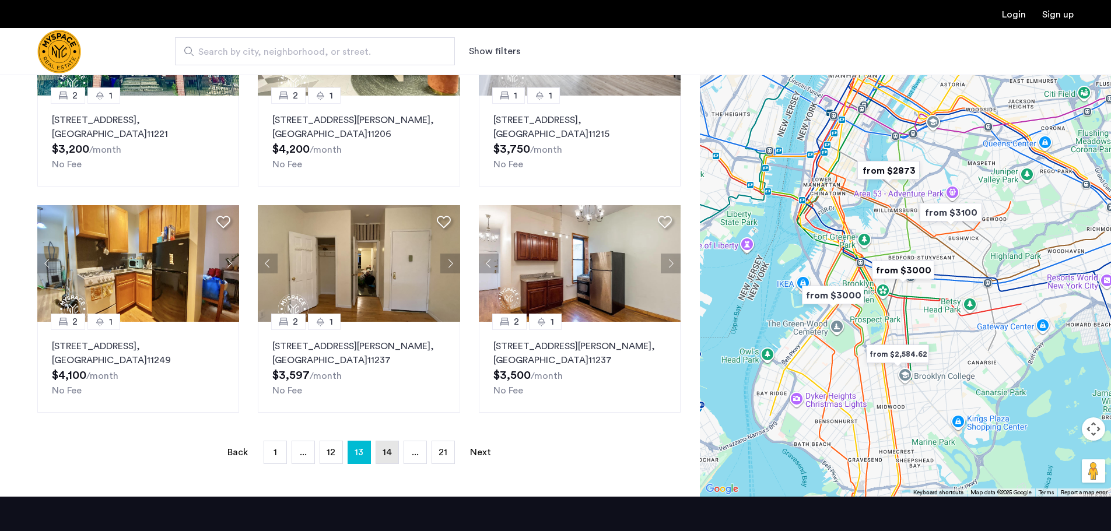
click at [390, 460] on link "page 14" at bounding box center [387, 452] width 22 height 22
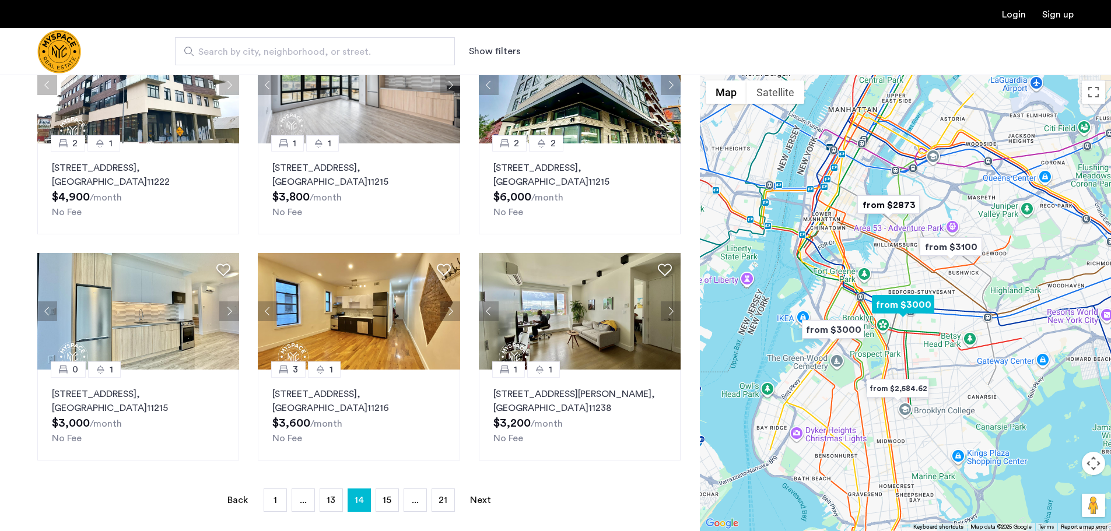
scroll to position [583, 0]
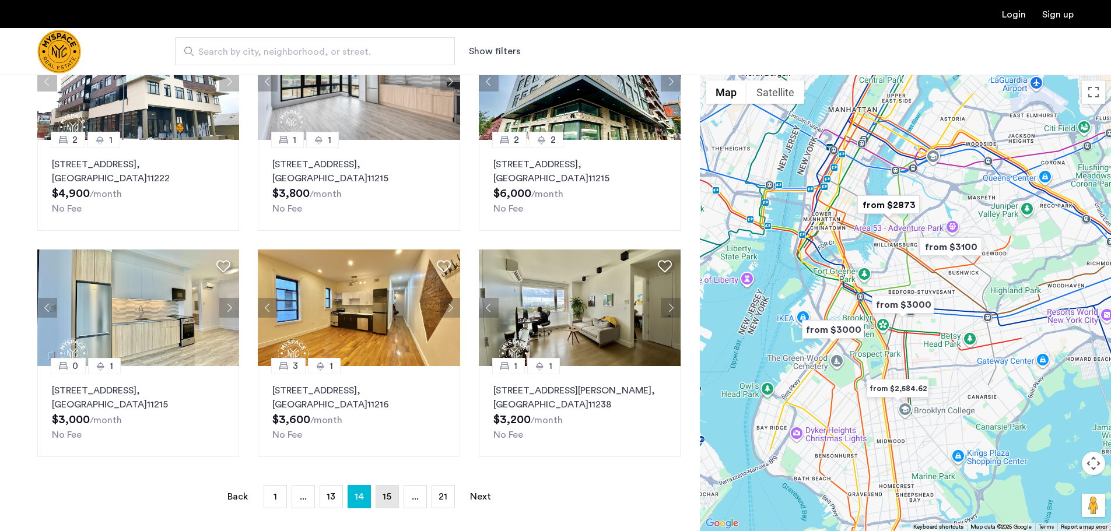
click at [380, 500] on link "page 15" at bounding box center [387, 497] width 22 height 22
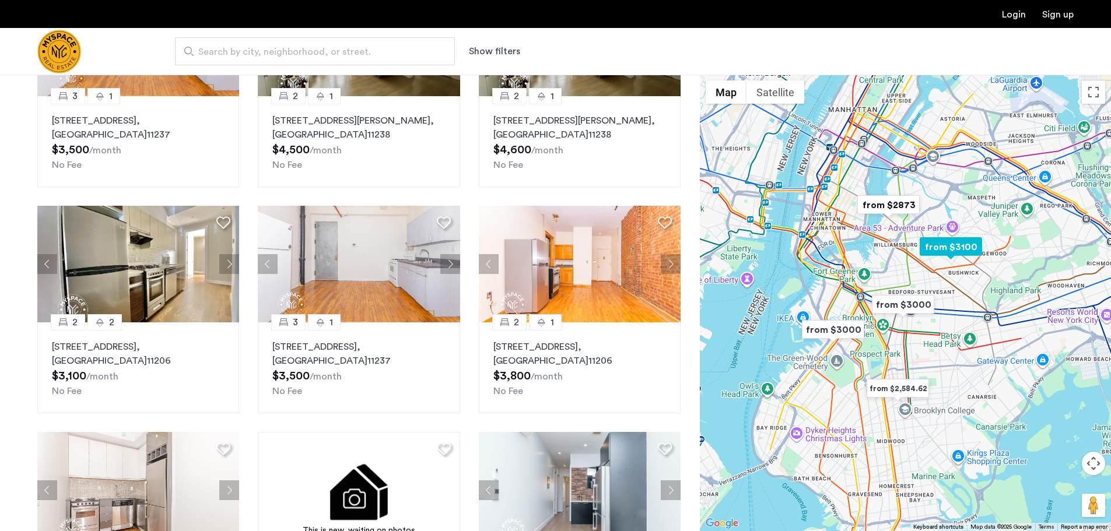
scroll to position [175, 0]
click at [225, 268] on button "Next apartment" at bounding box center [229, 264] width 20 height 20
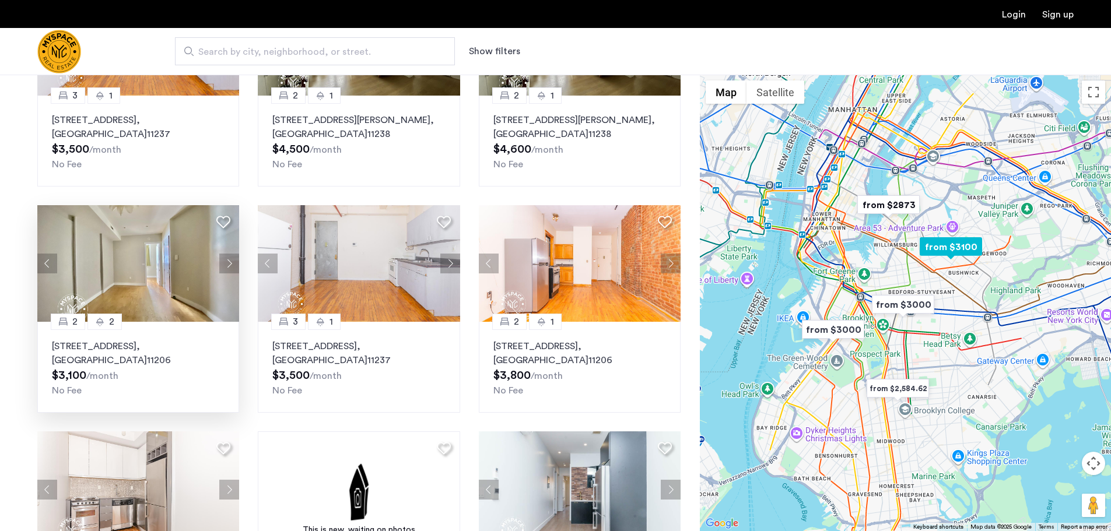
click at [225, 268] on button "Next apartment" at bounding box center [229, 264] width 20 height 20
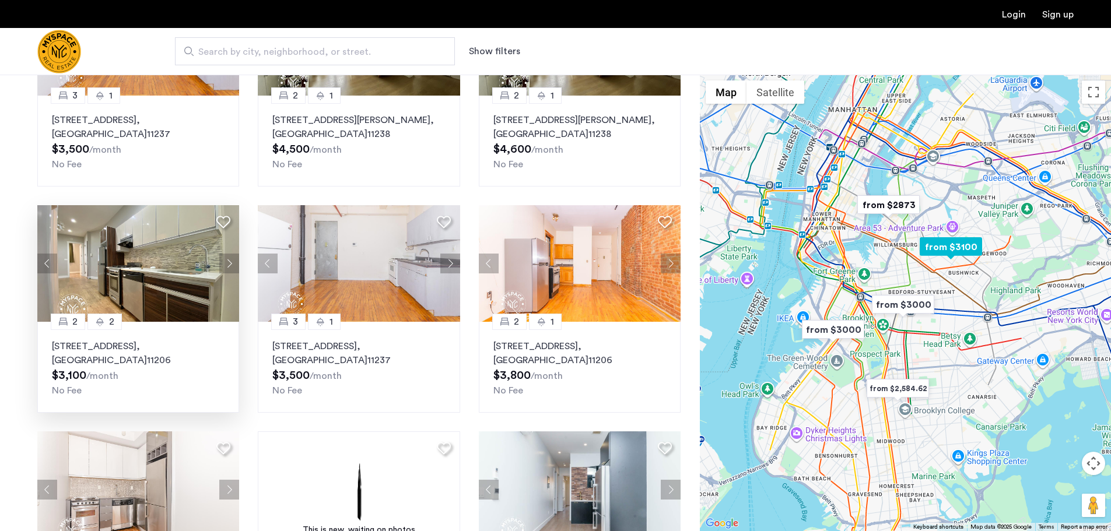
click at [225, 268] on button "Next apartment" at bounding box center [229, 264] width 20 height 20
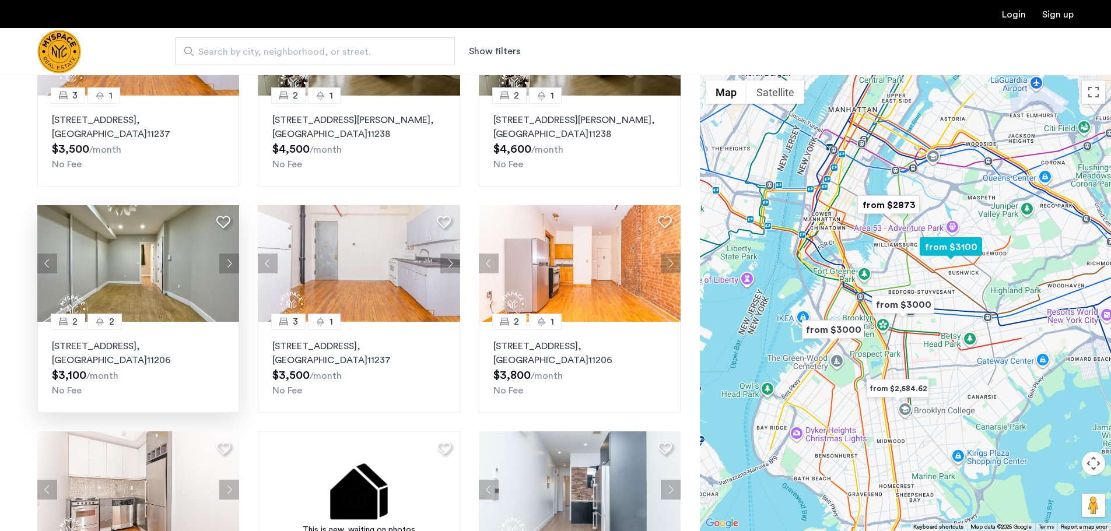
click at [225, 268] on button "Next apartment" at bounding box center [229, 264] width 20 height 20
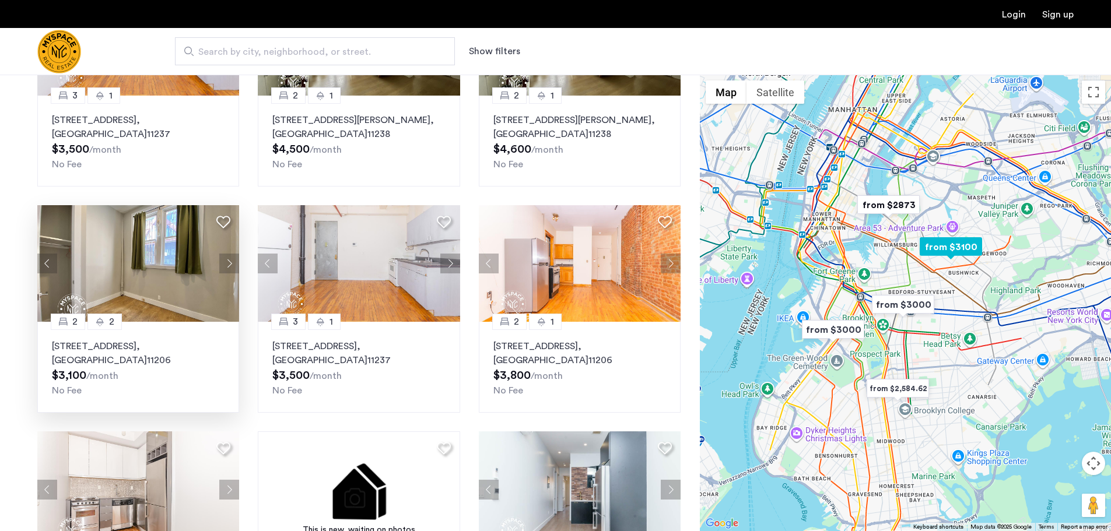
click at [225, 268] on button "Next apartment" at bounding box center [229, 264] width 20 height 20
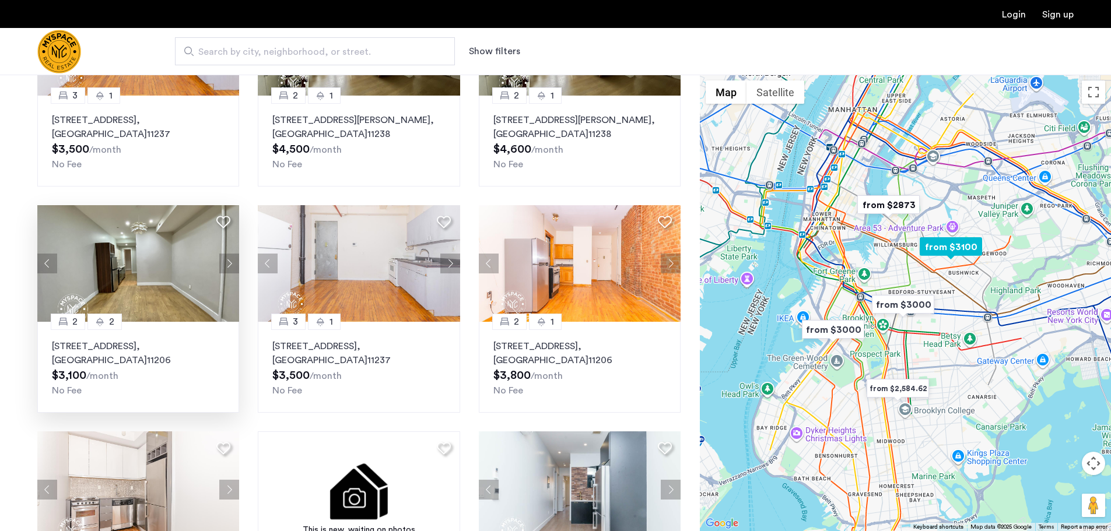
click at [225, 268] on button "Next apartment" at bounding box center [229, 264] width 20 height 20
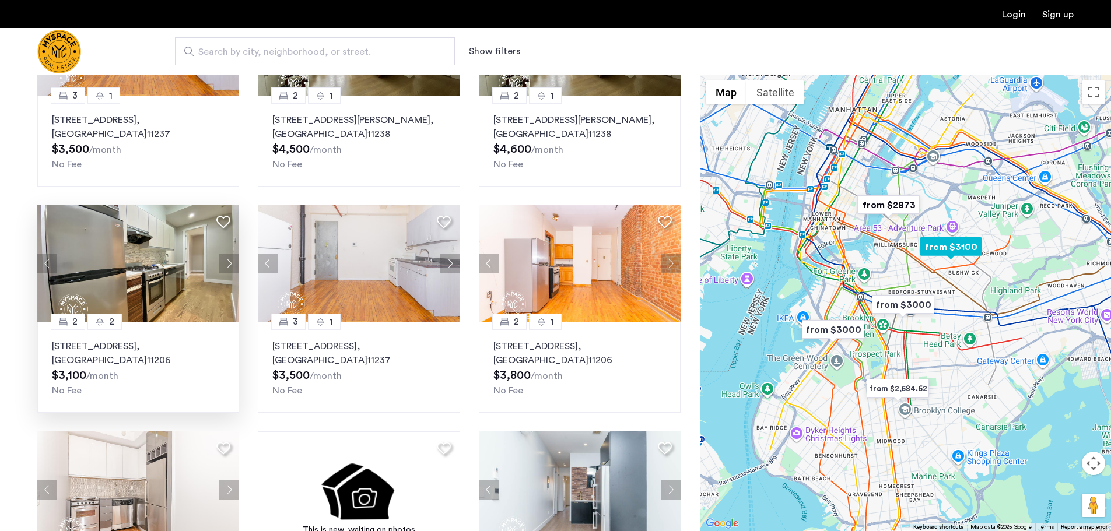
click at [225, 268] on button "Next apartment" at bounding box center [229, 264] width 20 height 20
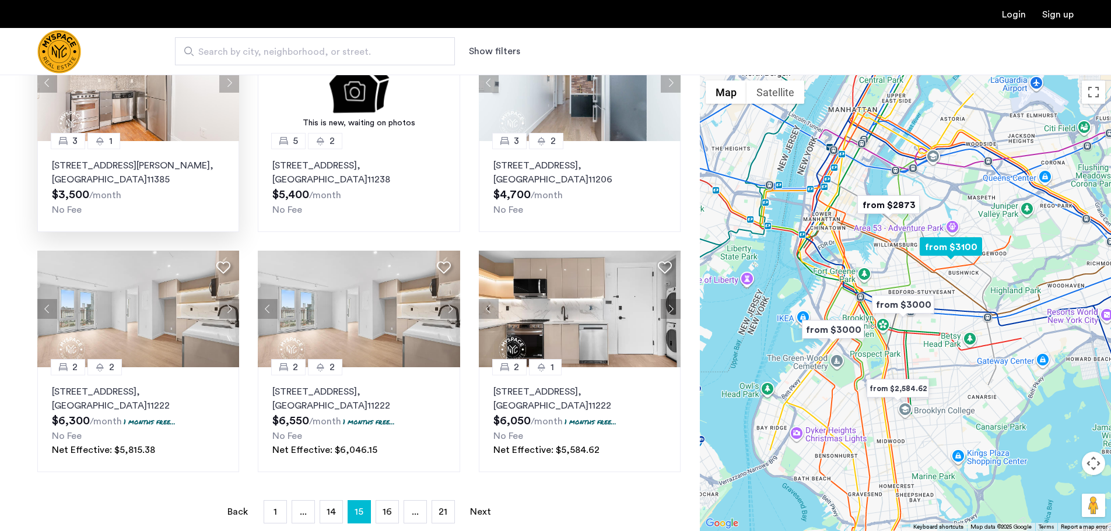
scroll to position [583, 0]
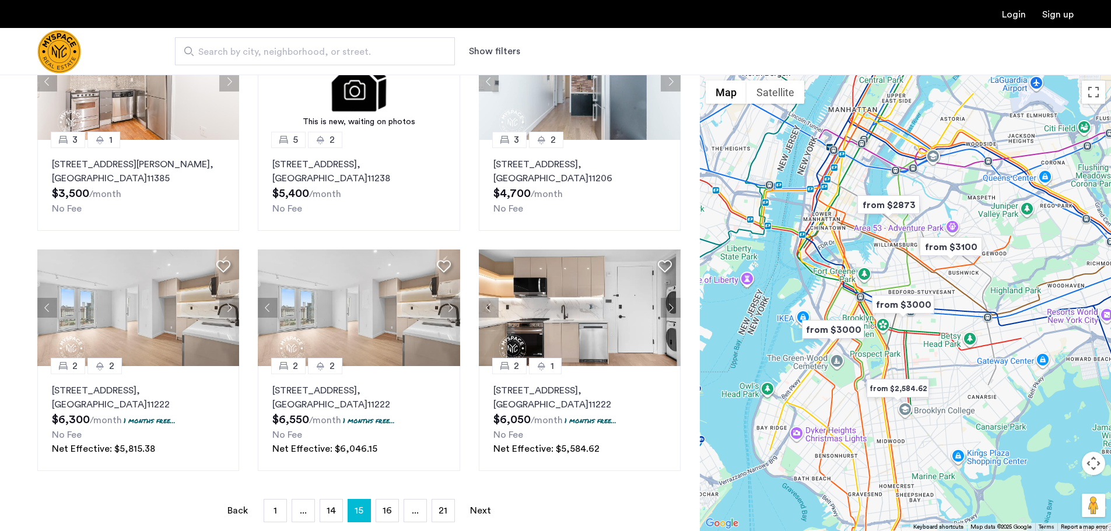
click at [389, 517] on link "page 16" at bounding box center [387, 511] width 22 height 22
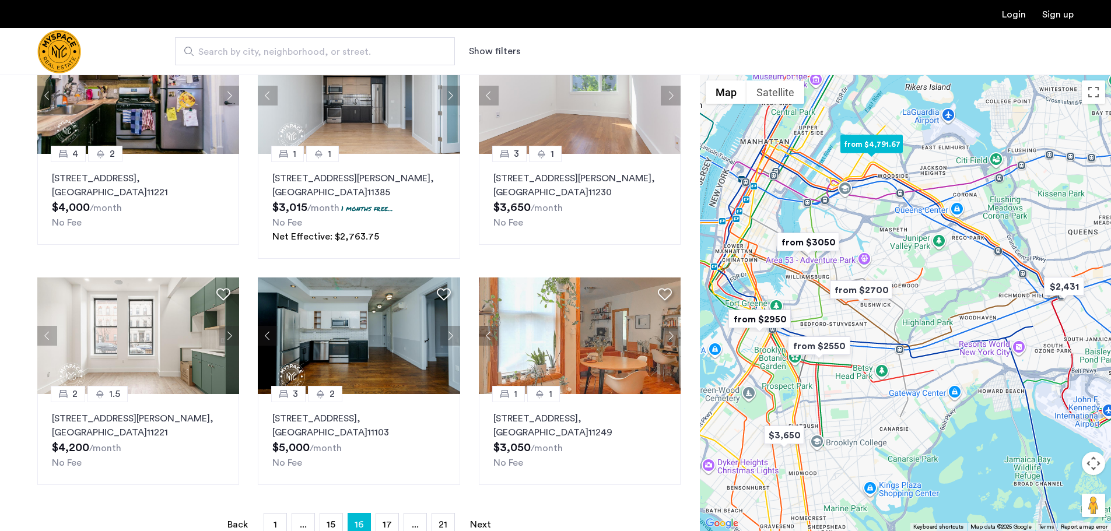
scroll to position [408, 0]
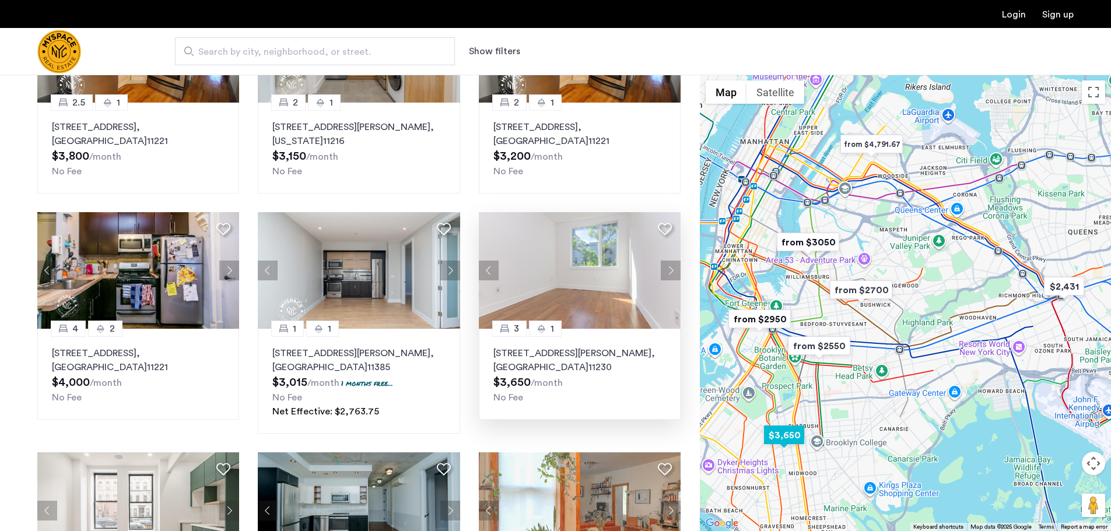
click at [670, 272] on button "Next apartment" at bounding box center [671, 271] width 20 height 20
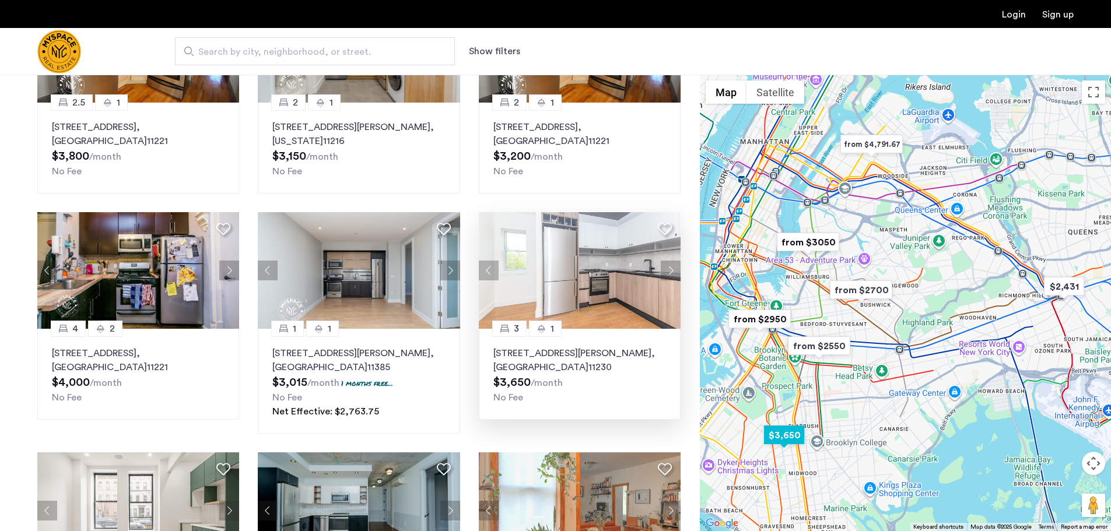
click at [670, 272] on button "Next apartment" at bounding box center [671, 271] width 20 height 20
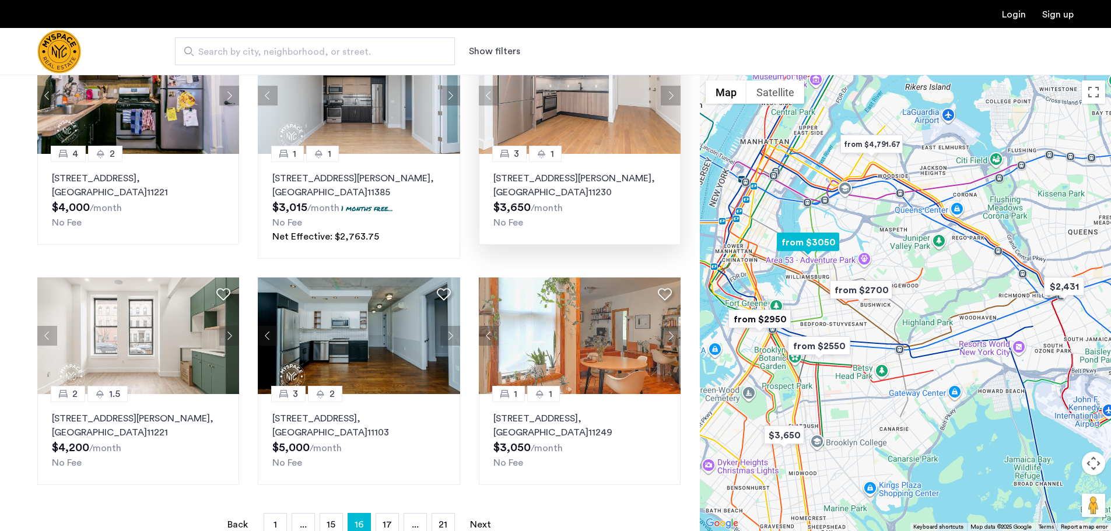
scroll to position [700, 0]
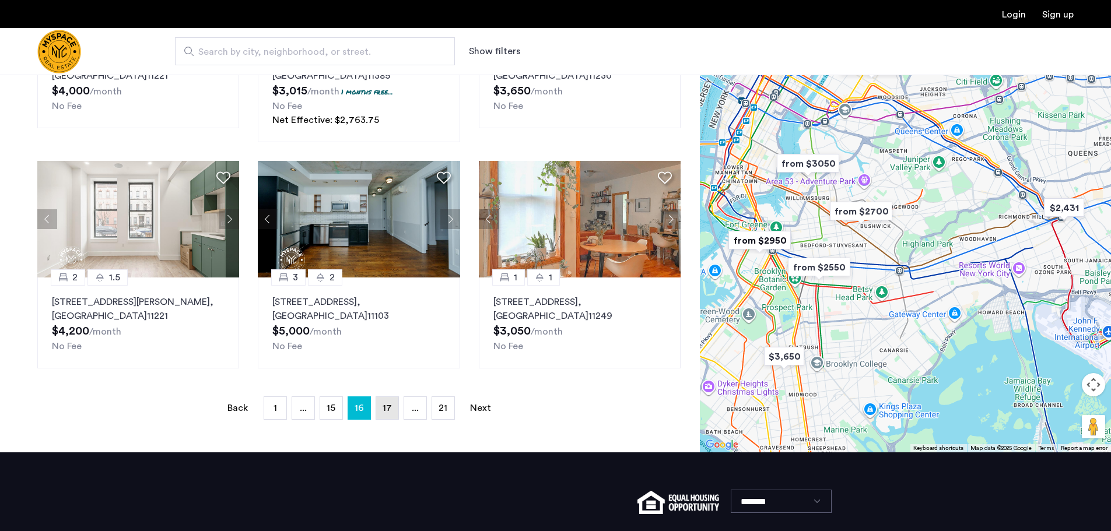
click at [392, 406] on link "page 17" at bounding box center [387, 408] width 22 height 22
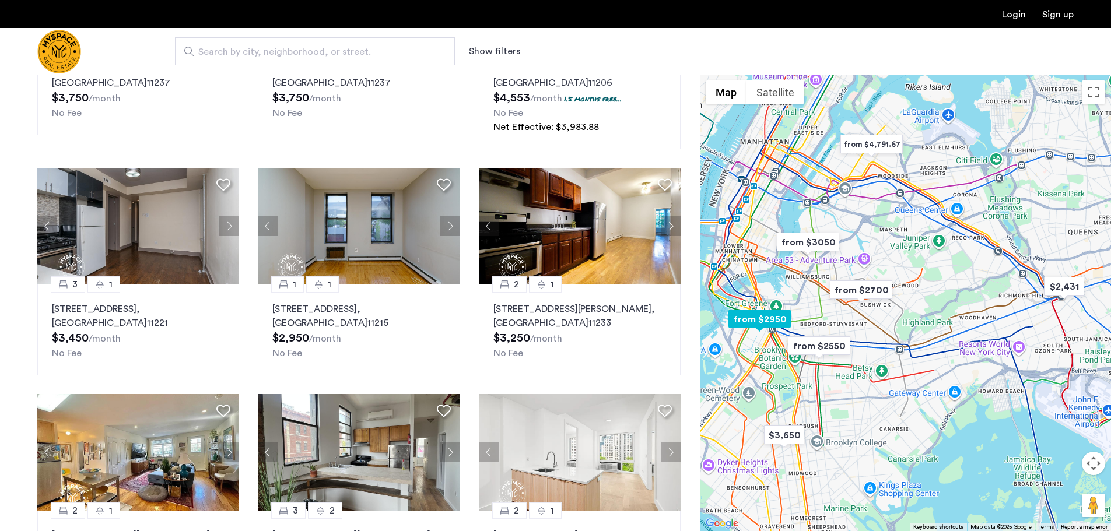
scroll to position [233, 0]
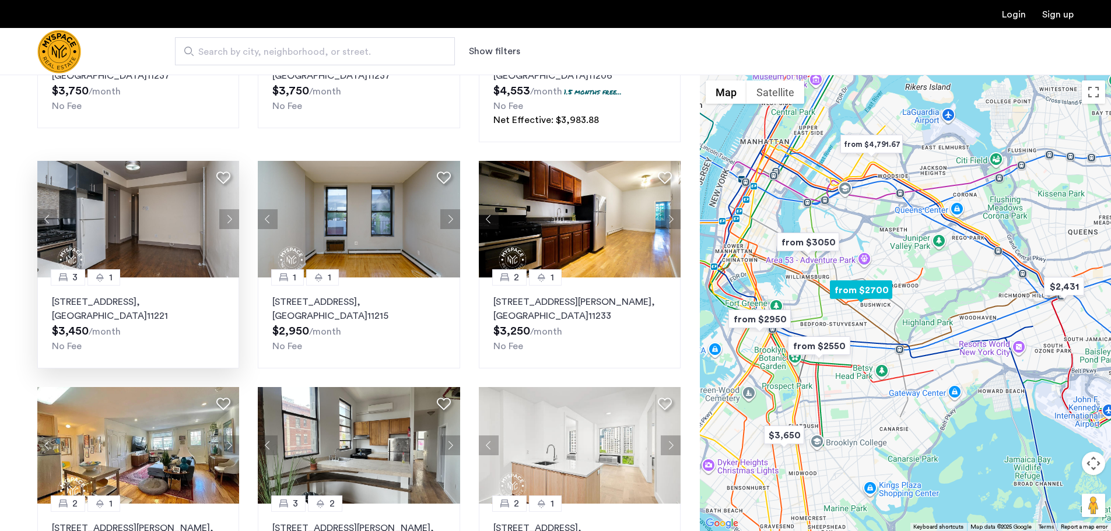
click at [222, 225] on button "Next apartment" at bounding box center [229, 219] width 20 height 20
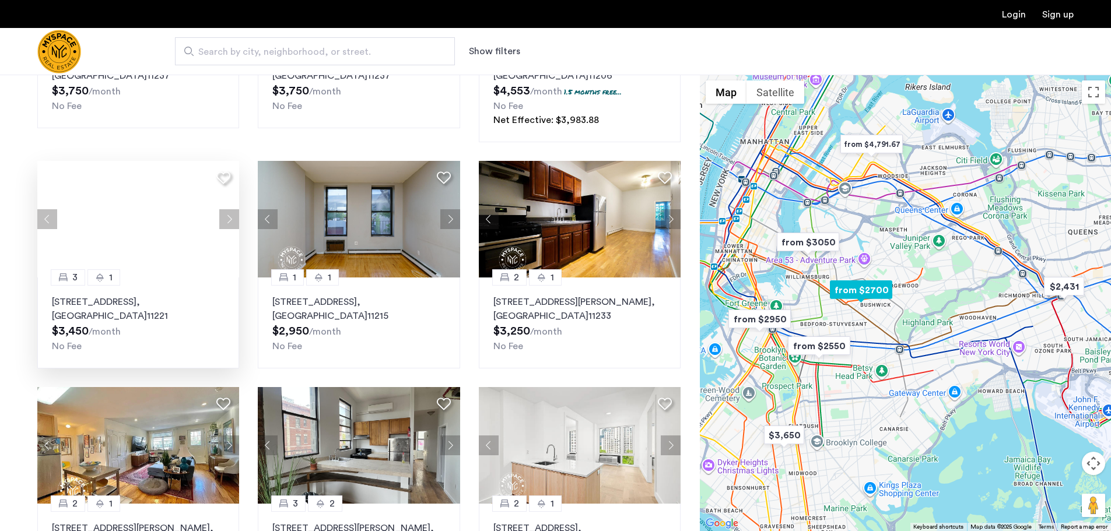
click at [222, 225] on button "Next apartment" at bounding box center [229, 219] width 20 height 20
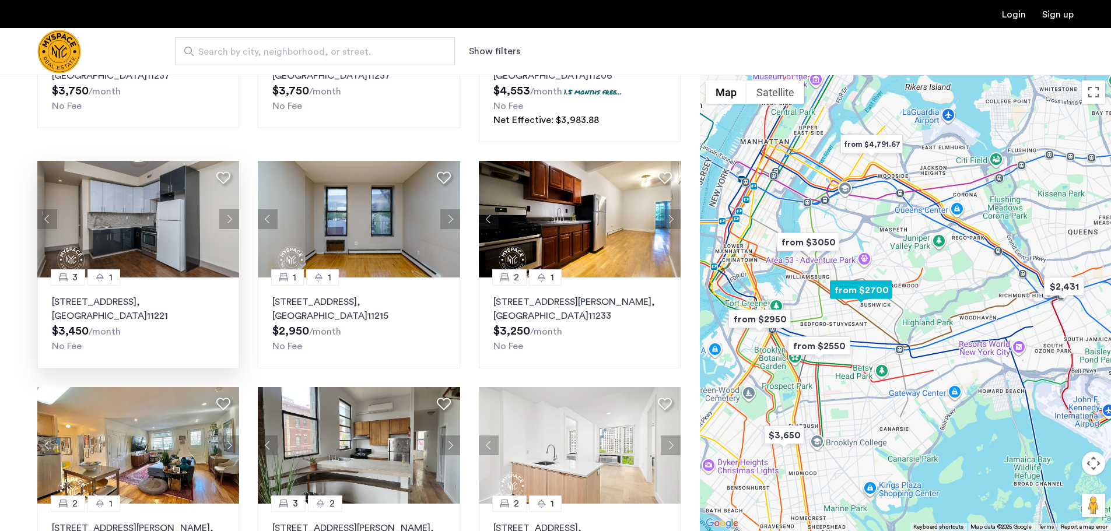
click at [222, 225] on button "Next apartment" at bounding box center [229, 219] width 20 height 20
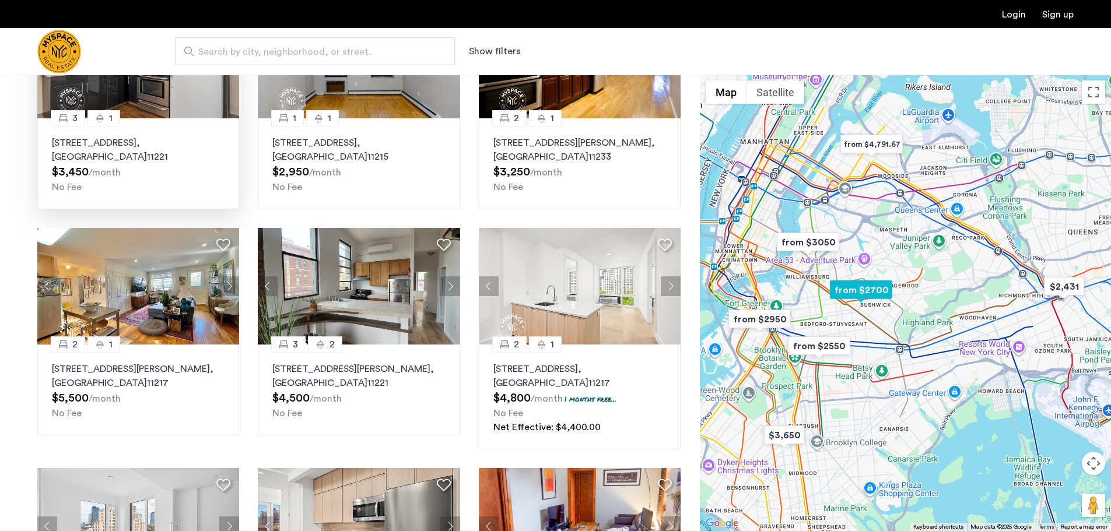
scroll to position [408, 0]
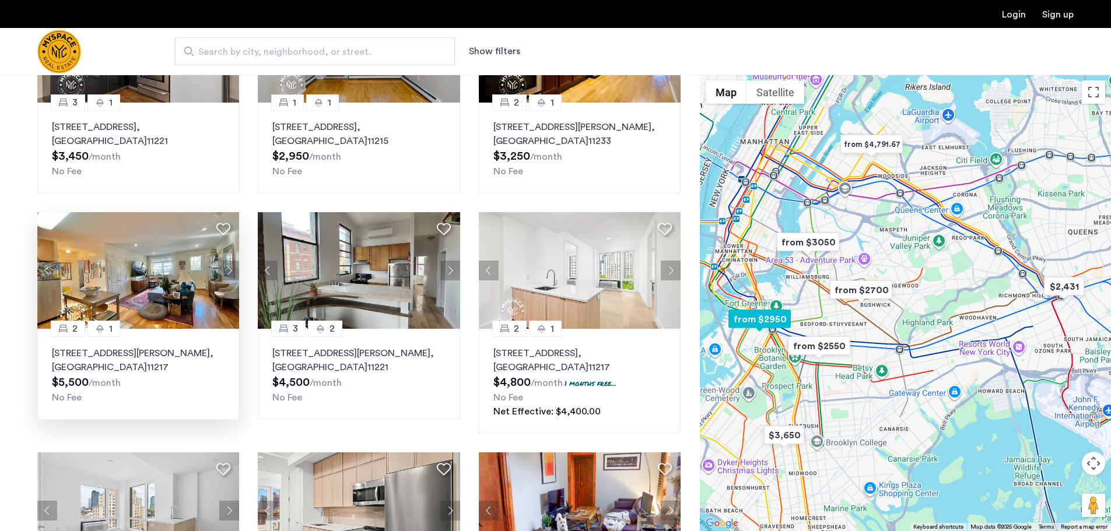
click at [226, 272] on button "Next apartment" at bounding box center [229, 271] width 20 height 20
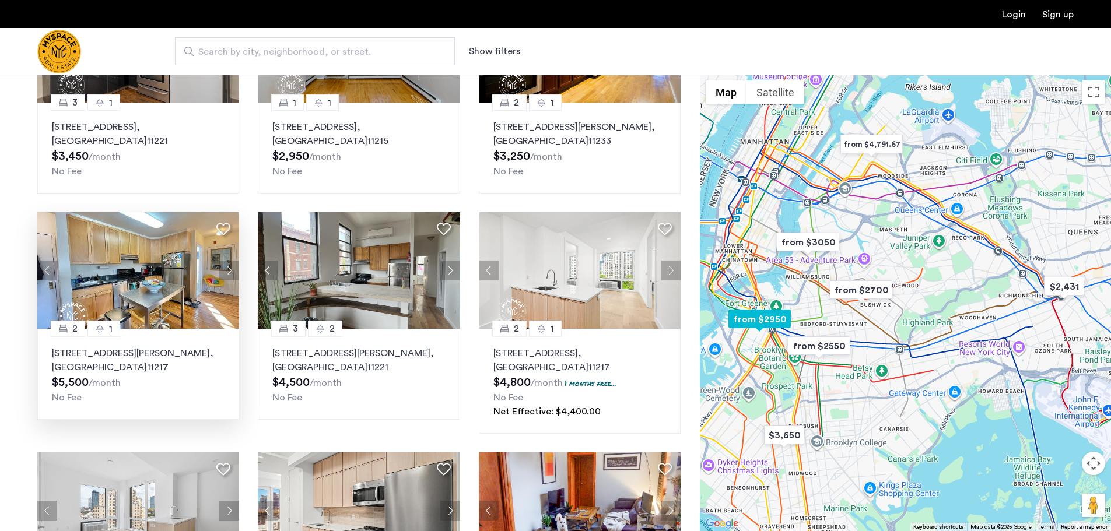
click at [226, 272] on button "Next apartment" at bounding box center [229, 271] width 20 height 20
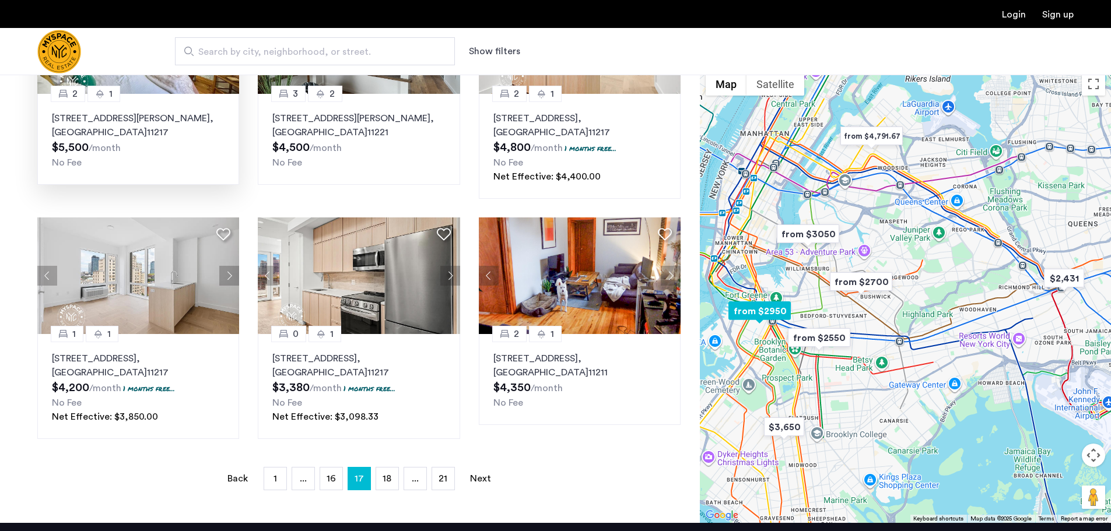
scroll to position [700, 0]
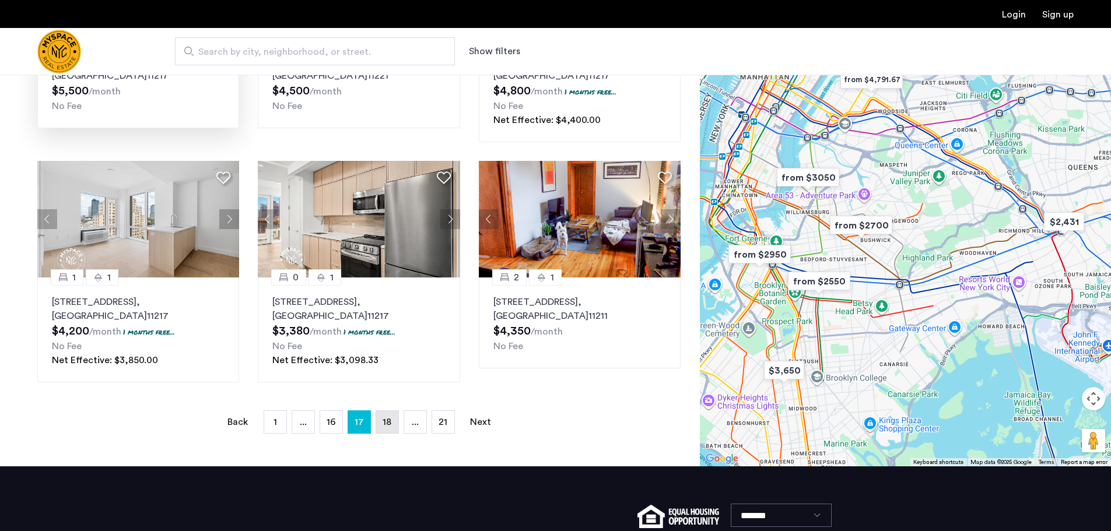
click at [383, 418] on span "18" at bounding box center [387, 422] width 9 height 9
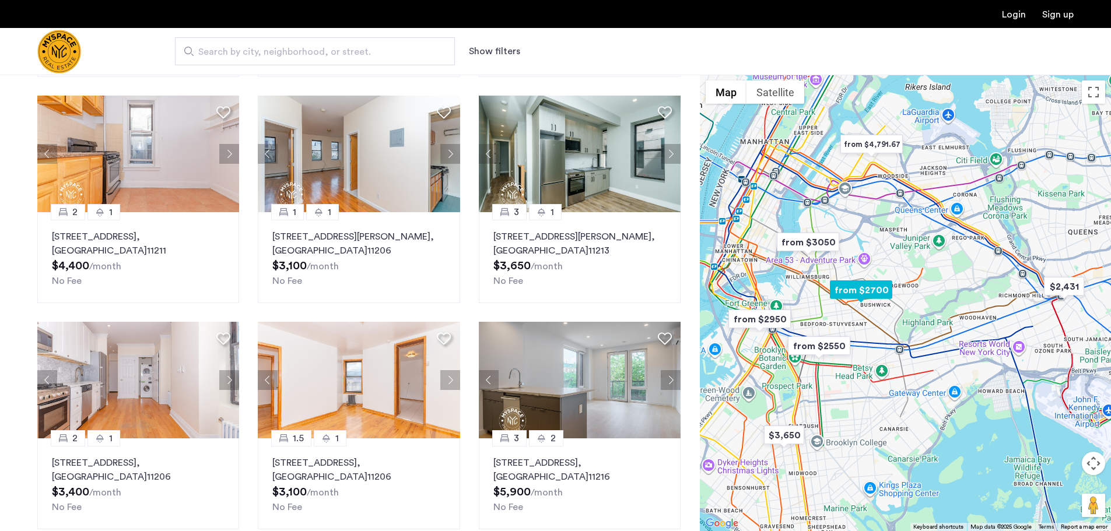
scroll to position [583, 0]
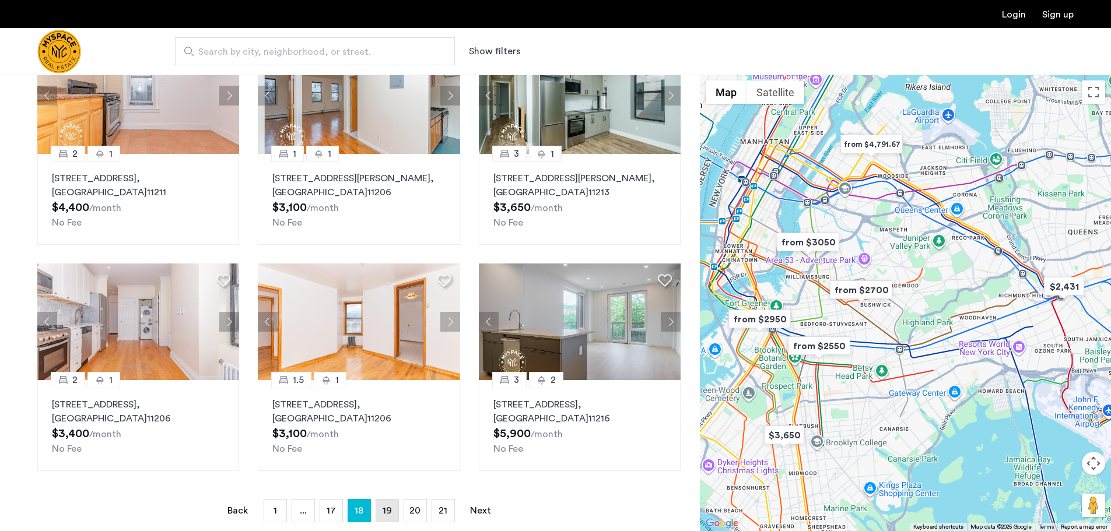
click at [385, 514] on span "19" at bounding box center [387, 510] width 9 height 9
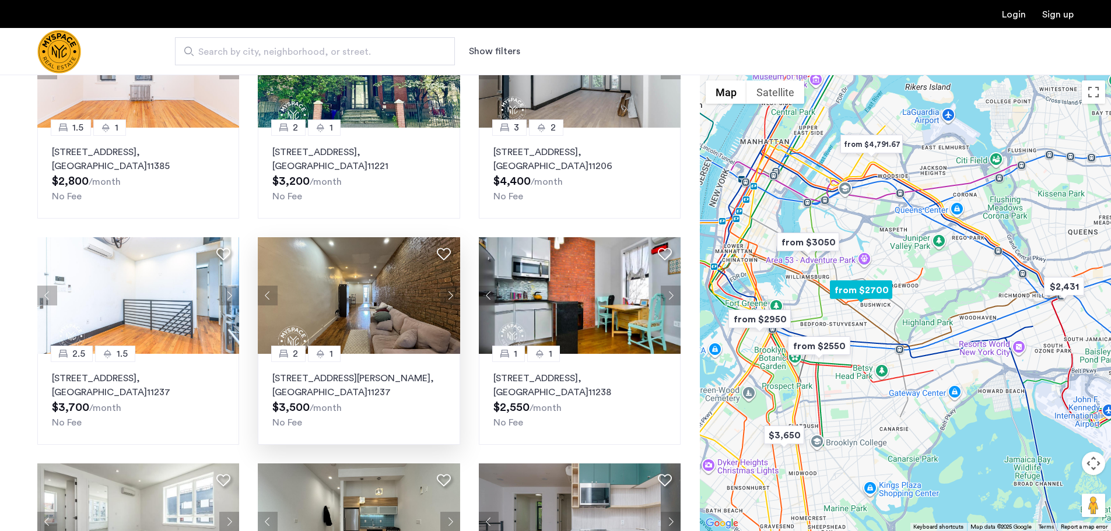
scroll to position [175, 0]
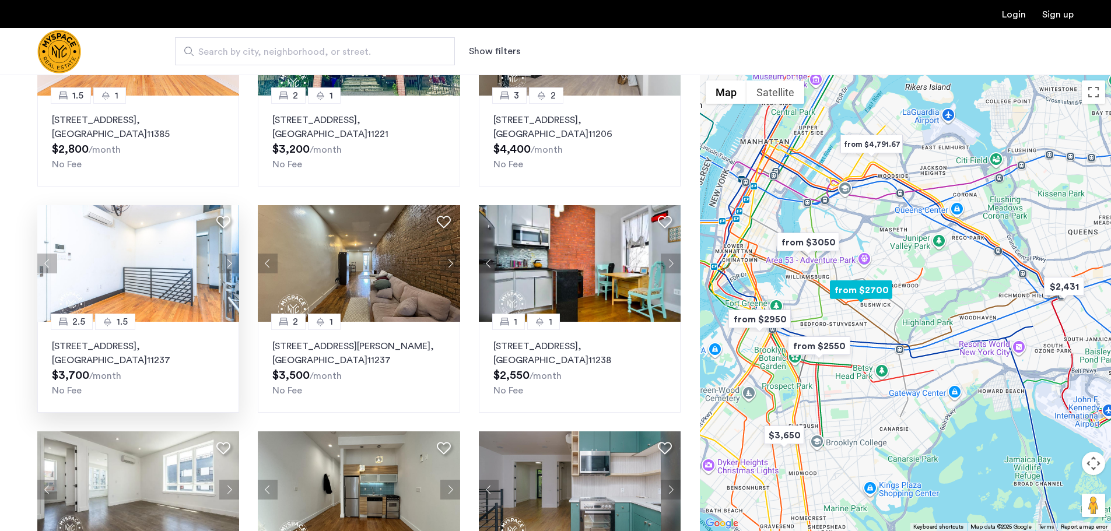
click at [233, 266] on button "Next apartment" at bounding box center [229, 264] width 20 height 20
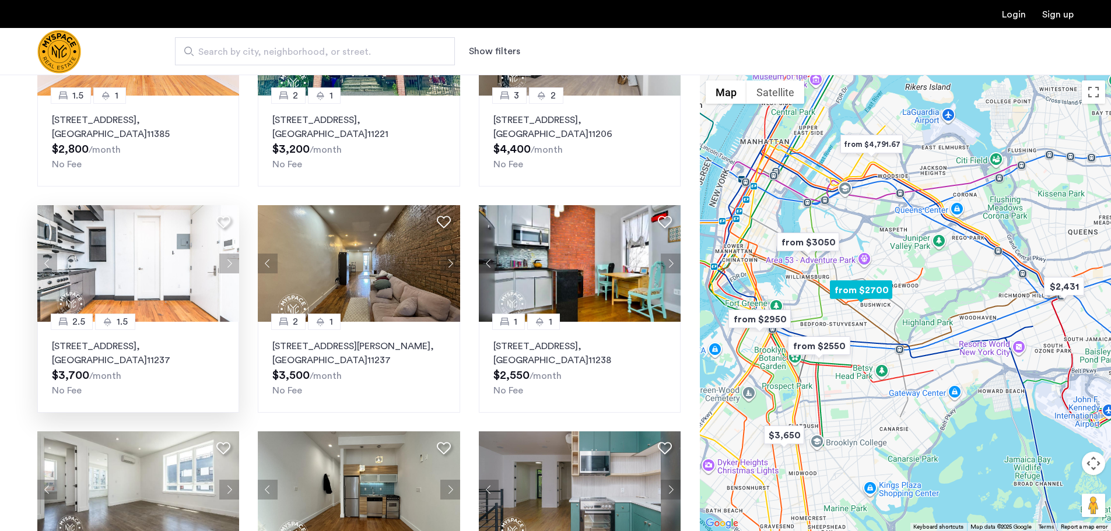
click at [233, 266] on button "Next apartment" at bounding box center [229, 264] width 20 height 20
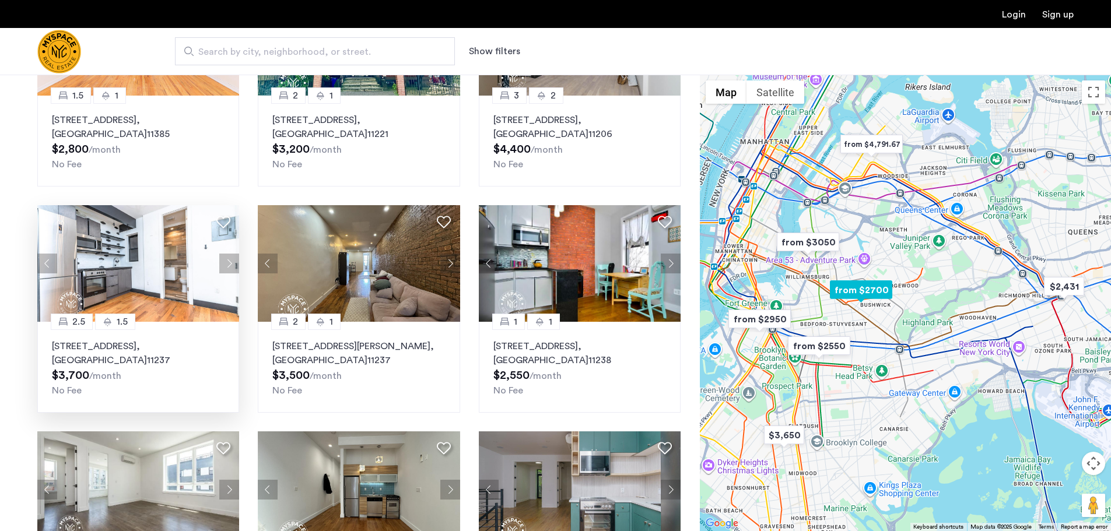
click at [233, 266] on button "Next apartment" at bounding box center [229, 264] width 20 height 20
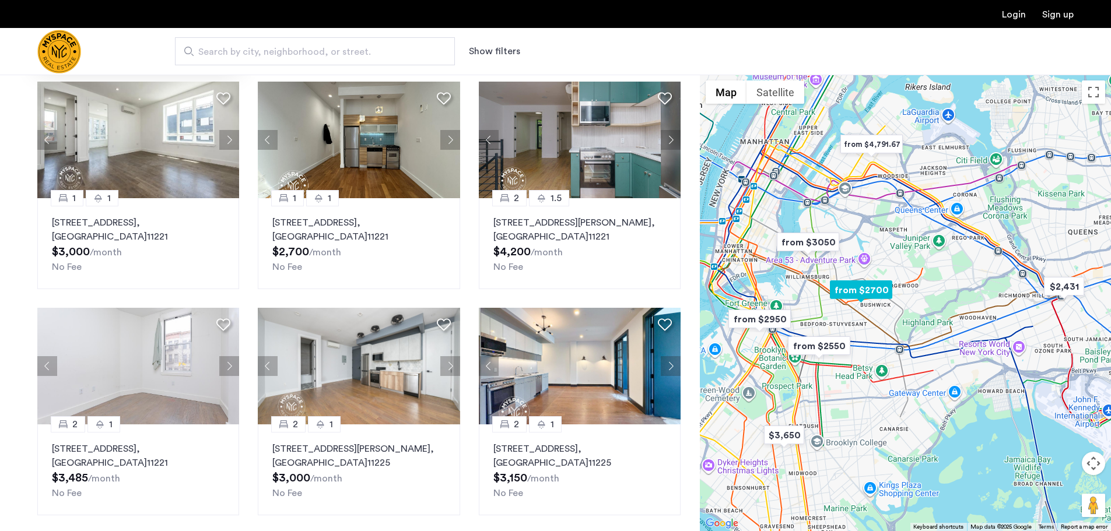
scroll to position [583, 0]
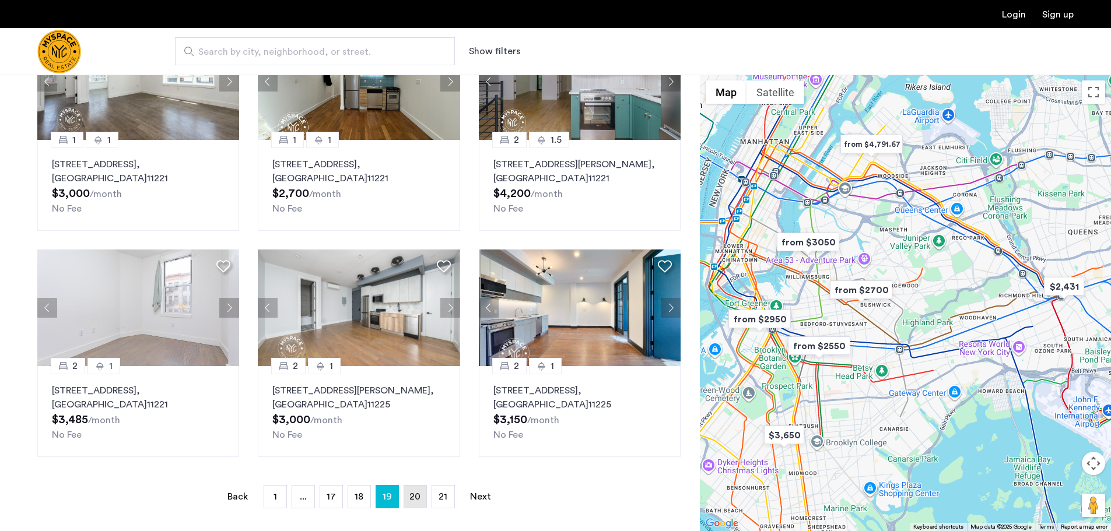
click at [425, 497] on link "page 20" at bounding box center [415, 497] width 22 height 22
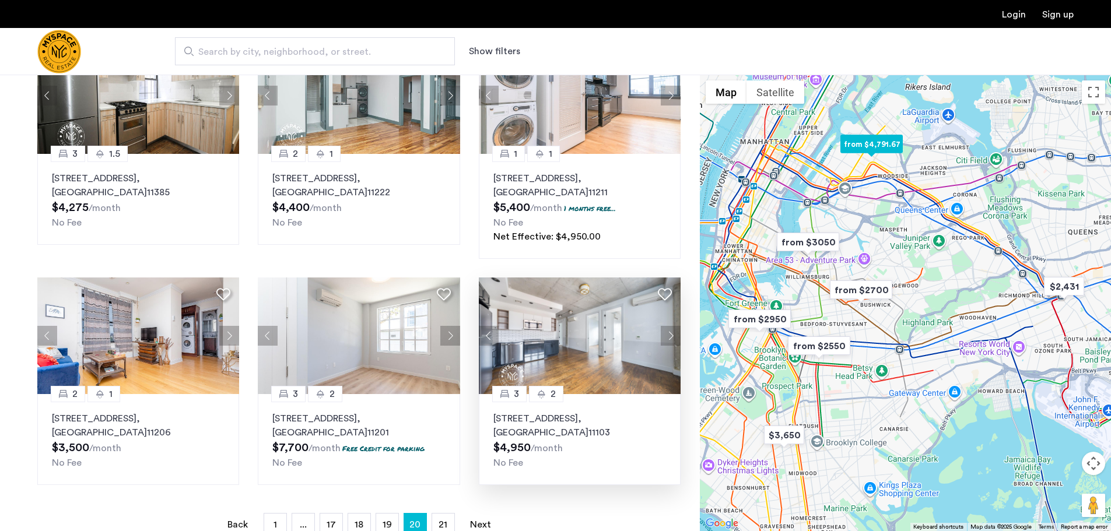
scroll to position [641, 0]
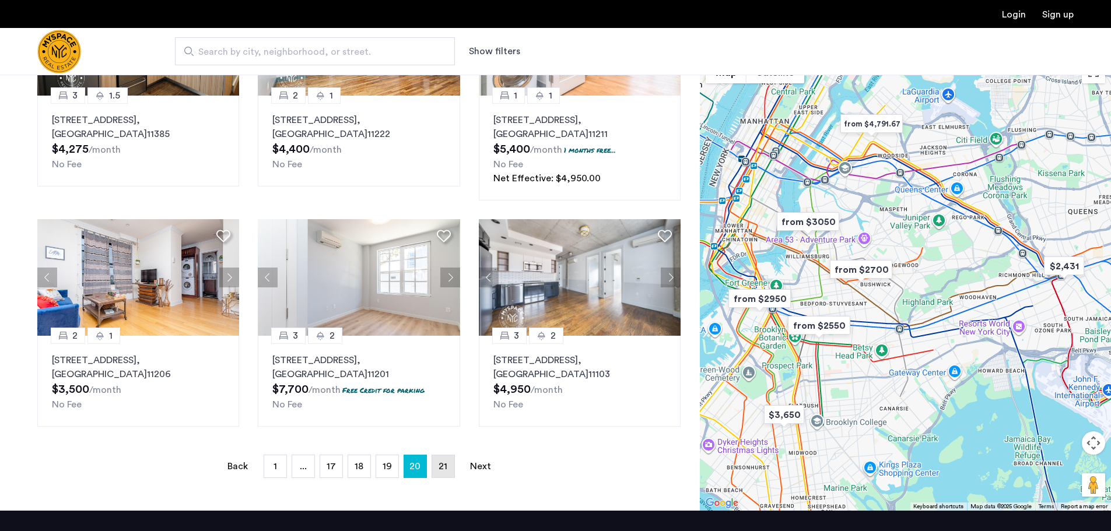
click at [436, 465] on link "page 21" at bounding box center [443, 466] width 22 height 22
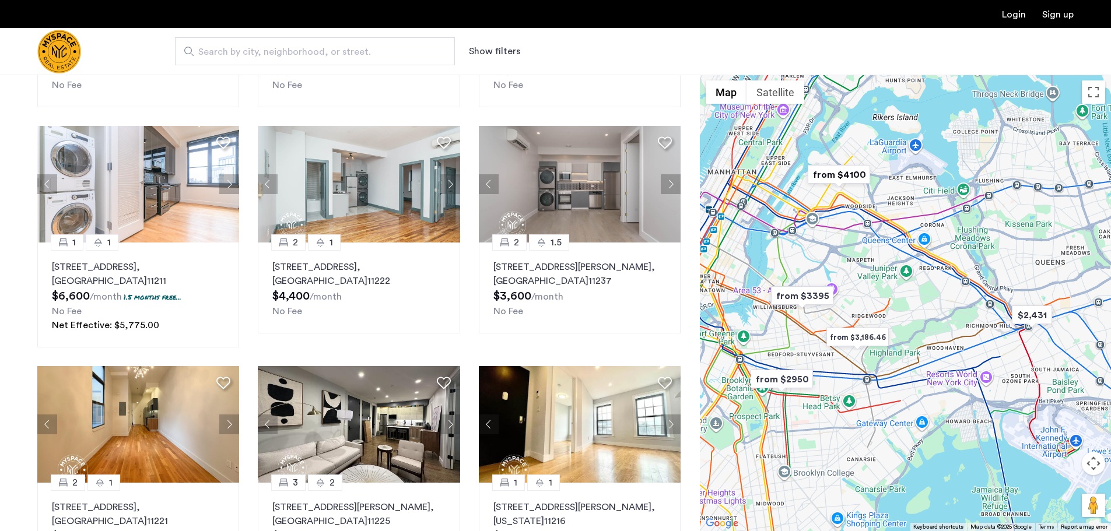
scroll to position [58, 0]
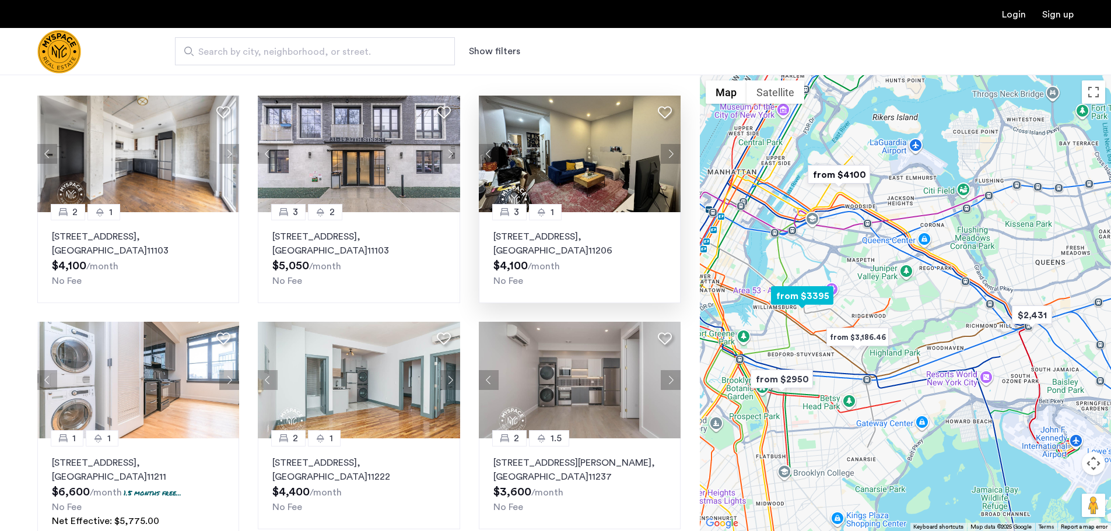
click at [574, 256] on p "210 Humboldt St, Unit 27, Brooklyn , NY 11206" at bounding box center [579, 244] width 173 height 28
click at [245, 49] on span "Search by city, neighborhood, or street." at bounding box center [310, 52] width 224 height 14
click at [245, 49] on input "Search by city, neighborhood, or street." at bounding box center [315, 51] width 280 height 28
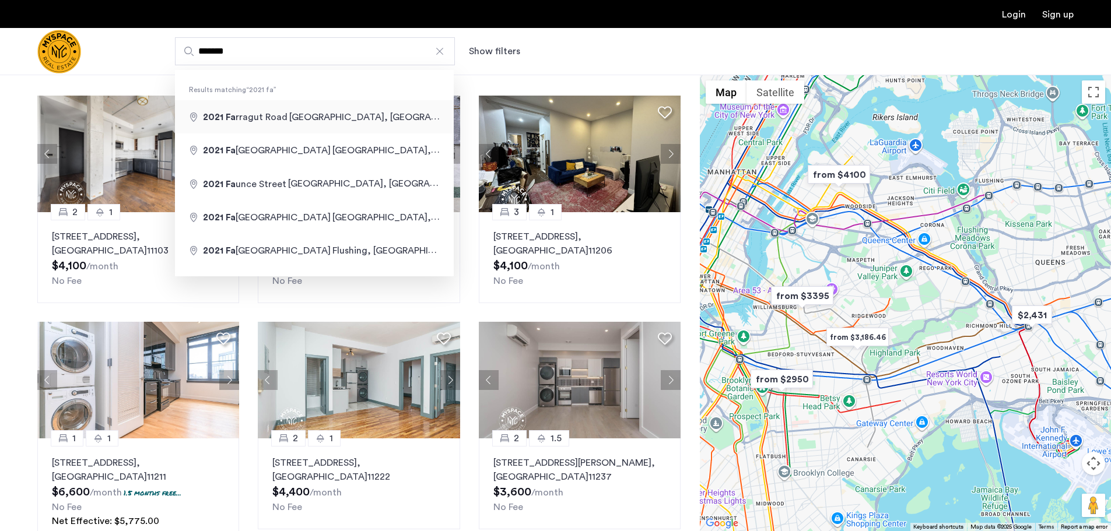
type input "**********"
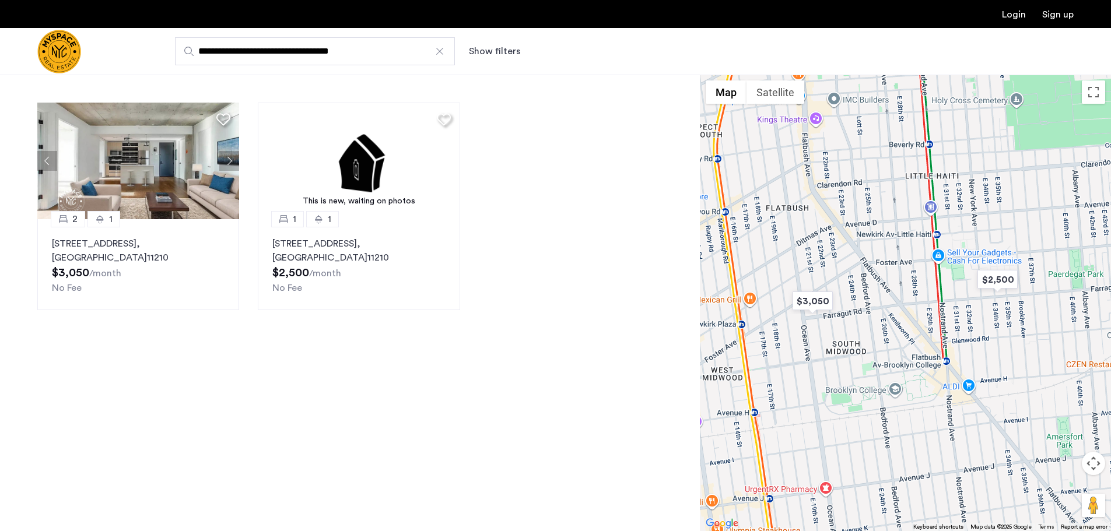
click at [443, 49] on div at bounding box center [440, 51] width 12 height 12
click at [443, 49] on input "**********" at bounding box center [315, 51] width 280 height 28
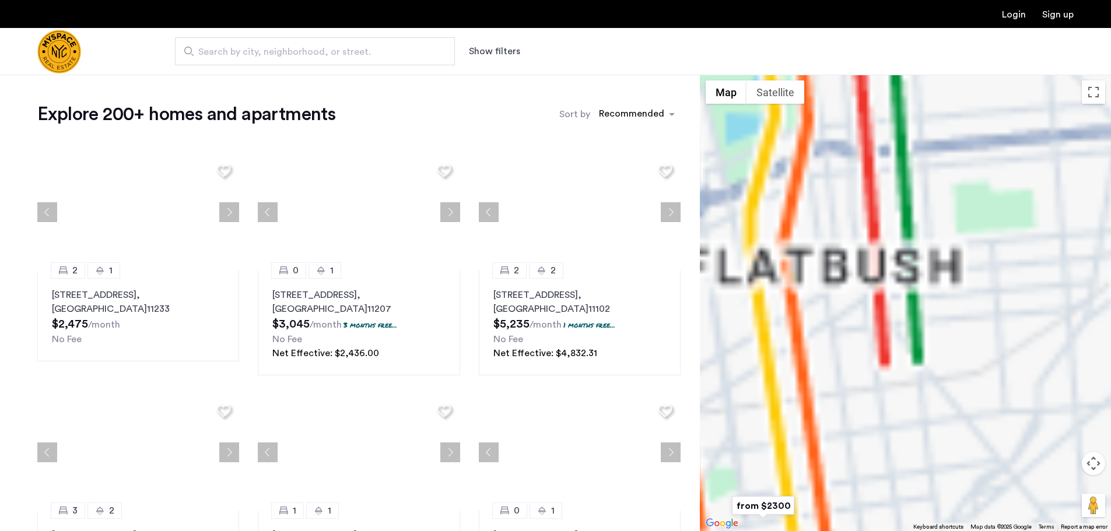
click at [357, 52] on span "Search by city, neighborhood, or street." at bounding box center [310, 52] width 224 height 14
click at [357, 52] on input "Search by city, neighborhood, or street." at bounding box center [315, 51] width 280 height 28
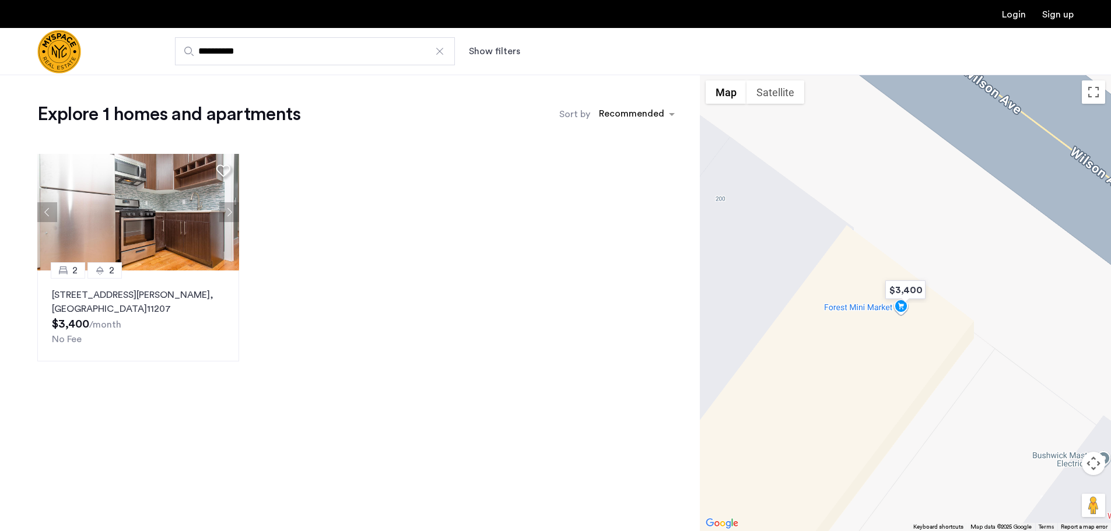
type input "**********"
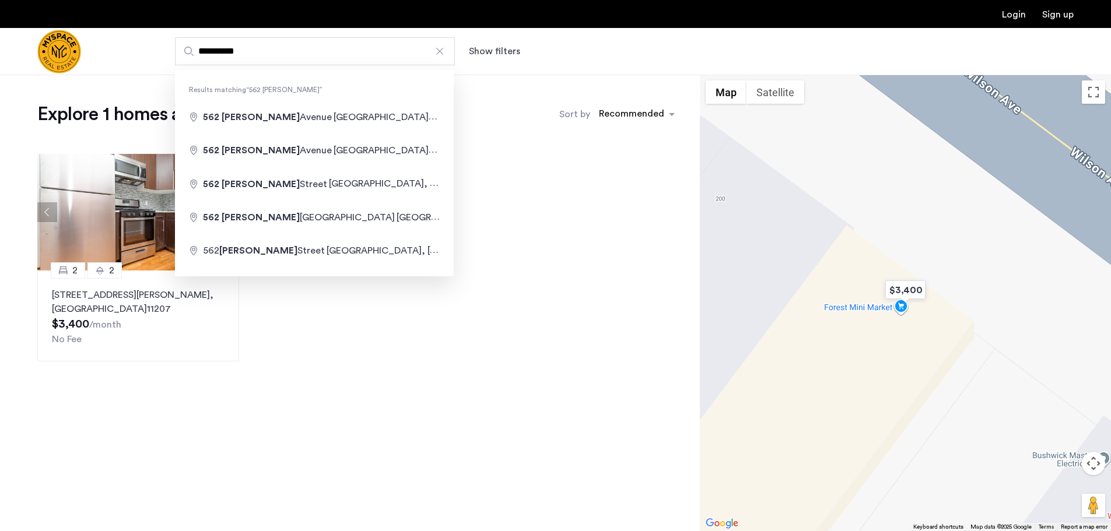
click at [434, 358] on div "2 2 562 Wilson Ave, Unit 2R, Brooklyn , NY 11207 $3,400 /month No Fee" at bounding box center [359, 258] width 662 height 226
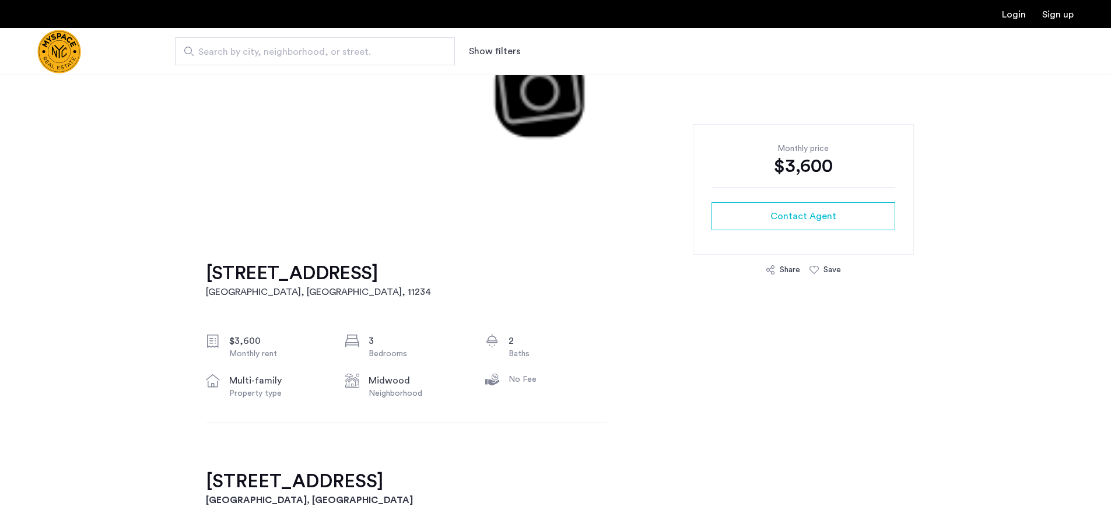
scroll to position [233, 0]
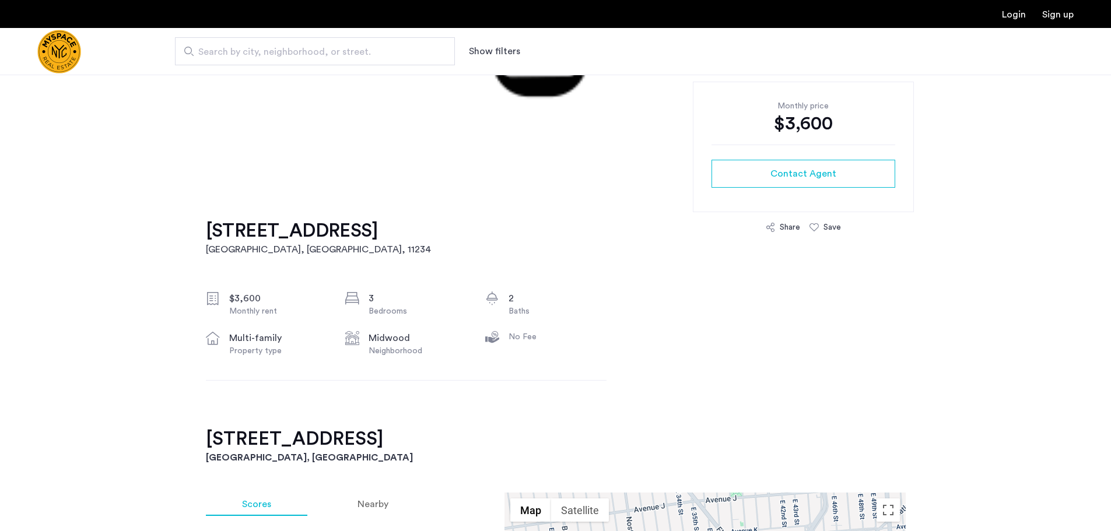
drag, startPoint x: 204, startPoint y: 227, endPoint x: 384, endPoint y: 226, distance: 180.2
copy h1 "1487 E 34th St, Unit 3a"
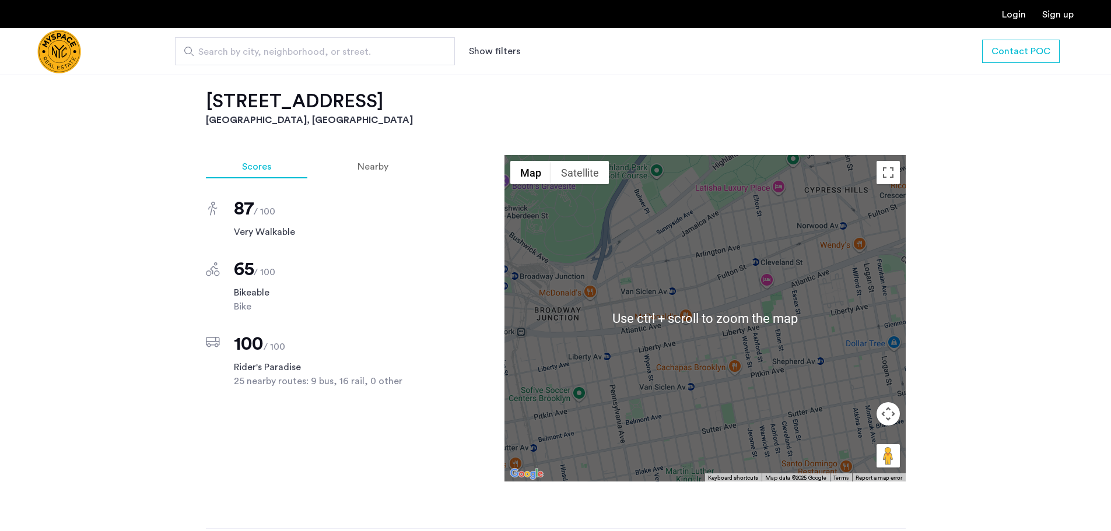
scroll to position [1166, 0]
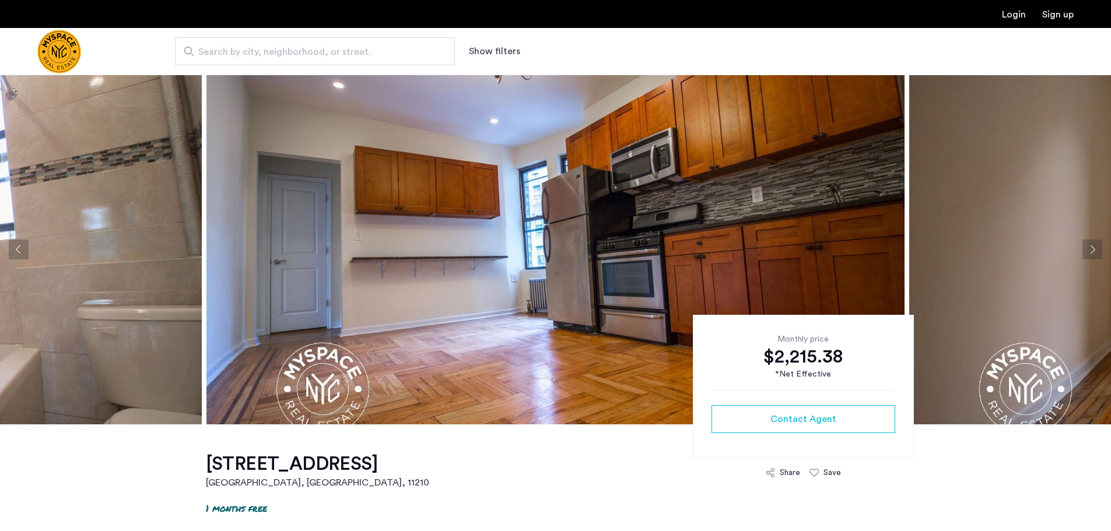
click at [591, 251] on img at bounding box center [555, 250] width 698 height 350
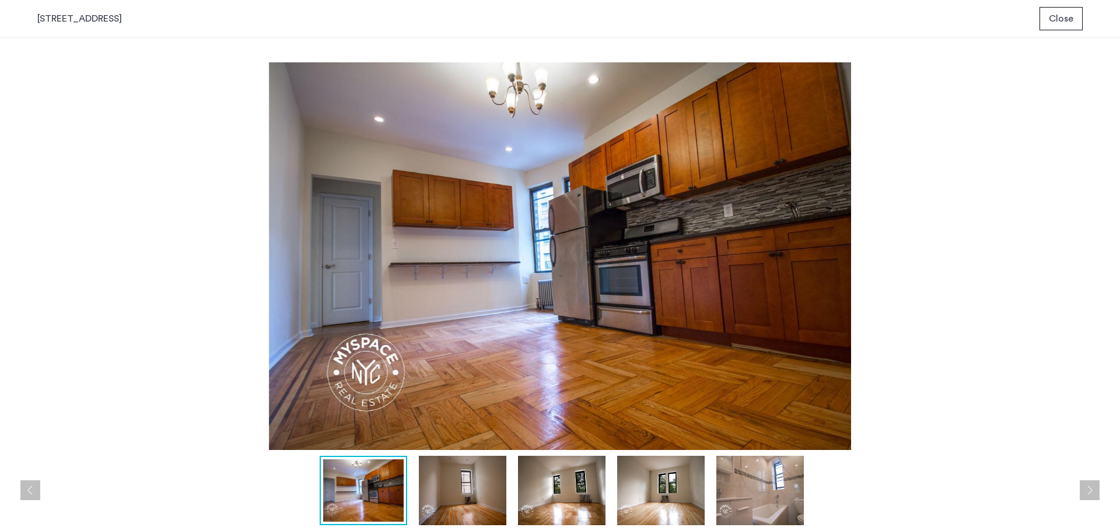
click at [746, 506] on img at bounding box center [759, 490] width 87 height 69
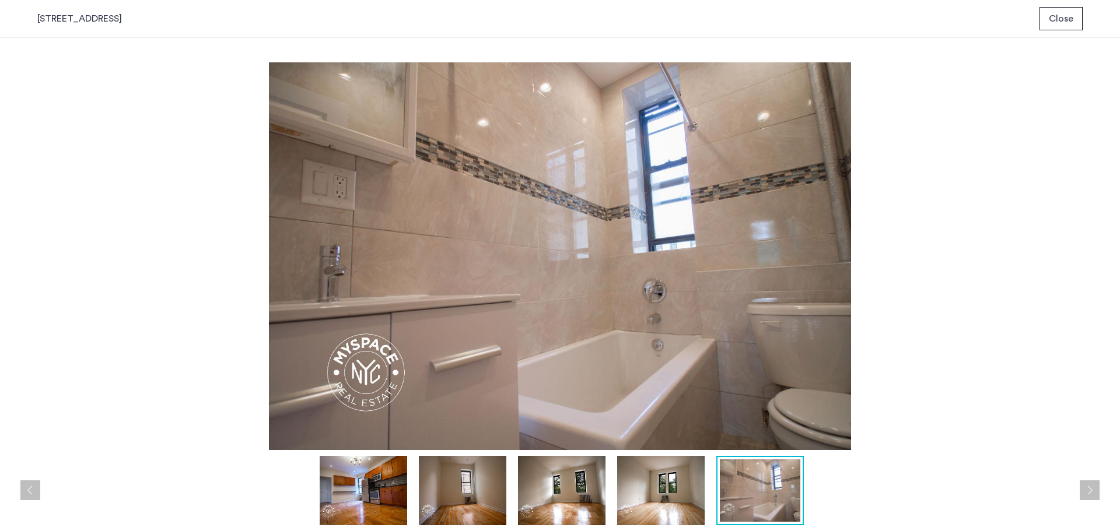
click at [674, 497] on img at bounding box center [660, 490] width 87 height 69
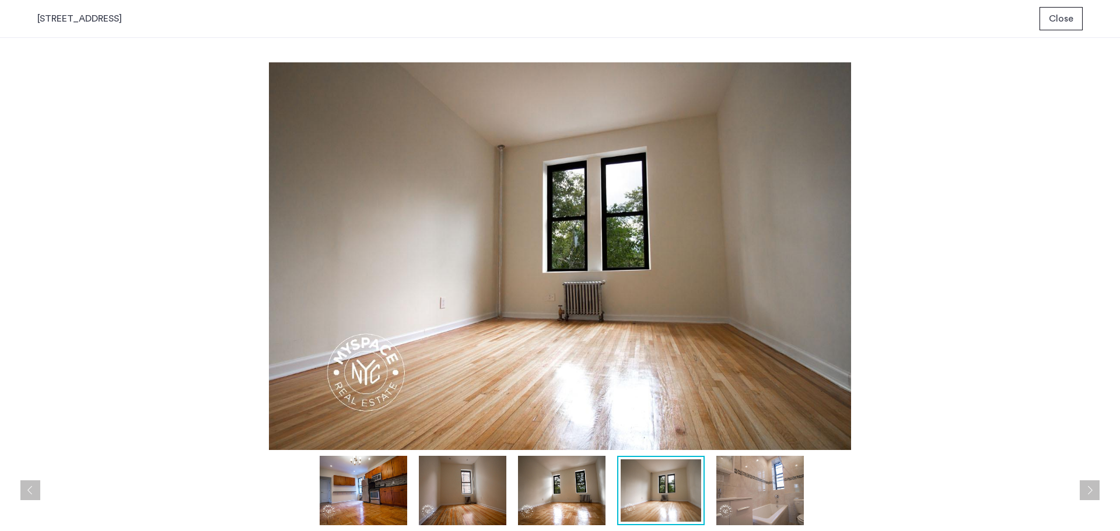
click at [585, 508] on img at bounding box center [561, 490] width 87 height 69
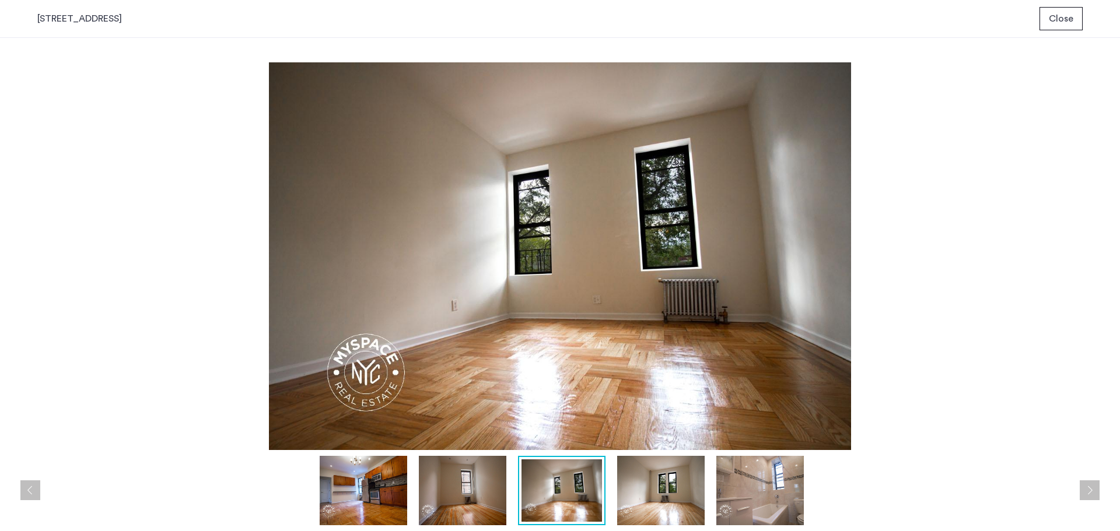
click at [497, 510] on img at bounding box center [462, 490] width 87 height 69
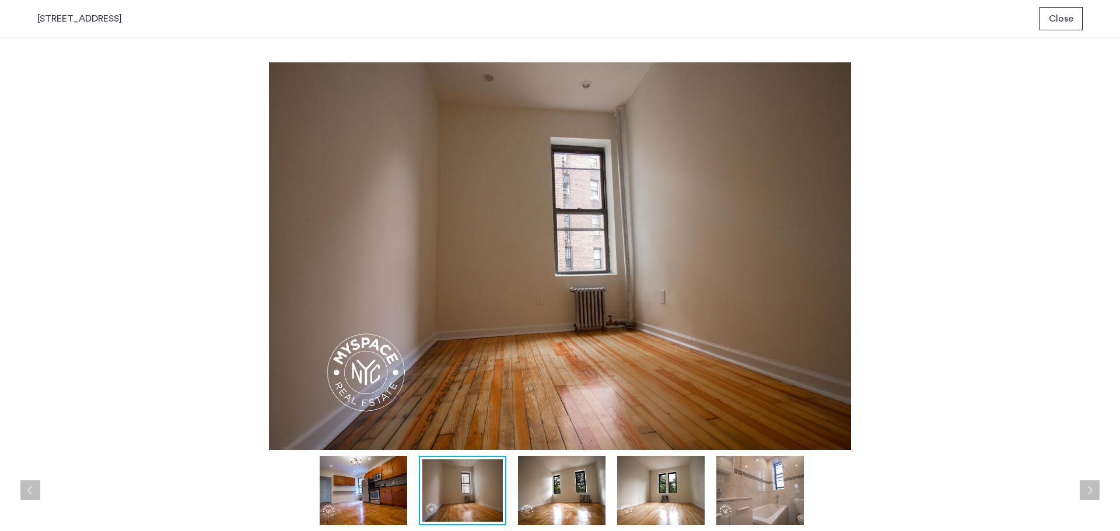
click at [411, 510] on div at bounding box center [562, 490] width 1051 height 69
drag, startPoint x: 390, startPoint y: 510, endPoint x: 398, endPoint y: 511, distance: 7.7
click at [390, 510] on img at bounding box center [363, 490] width 87 height 69
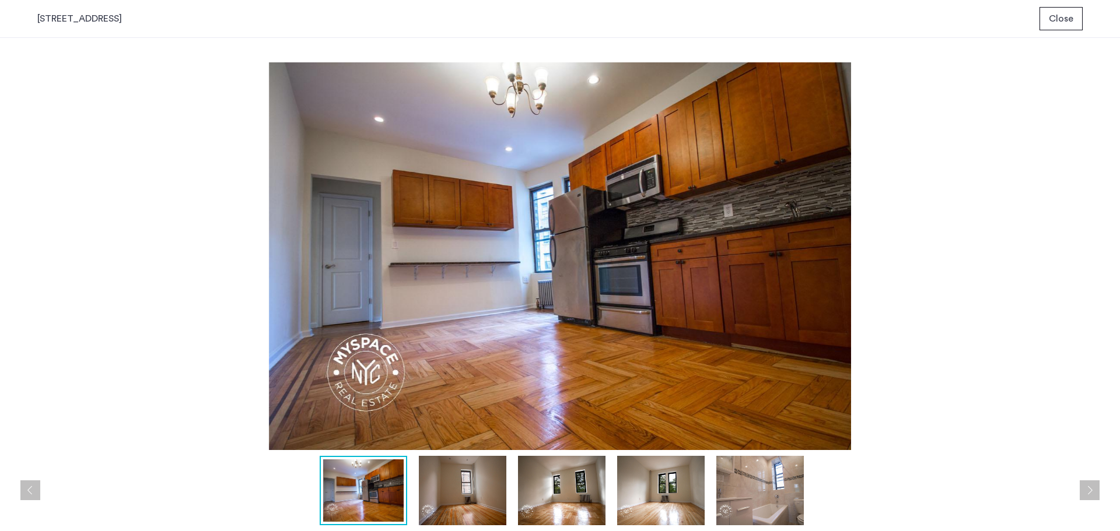
click at [30, 485] on button "Previous apartment" at bounding box center [30, 490] width 20 height 20
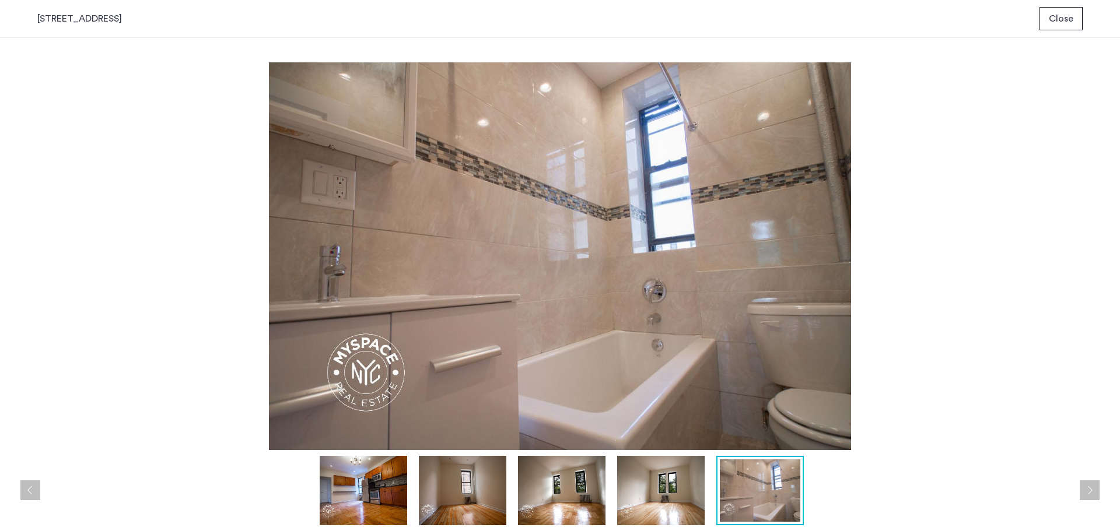
click at [1057, 24] on span "Close" at bounding box center [1060, 19] width 24 height 14
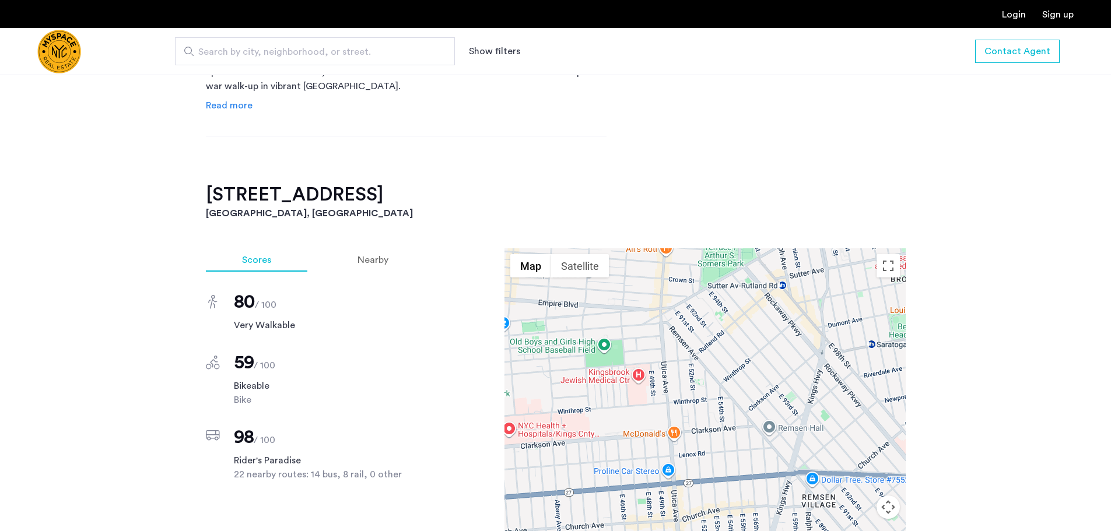
scroll to position [700, 0]
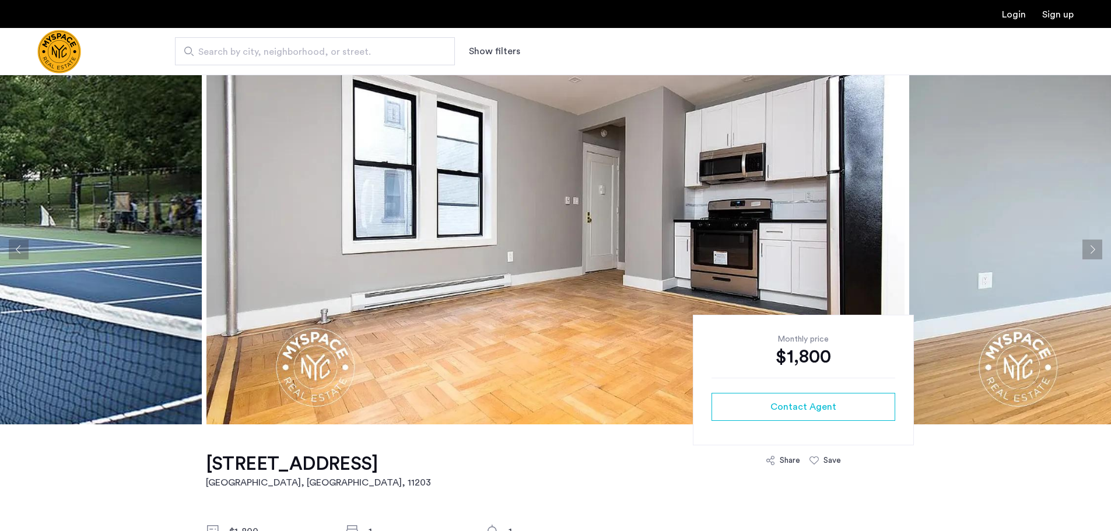
click at [536, 237] on img at bounding box center [555, 250] width 698 height 350
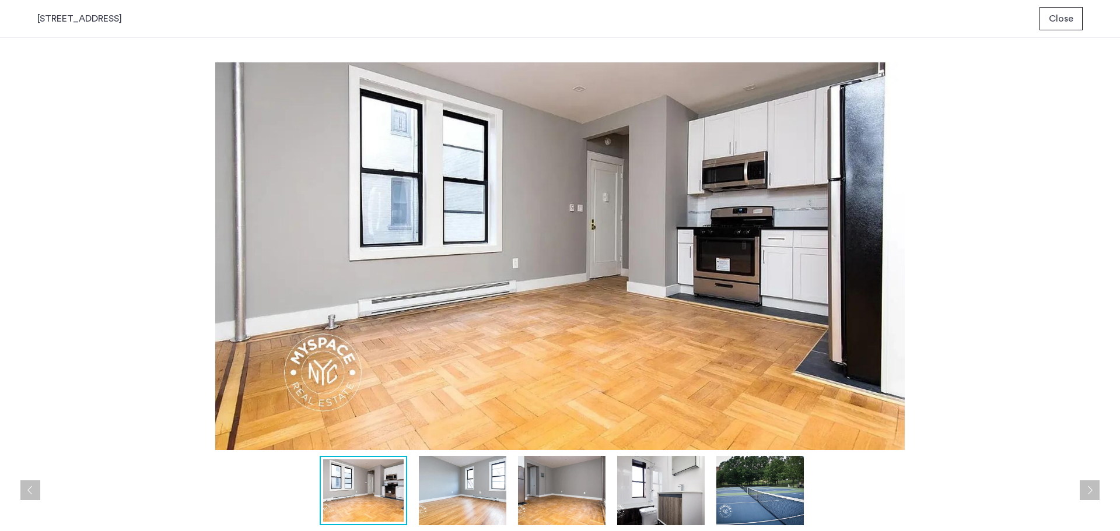
click at [448, 479] on img at bounding box center [462, 490] width 87 height 69
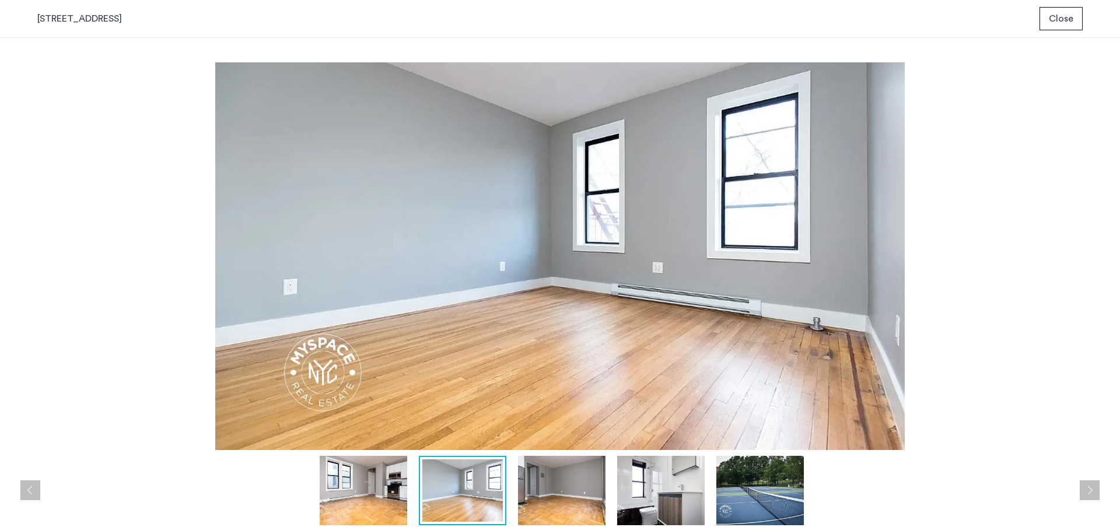
click at [553, 492] on img at bounding box center [561, 490] width 87 height 69
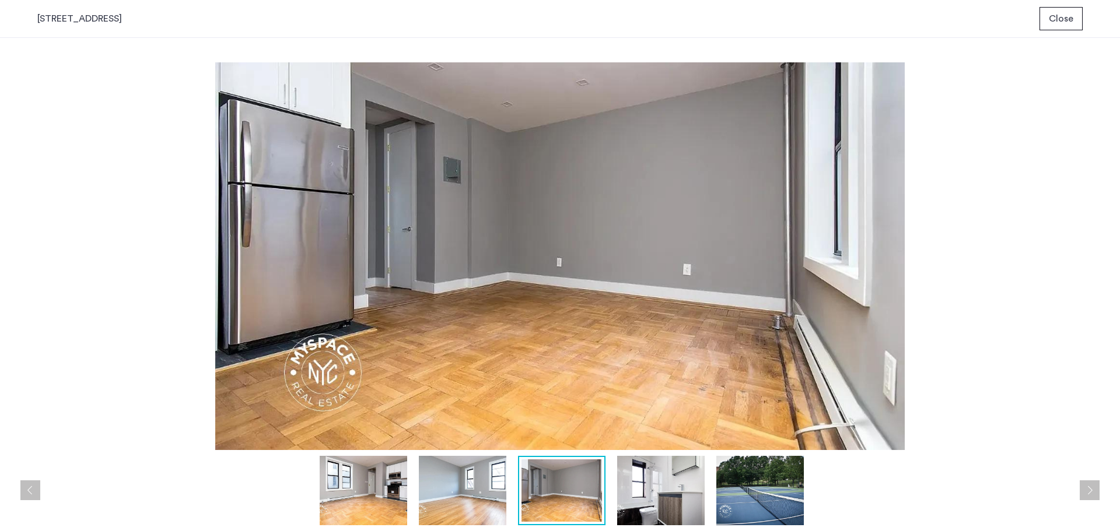
click at [629, 499] on img at bounding box center [660, 490] width 87 height 69
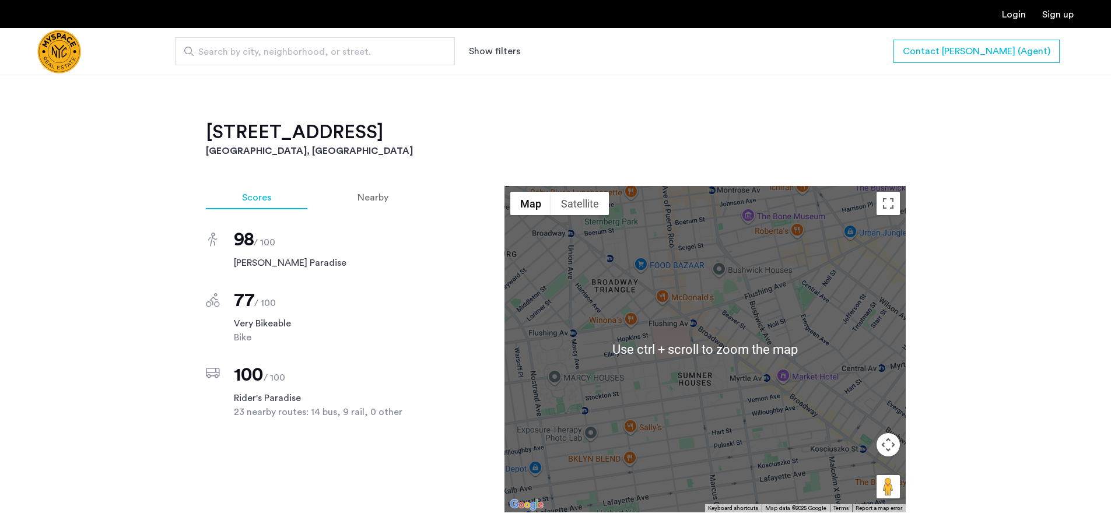
scroll to position [875, 0]
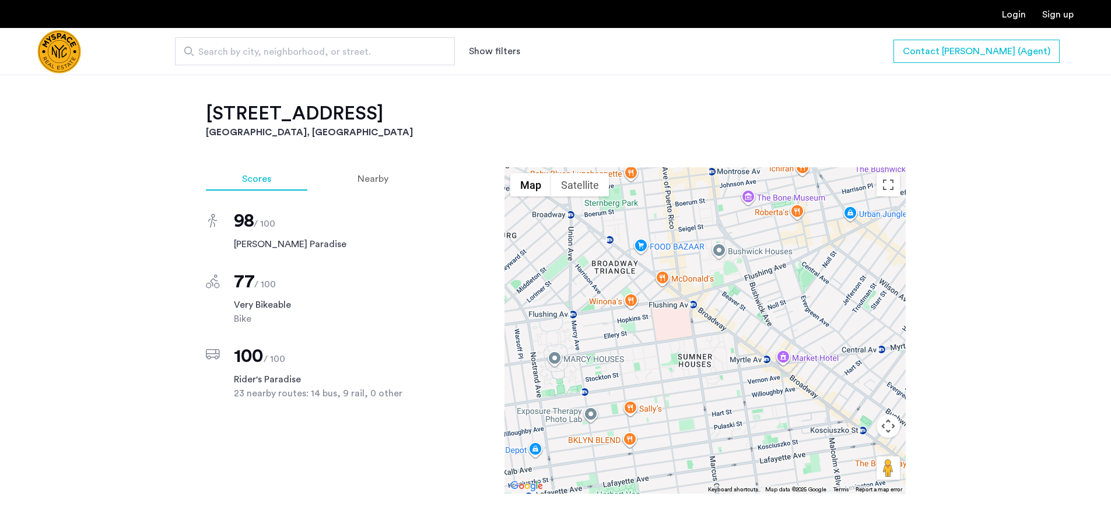
drag, startPoint x: 198, startPoint y: 114, endPoint x: 435, endPoint y: 113, distance: 236.8
click at [435, 113] on div "[STREET_ADDRESS] $3,300 Monthly rent 2 Bedrooms 1 Baths multi-family Property t…" at bounding box center [555, 208] width 735 height 1316
copy h2 "[STREET_ADDRESS]"
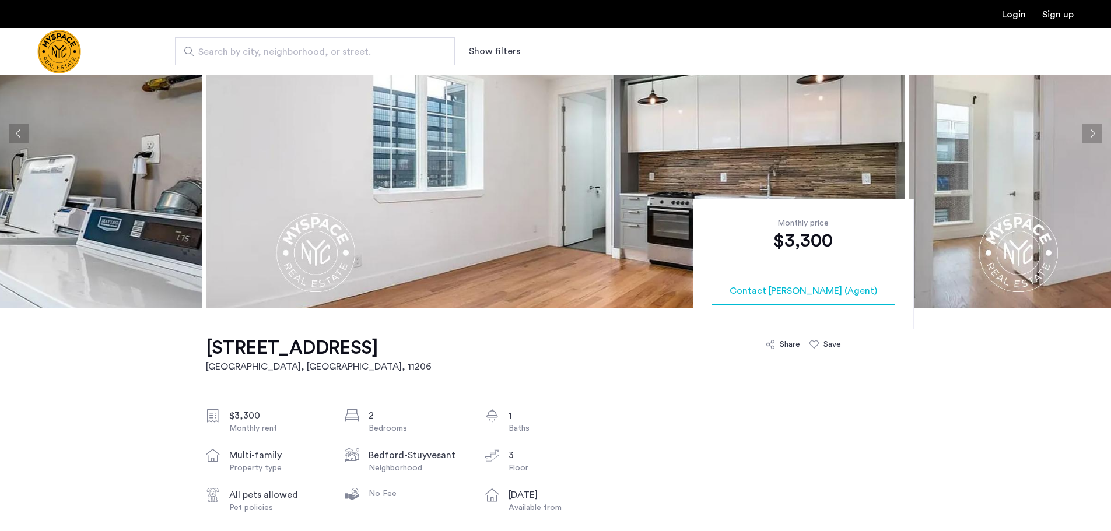
scroll to position [0, 0]
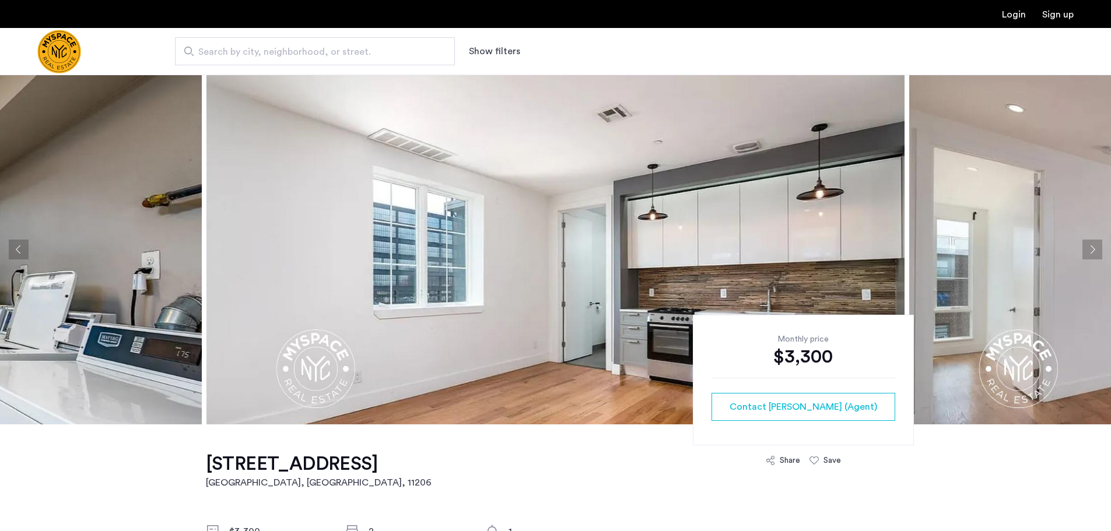
click at [367, 293] on img at bounding box center [555, 250] width 698 height 350
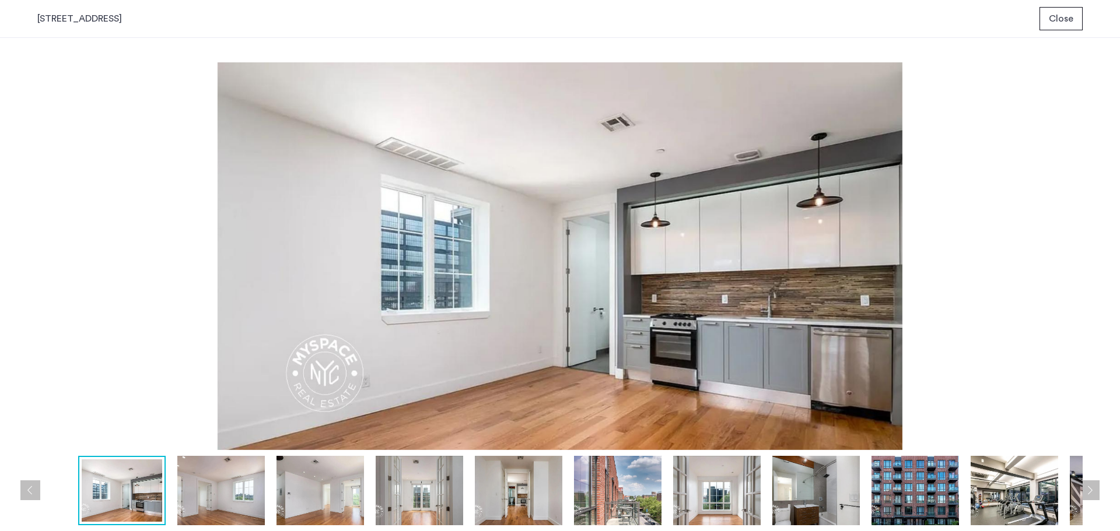
click at [187, 492] on img at bounding box center [220, 490] width 87 height 69
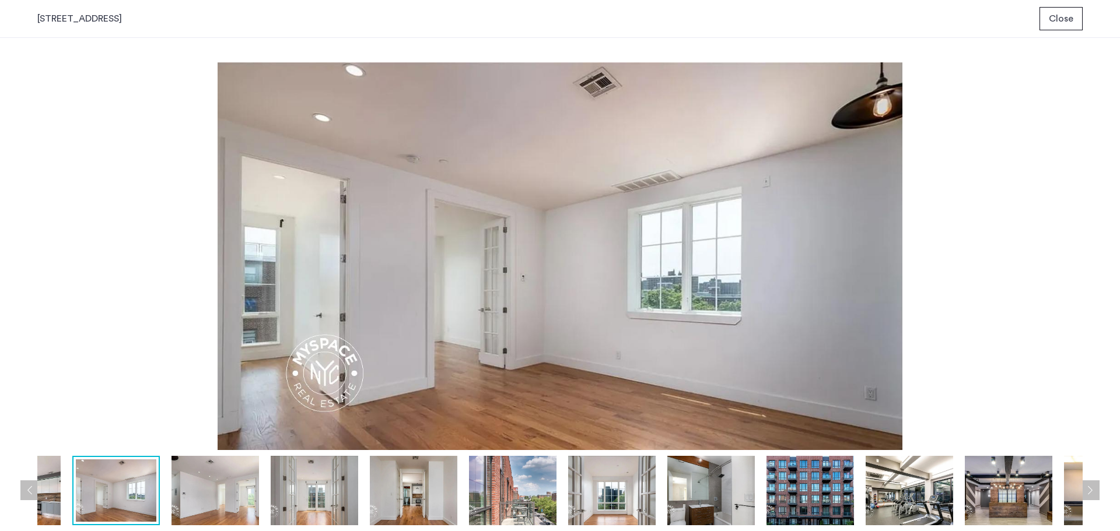
click at [196, 506] on img at bounding box center [214, 490] width 87 height 69
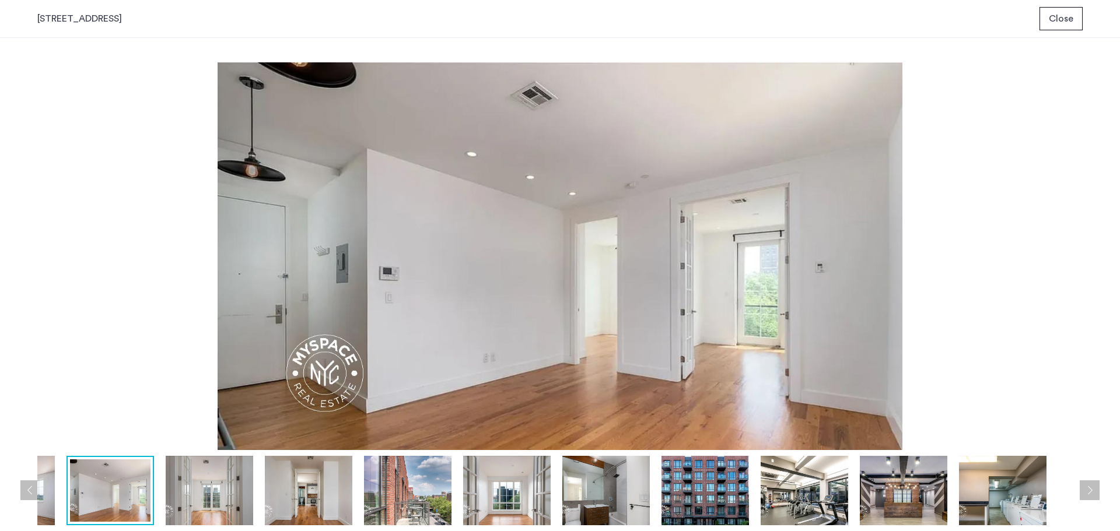
click at [271, 506] on img at bounding box center [308, 490] width 87 height 69
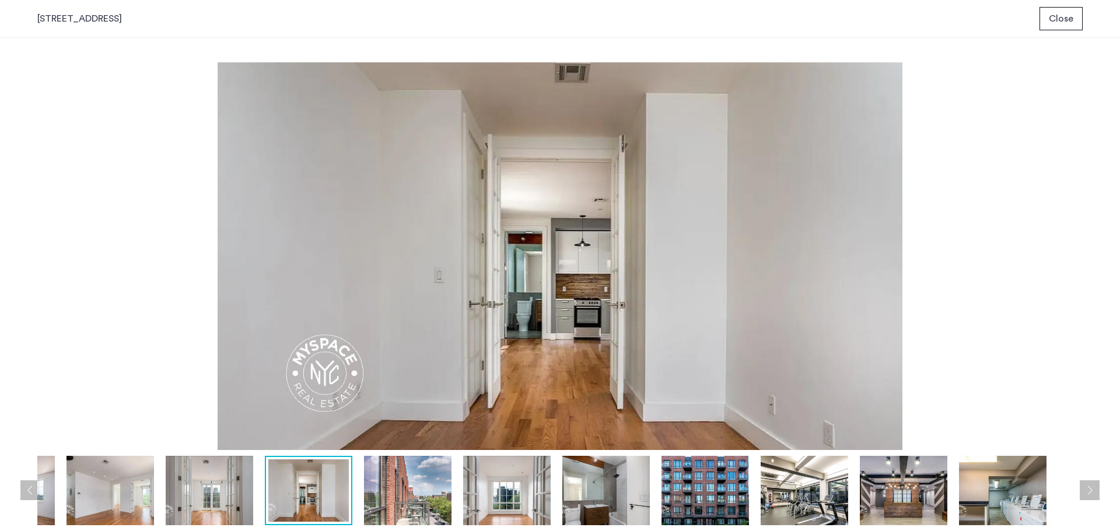
click at [362, 507] on div at bounding box center [457, 490] width 1261 height 69
click at [392, 503] on img at bounding box center [407, 490] width 87 height 69
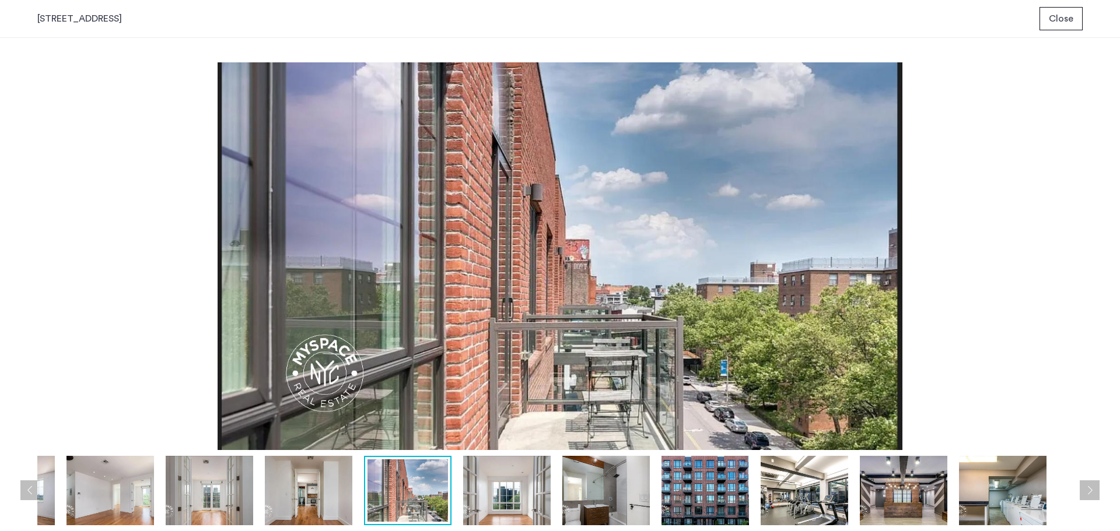
click at [486, 500] on img at bounding box center [506, 490] width 87 height 69
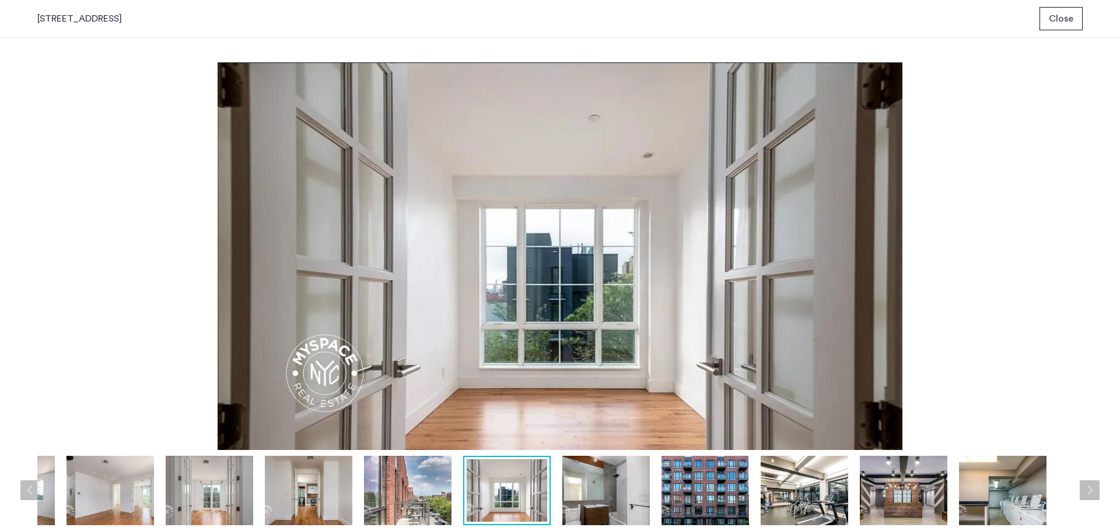
click at [578, 499] on img at bounding box center [605, 490] width 87 height 69
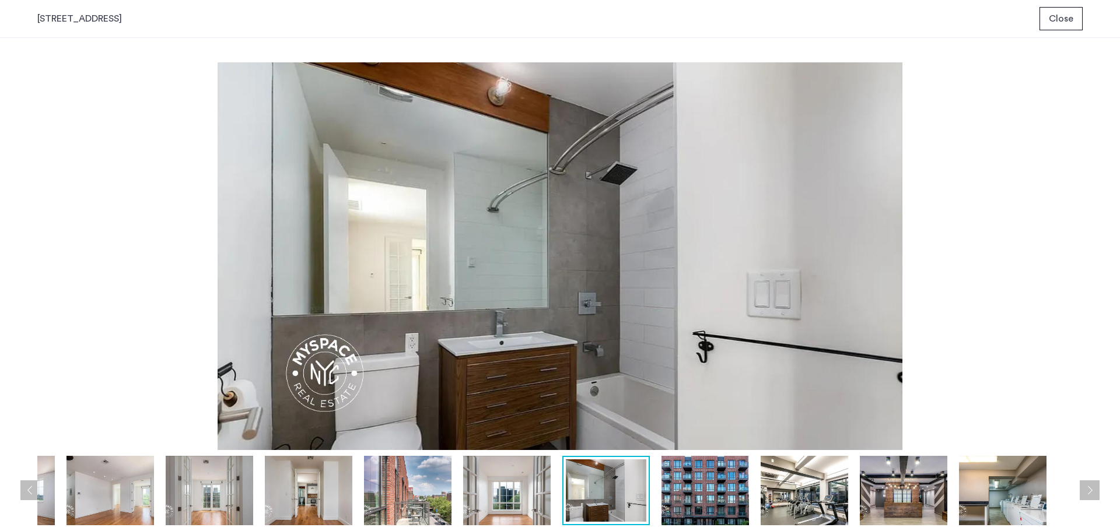
click at [659, 500] on div at bounding box center [457, 490] width 1261 height 69
click at [676, 499] on img at bounding box center [704, 490] width 87 height 69
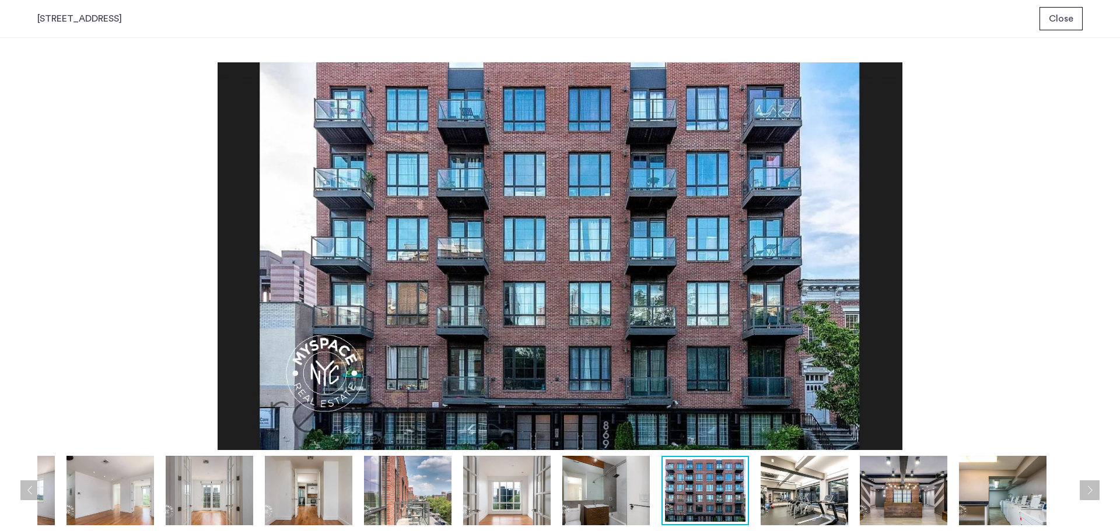
click at [789, 499] on img at bounding box center [803, 490] width 87 height 69
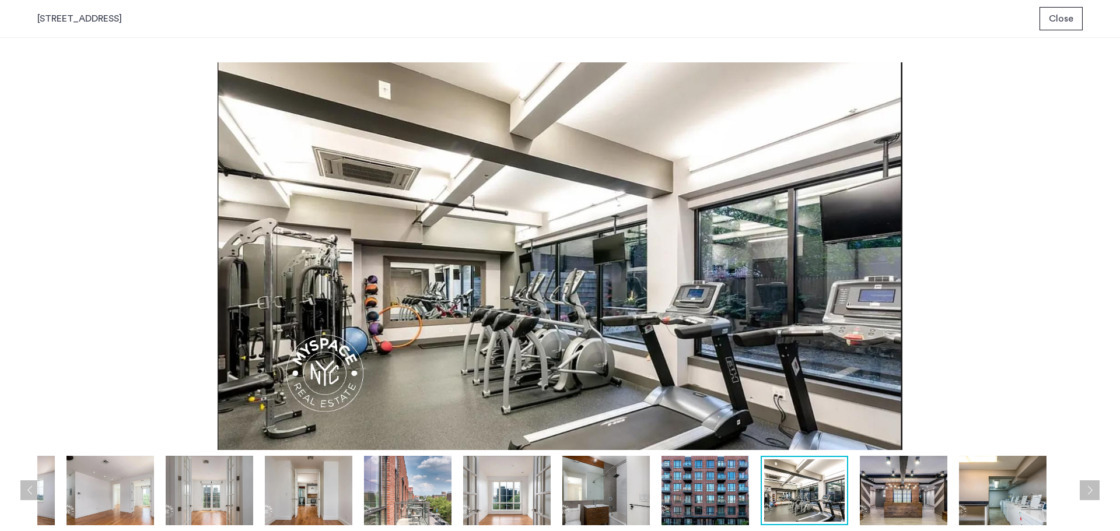
drag, startPoint x: 897, startPoint y: 483, endPoint x: 930, endPoint y: 483, distance: 32.7
click at [897, 483] on img at bounding box center [903, 490] width 87 height 69
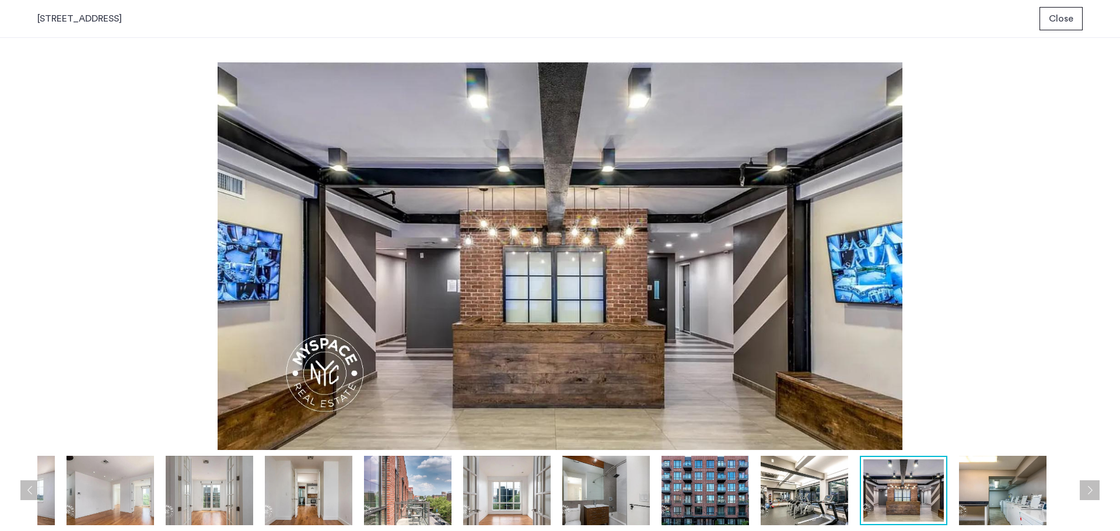
click at [973, 483] on img at bounding box center [1002, 490] width 87 height 69
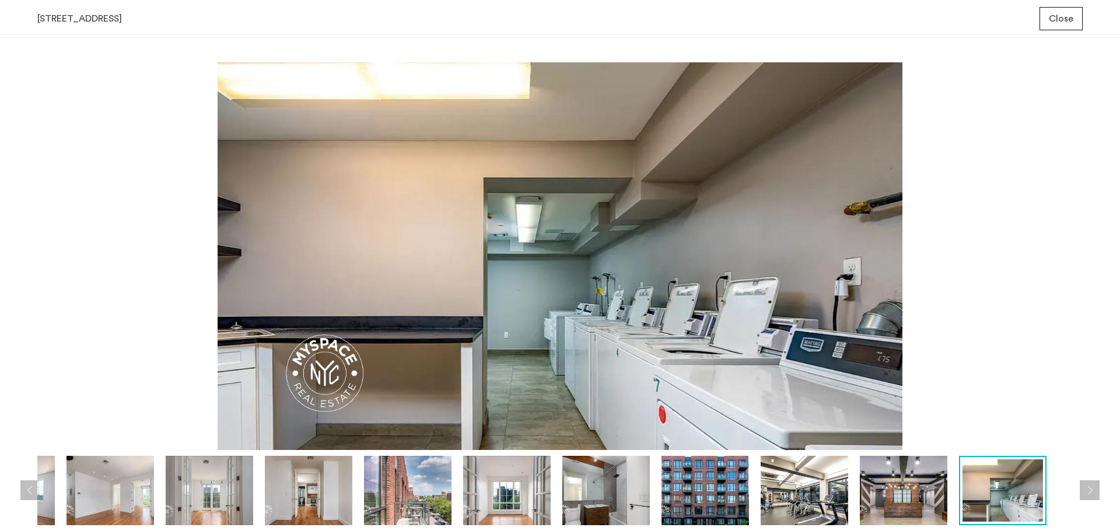
click at [1086, 494] on button "Next apartment" at bounding box center [1089, 490] width 20 height 20
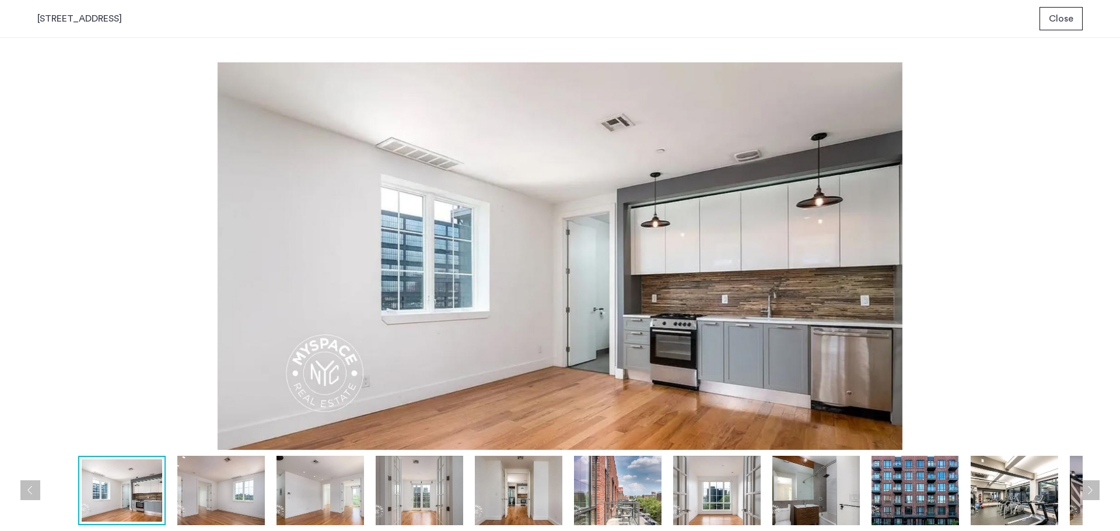
click at [1093, 494] on button "Next apartment" at bounding box center [1089, 490] width 20 height 20
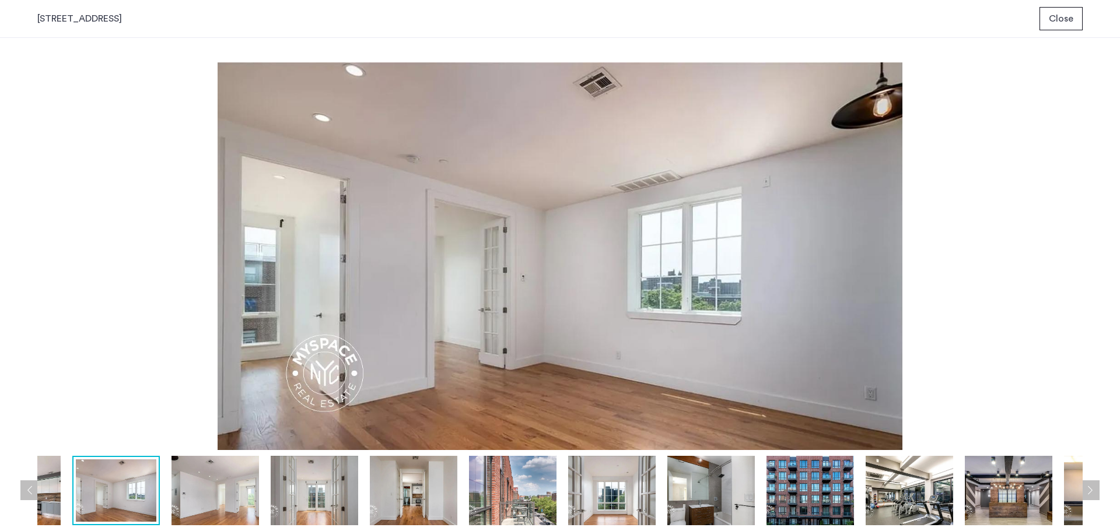
click at [1093, 494] on button "Next apartment" at bounding box center [1089, 490] width 20 height 20
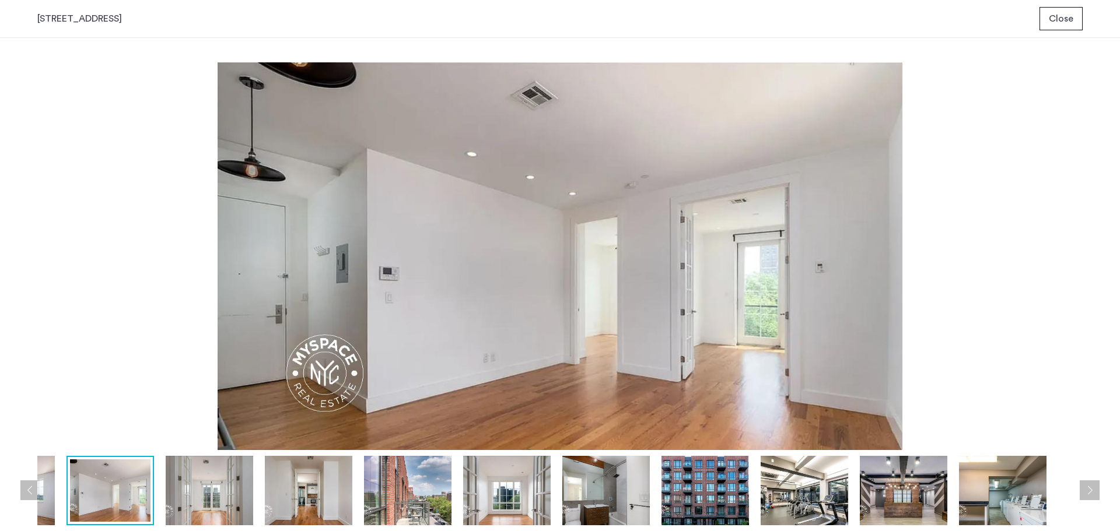
click at [1093, 494] on button "Next apartment" at bounding box center [1089, 490] width 20 height 20
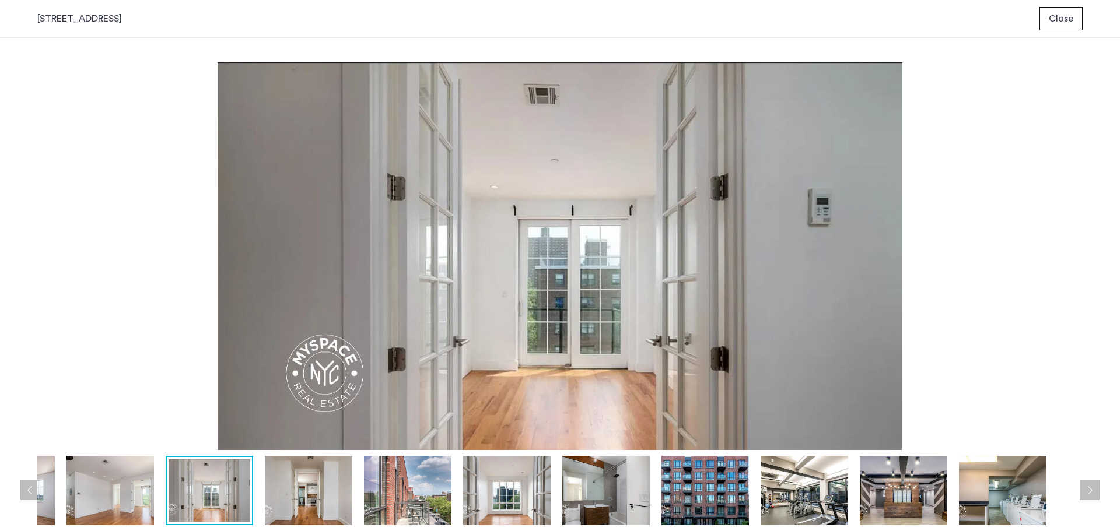
click at [1093, 494] on button "Next apartment" at bounding box center [1089, 490] width 20 height 20
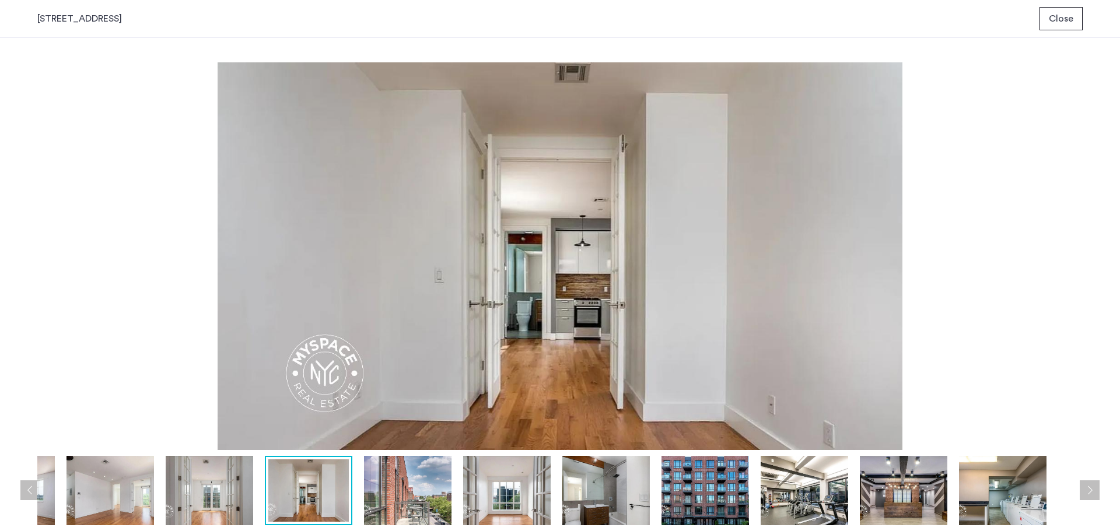
click at [1093, 494] on button "Next apartment" at bounding box center [1089, 490] width 20 height 20
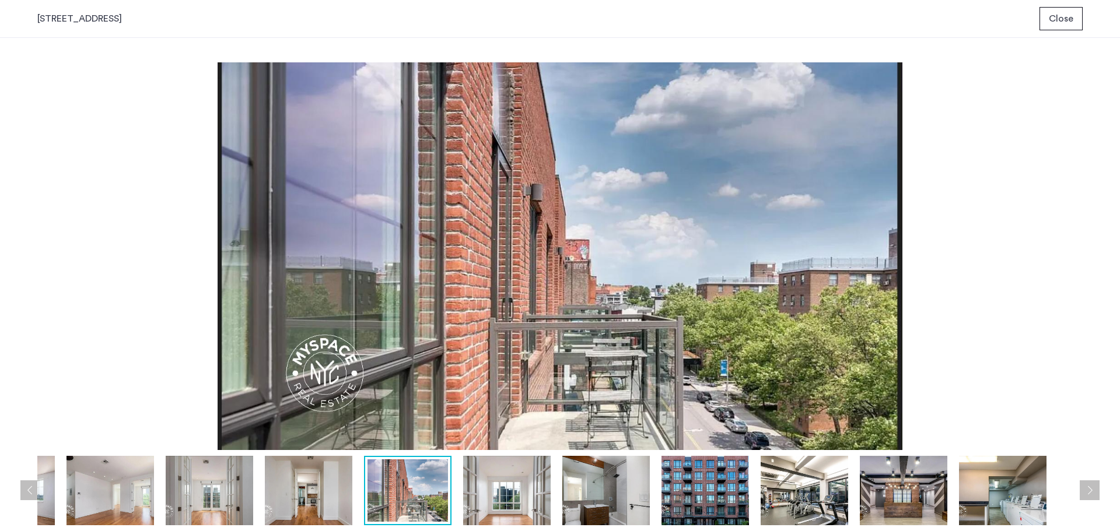
click at [157, 197] on img at bounding box center [559, 256] width 1045 height 388
click at [1065, 13] on span "Close" at bounding box center [1060, 19] width 24 height 14
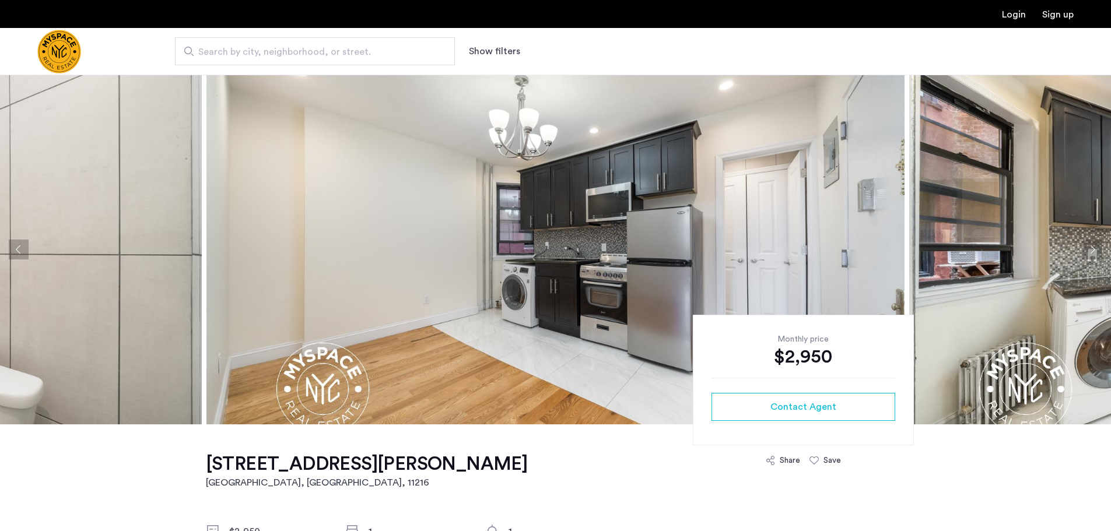
click at [1089, 248] on button "Next apartment" at bounding box center [1092, 250] width 20 height 20
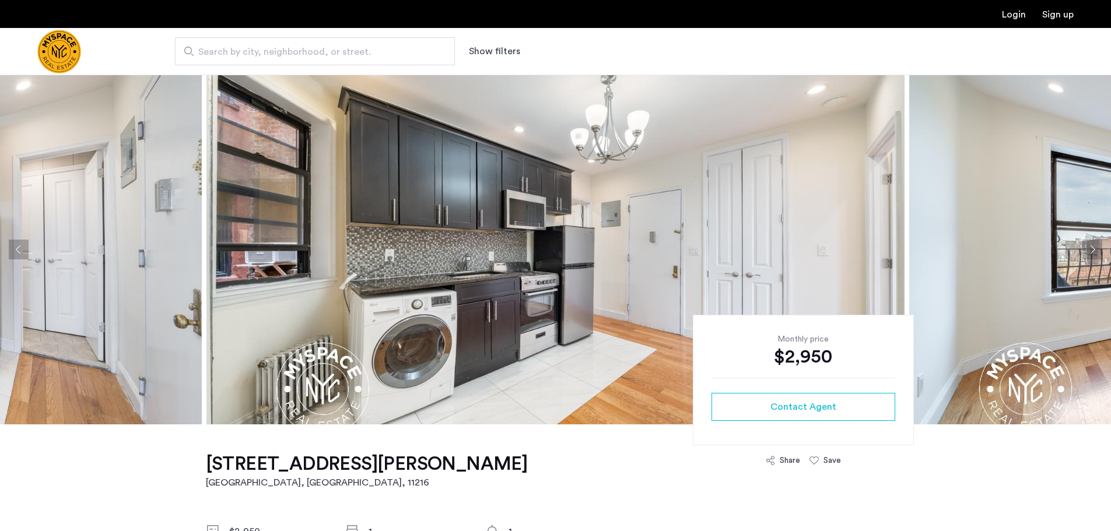
click at [1089, 248] on button "Next apartment" at bounding box center [1092, 250] width 20 height 20
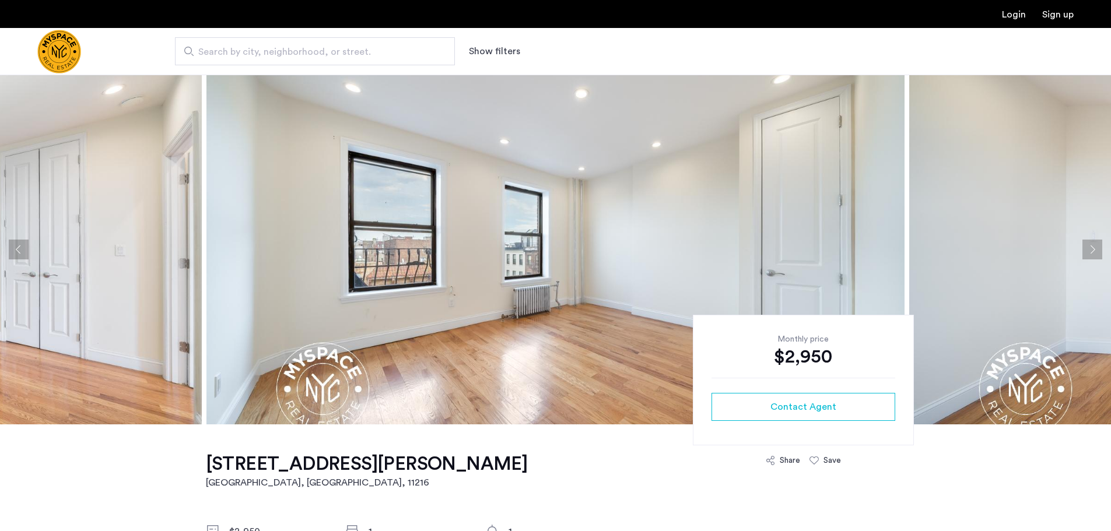
click at [1089, 248] on button "Next apartment" at bounding box center [1092, 250] width 20 height 20
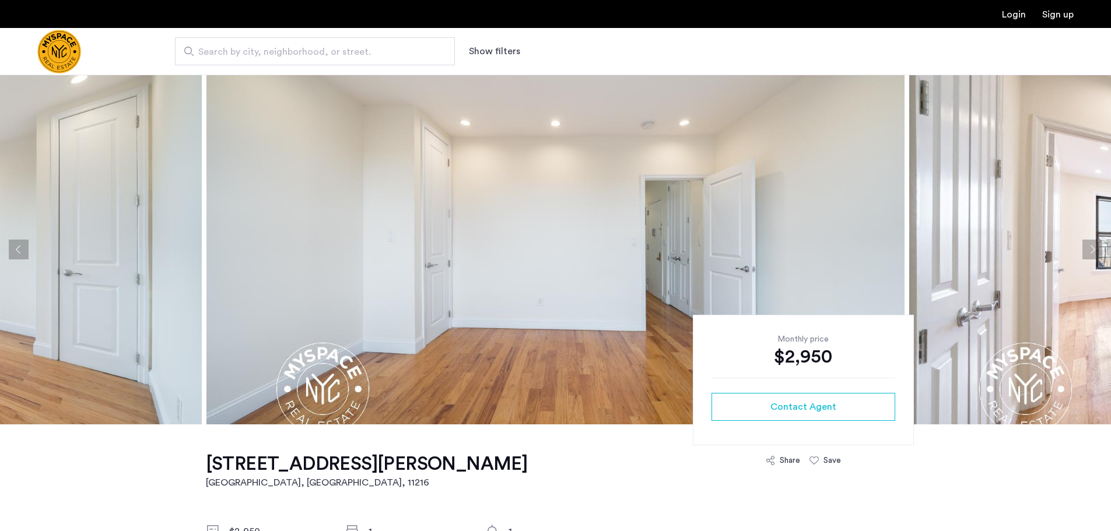
click at [1100, 250] on button "Next apartment" at bounding box center [1092, 250] width 20 height 20
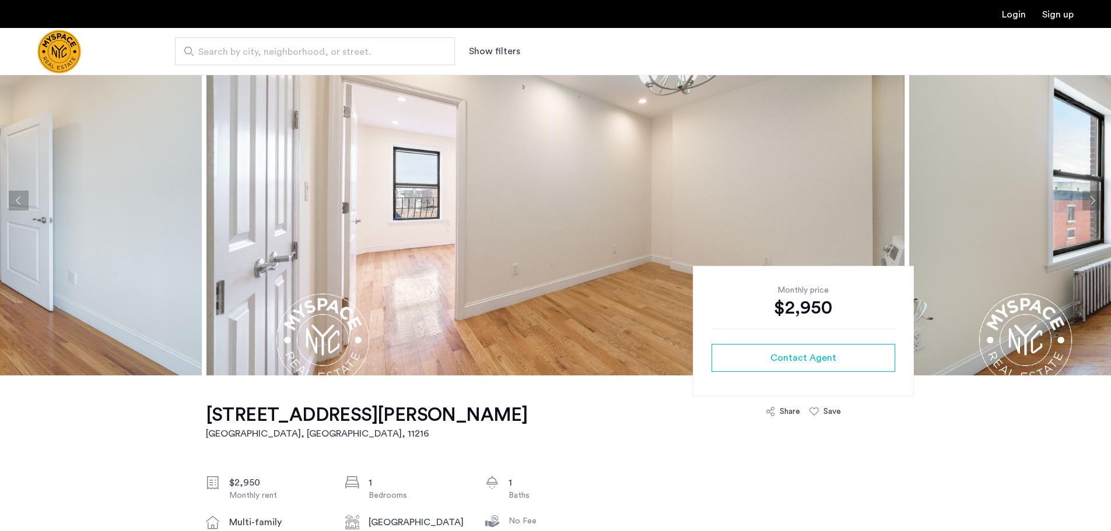
scroll to position [117, 0]
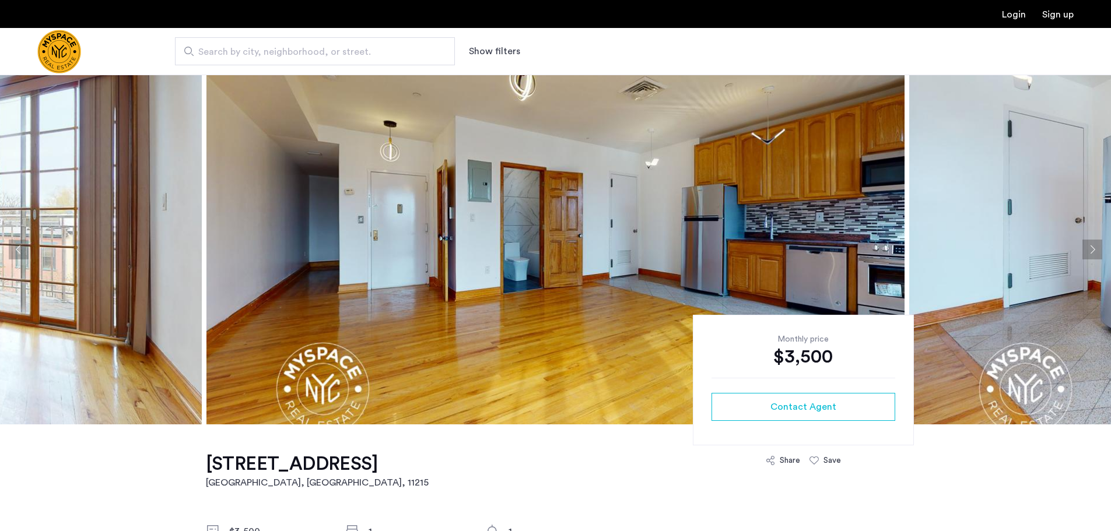
click at [1095, 247] on button "Next apartment" at bounding box center [1092, 250] width 20 height 20
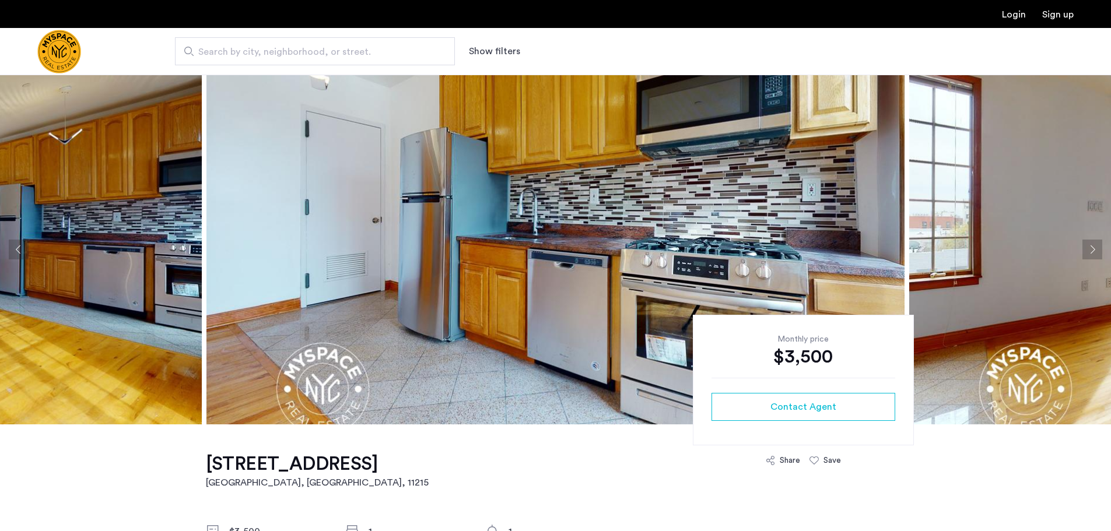
click at [1095, 247] on button "Next apartment" at bounding box center [1092, 250] width 20 height 20
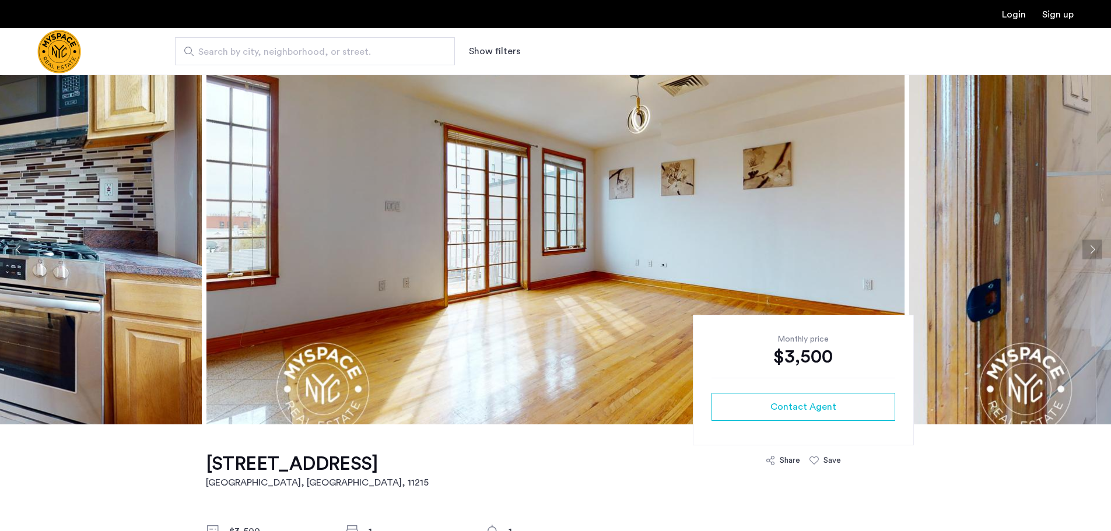
click at [1095, 247] on button "Next apartment" at bounding box center [1092, 250] width 20 height 20
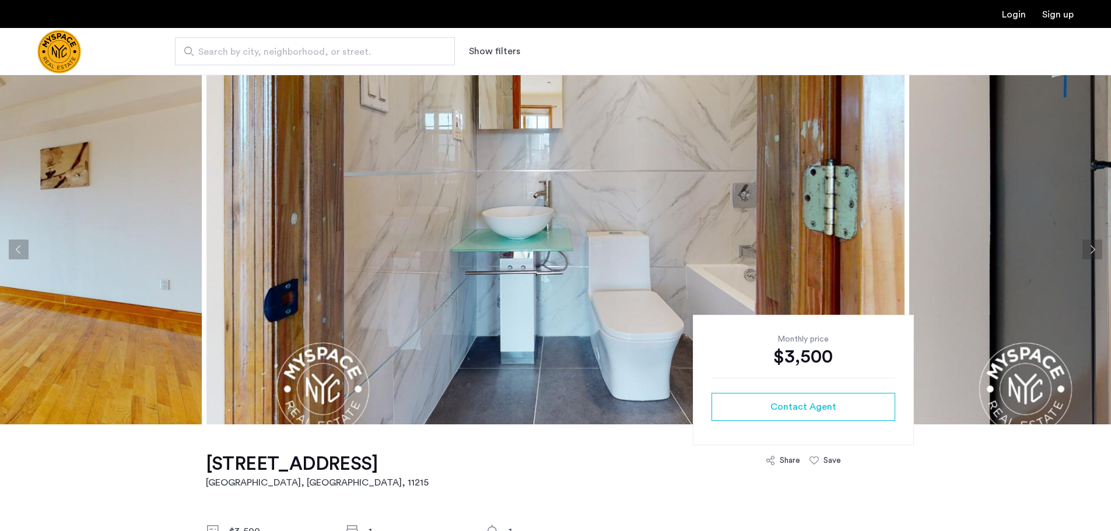
click at [1095, 247] on button "Next apartment" at bounding box center [1092, 250] width 20 height 20
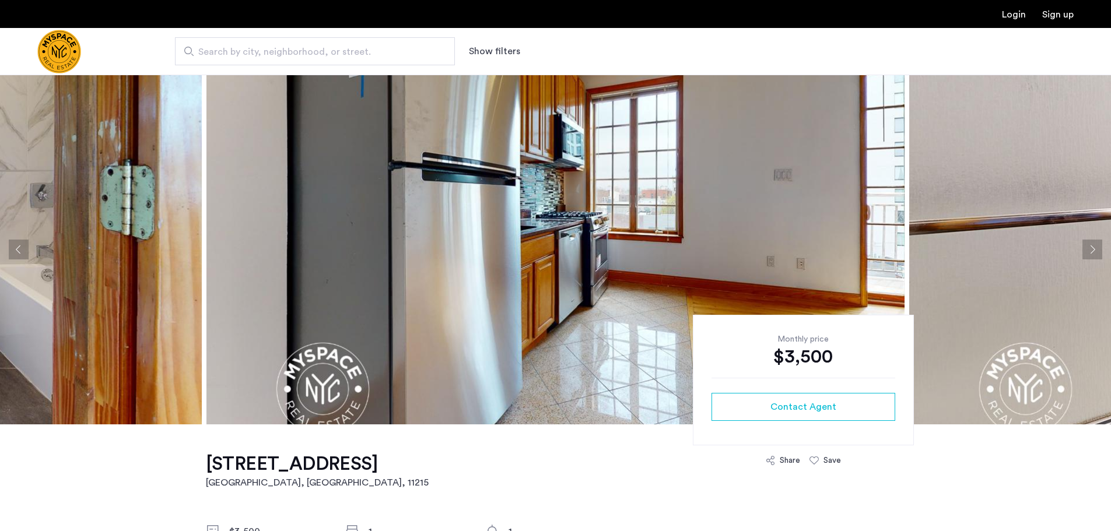
click at [1095, 247] on button "Next apartment" at bounding box center [1092, 250] width 20 height 20
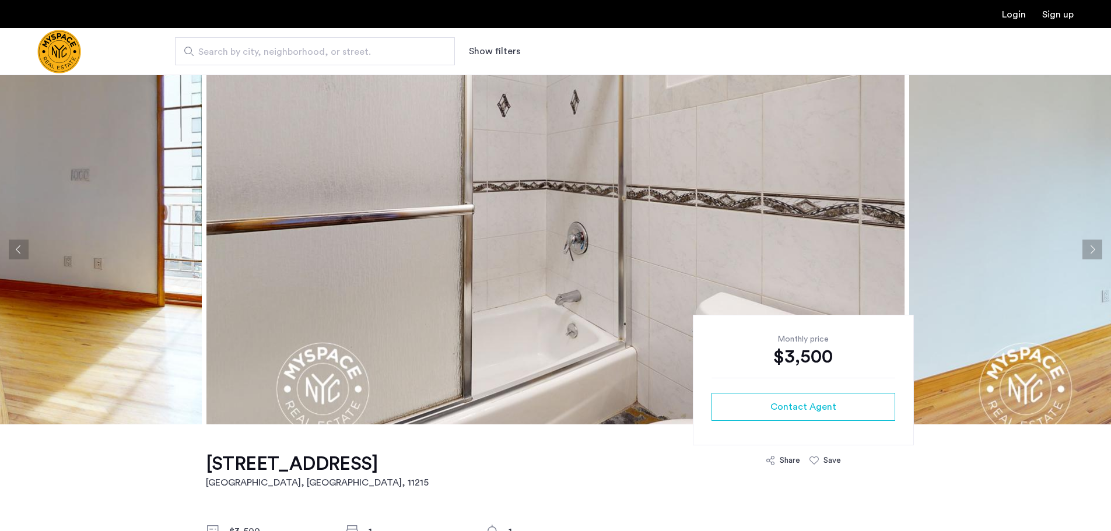
click at [1095, 247] on button "Next apartment" at bounding box center [1092, 250] width 20 height 20
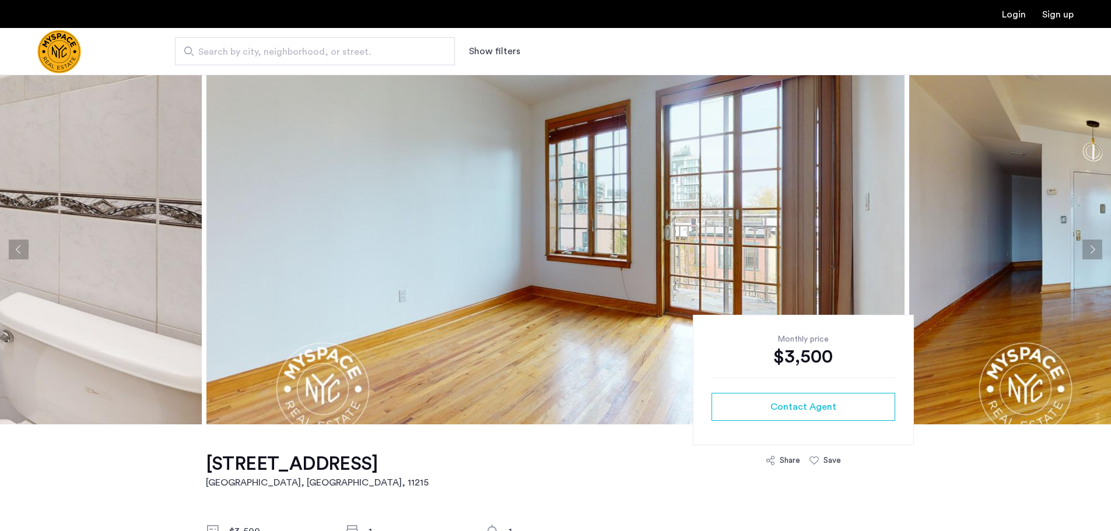
click at [1095, 247] on button "Next apartment" at bounding box center [1092, 250] width 20 height 20
